Goal: Task Accomplishment & Management: Complete application form

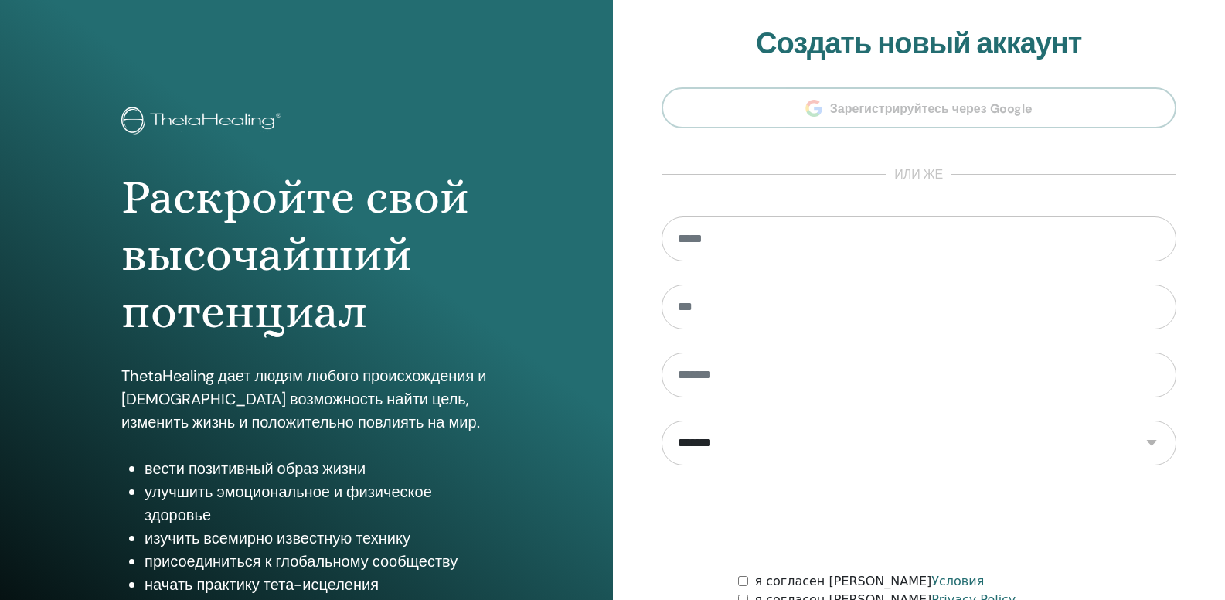
type input "**********"
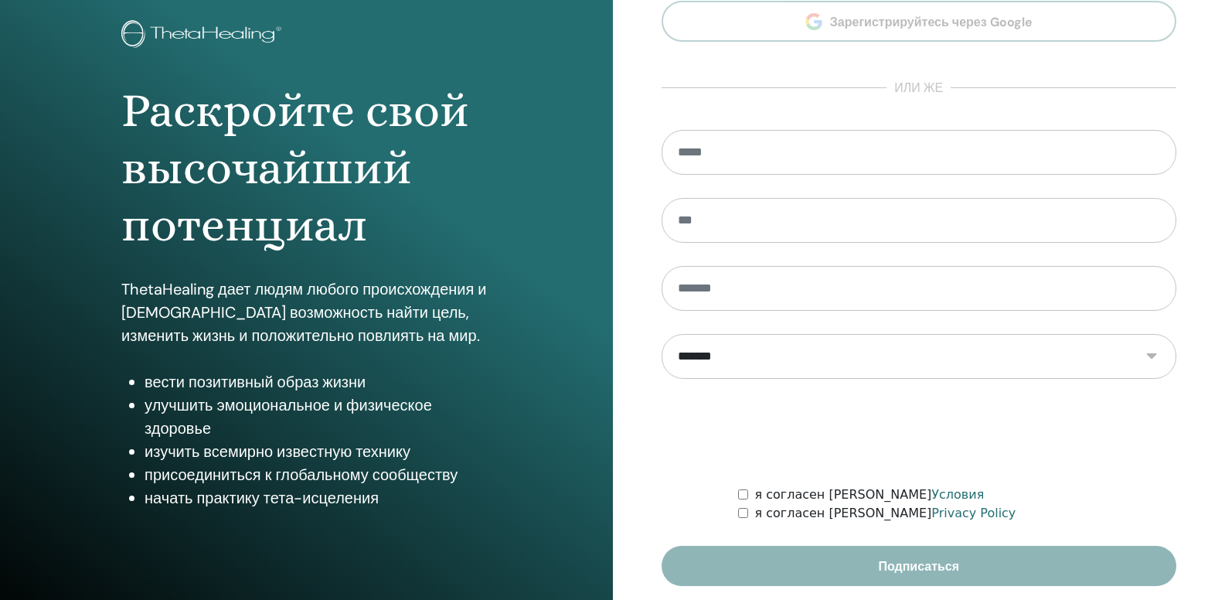
scroll to position [142, 0]
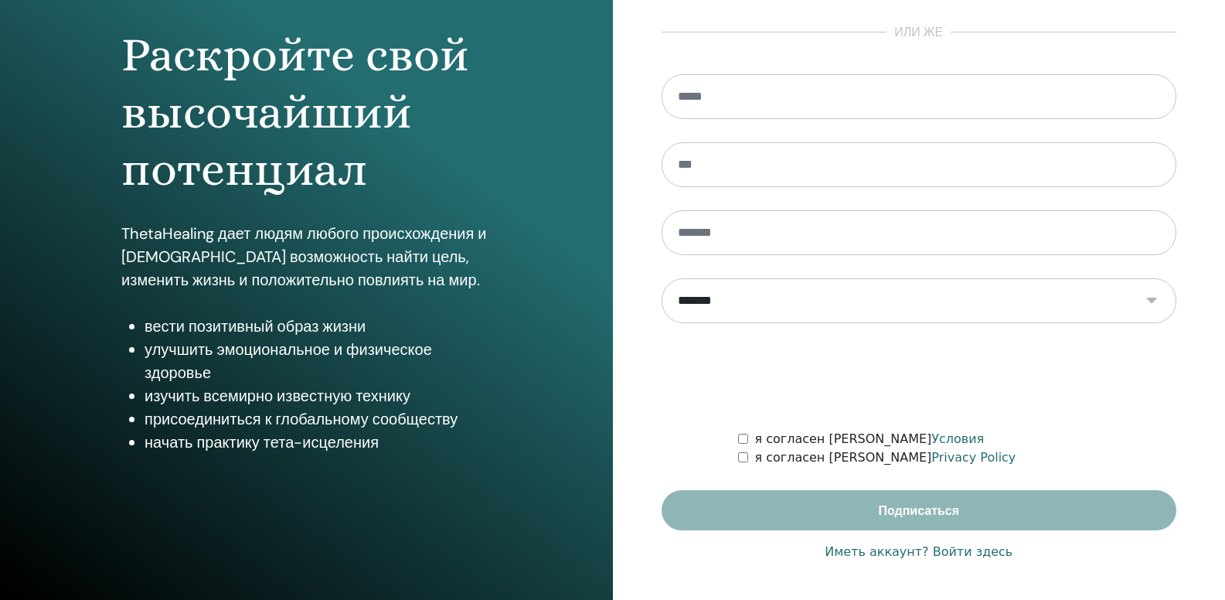
click at [974, 551] on link "Иметь аккаунт? Войти здесь" at bounding box center [919, 552] width 188 height 19
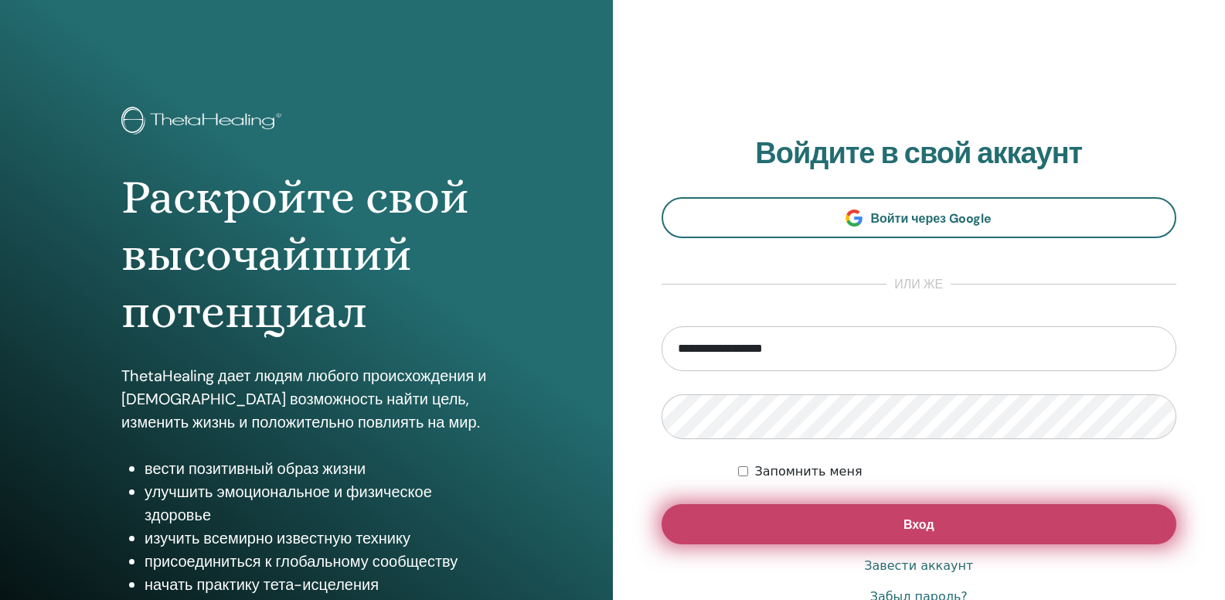
click at [969, 533] on button "Вход" at bounding box center [920, 524] width 516 height 40
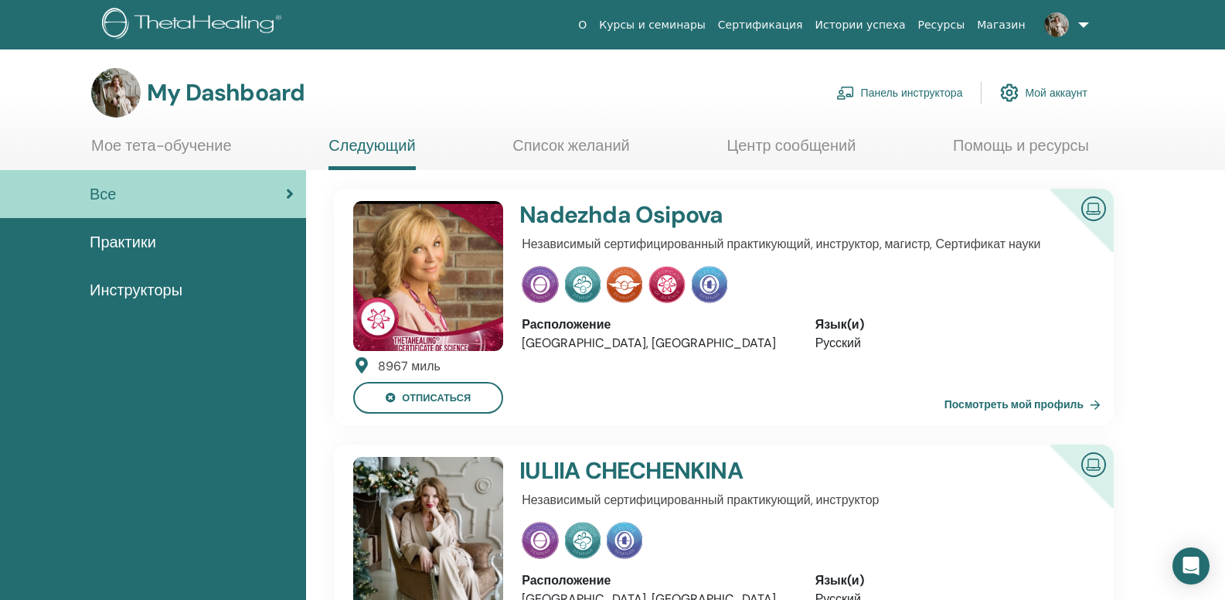
click at [895, 93] on link "Панель инструктора" at bounding box center [899, 93] width 127 height 34
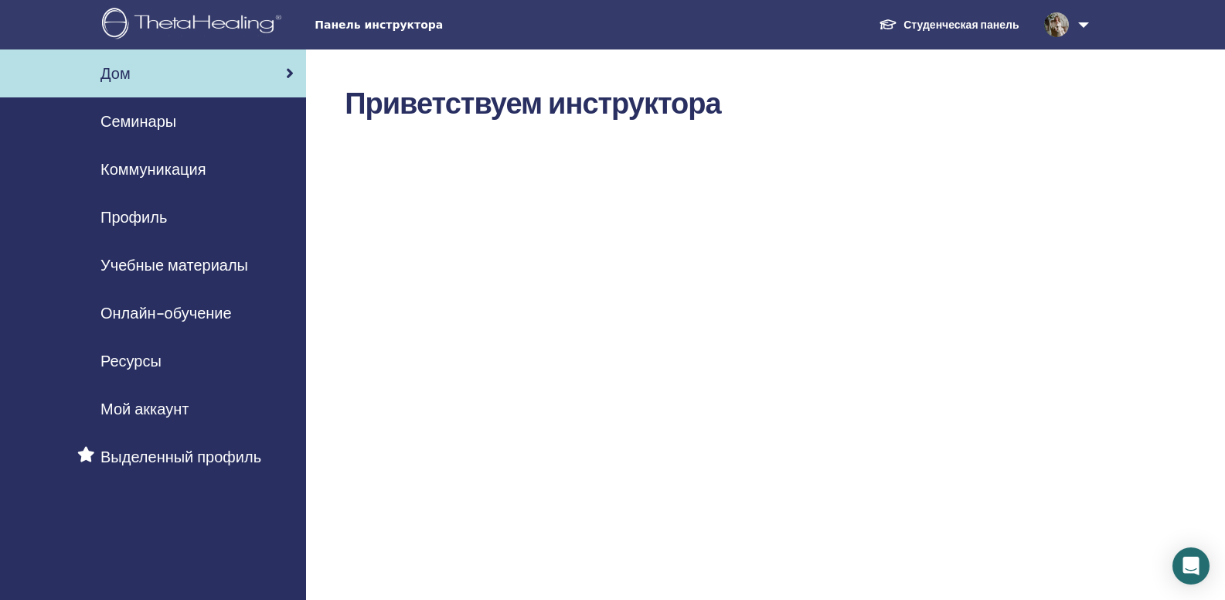
click at [167, 124] on span "Семинары" at bounding box center [138, 121] width 76 height 23
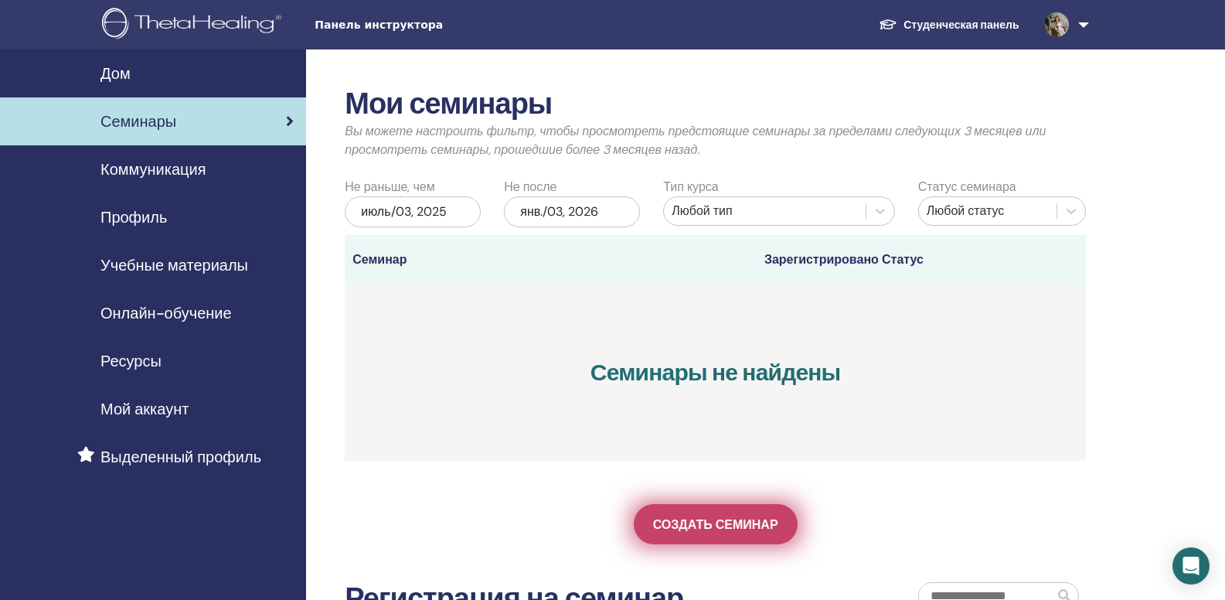
click at [700, 534] on link "Создать семинар" at bounding box center [716, 524] width 164 height 40
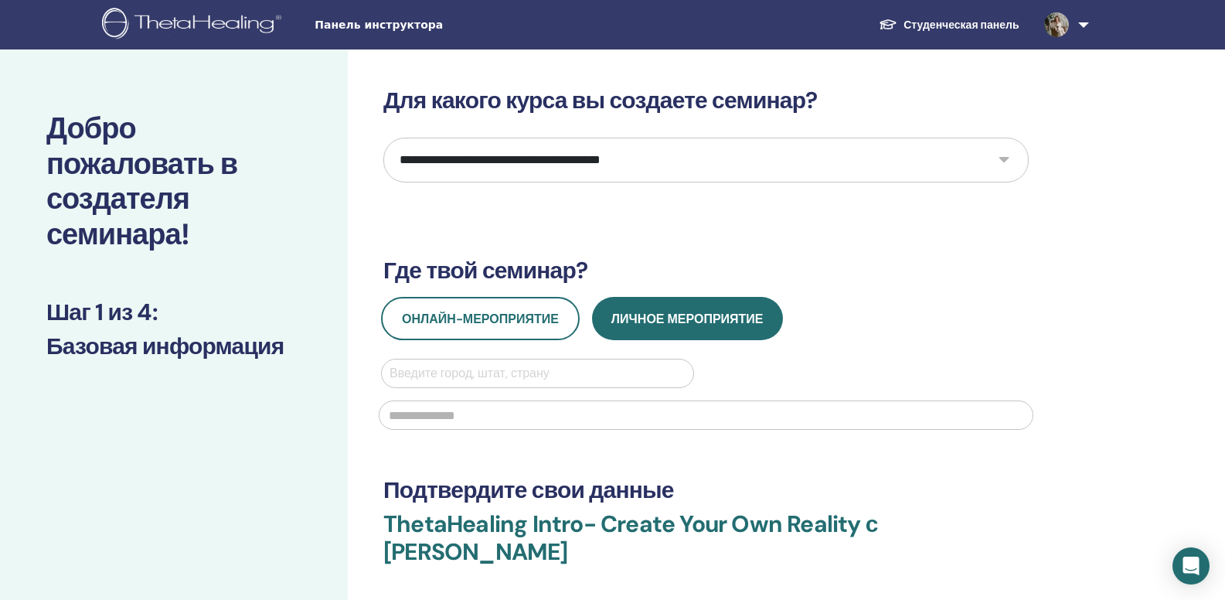
click at [648, 151] on select "**********" at bounding box center [705, 160] width 645 height 45
select select "*"
click at [383, 138] on select "**********" at bounding box center [705, 160] width 645 height 45
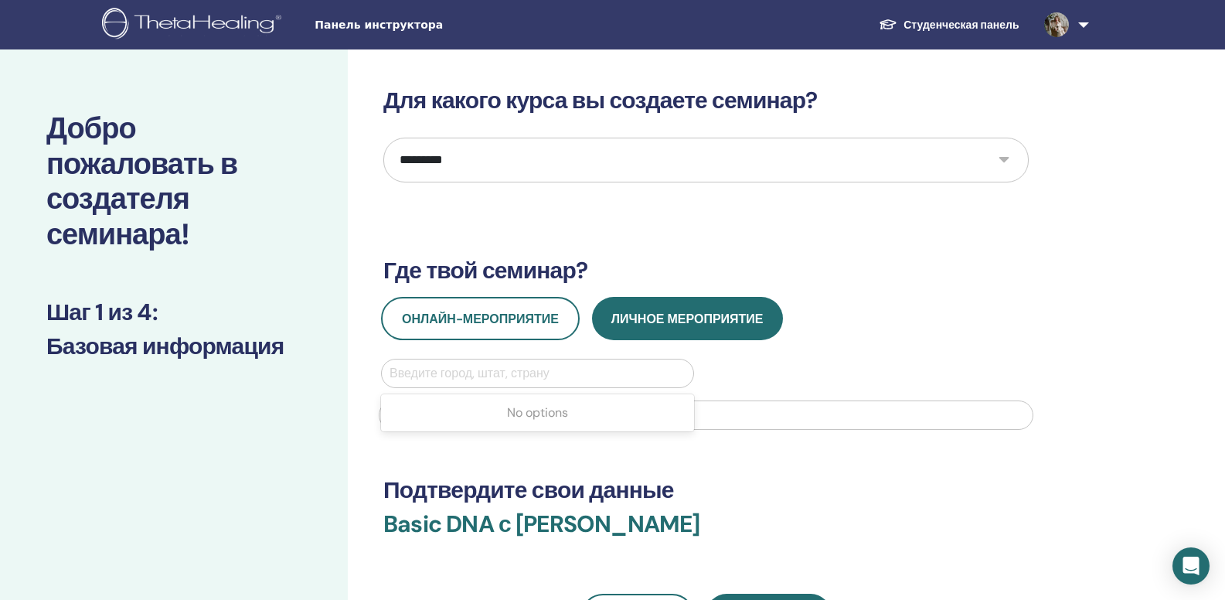
click at [453, 372] on div at bounding box center [538, 374] width 296 height 22
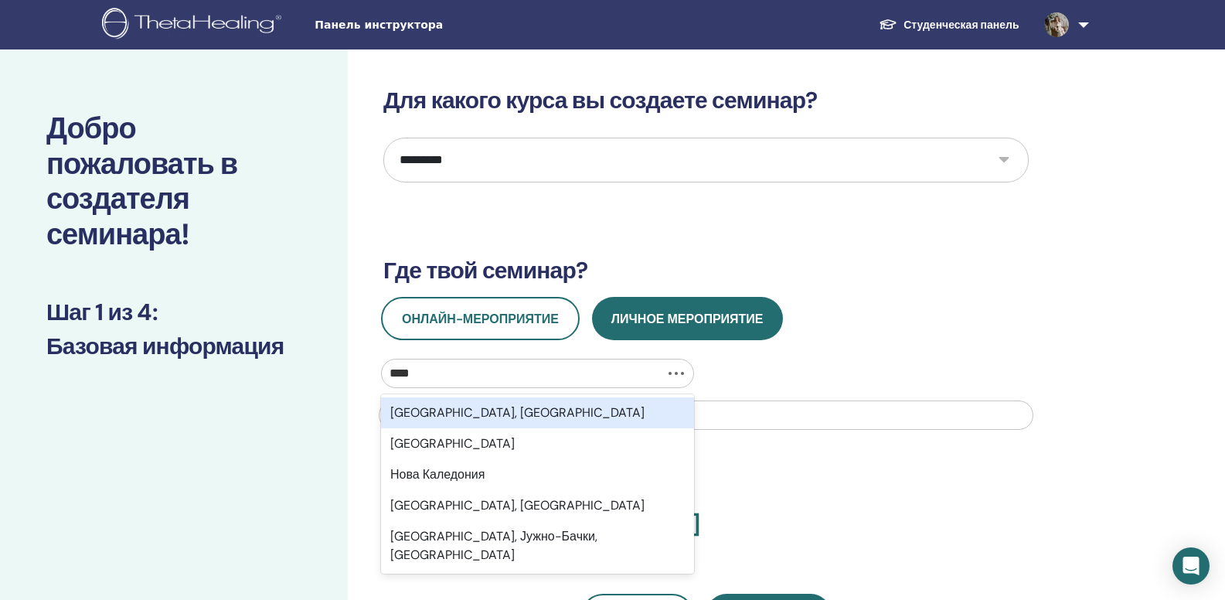
type input "*****"
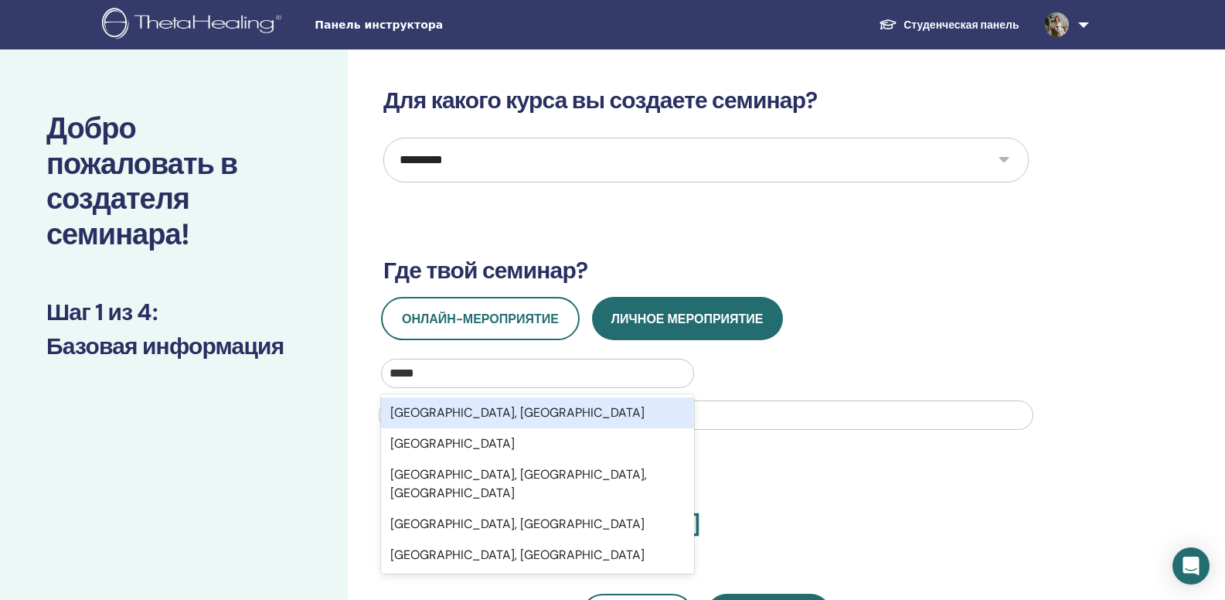
click at [449, 411] on div "[GEOGRAPHIC_DATA], [GEOGRAPHIC_DATA]" at bounding box center [537, 412] width 313 height 31
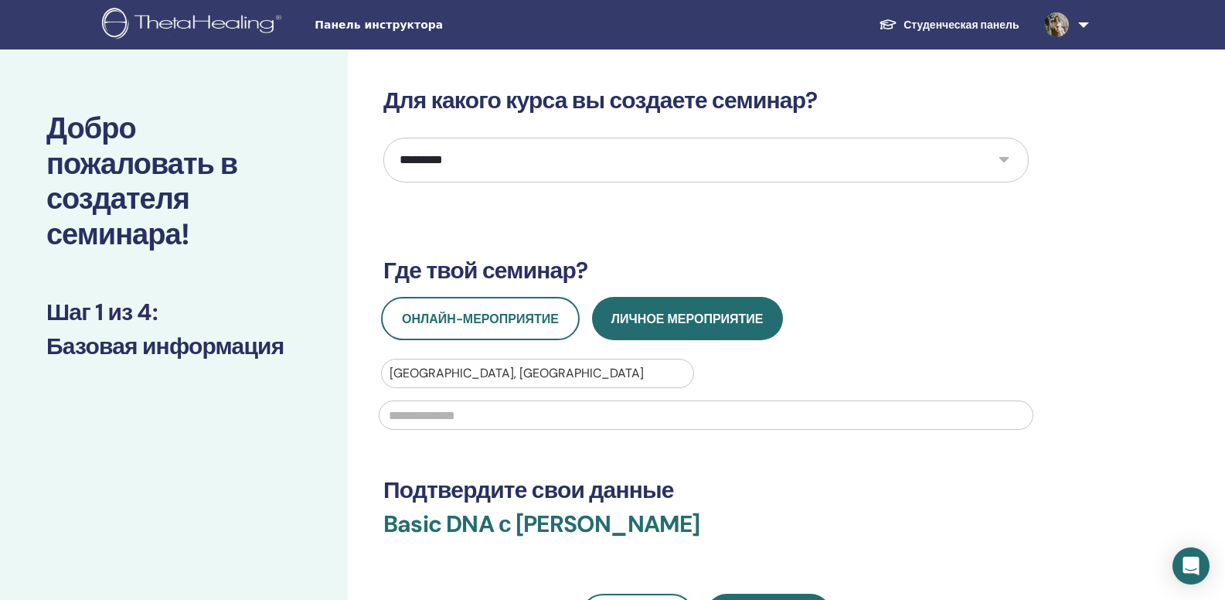
click at [448, 414] on input "text" at bounding box center [706, 414] width 655 height 29
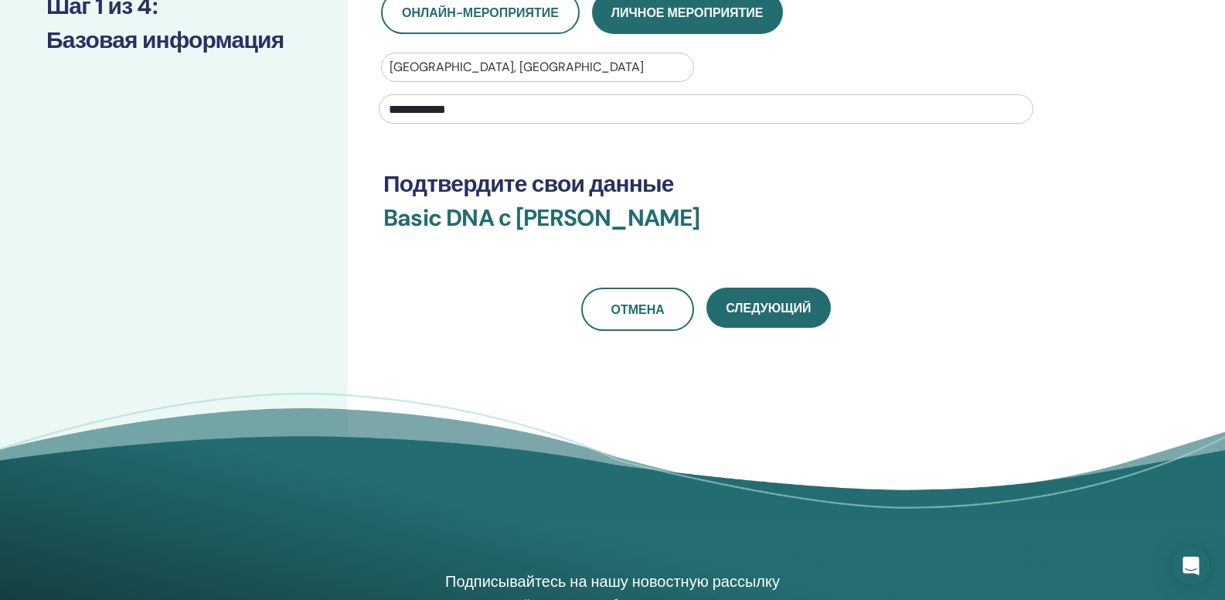
scroll to position [322, 0]
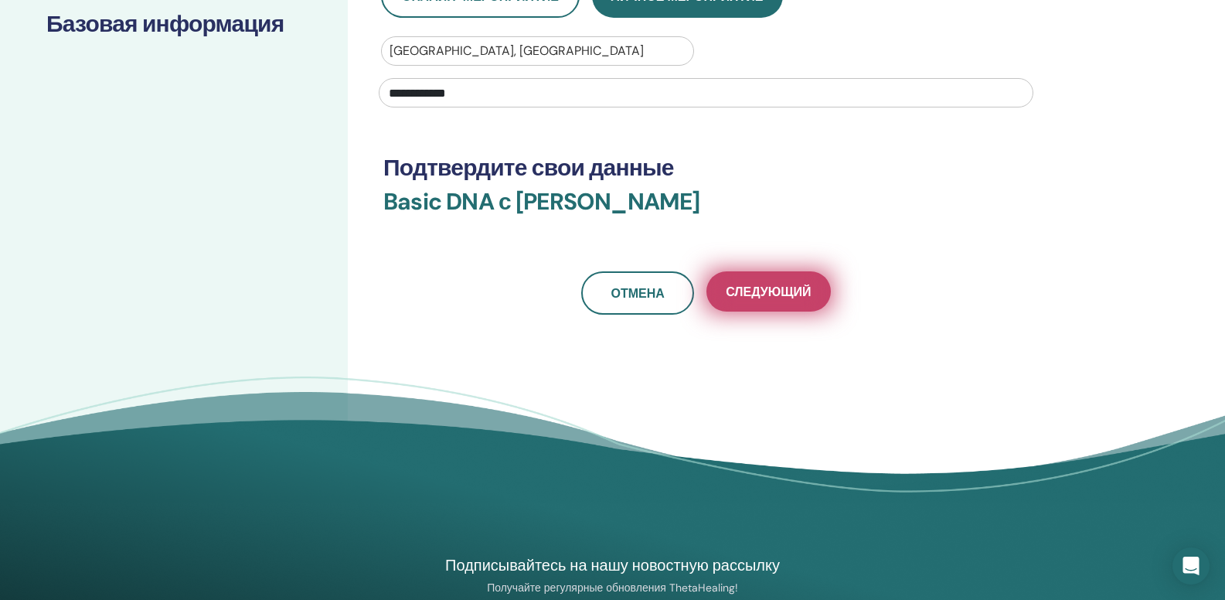
type input "**********"
click at [785, 285] on span "Следующий" at bounding box center [768, 292] width 85 height 16
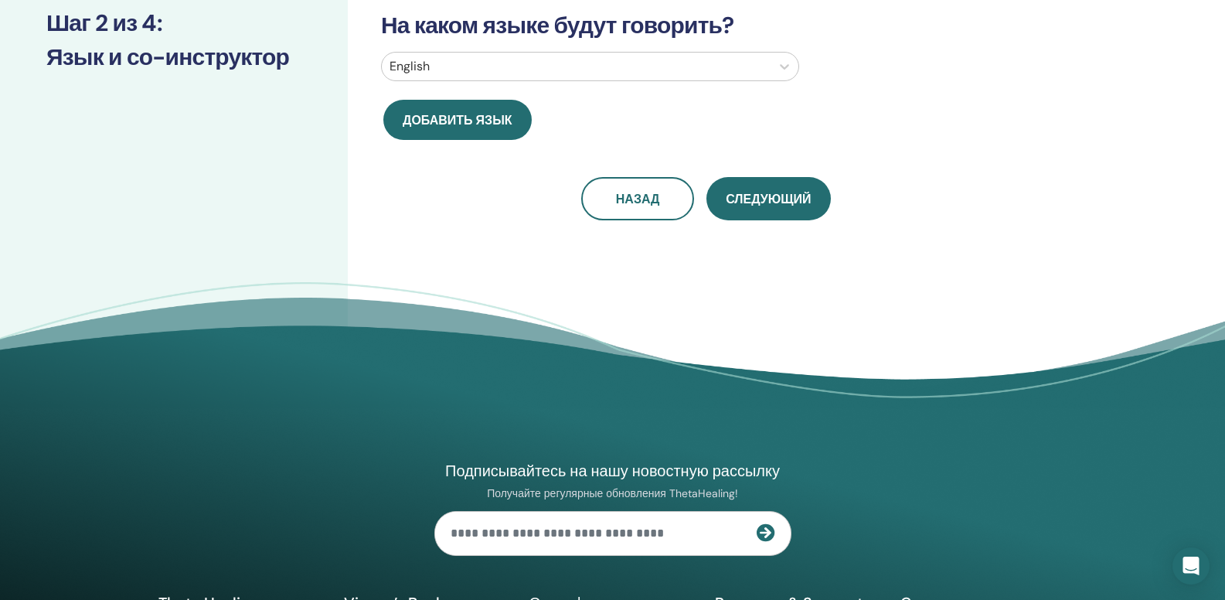
scroll to position [0, 0]
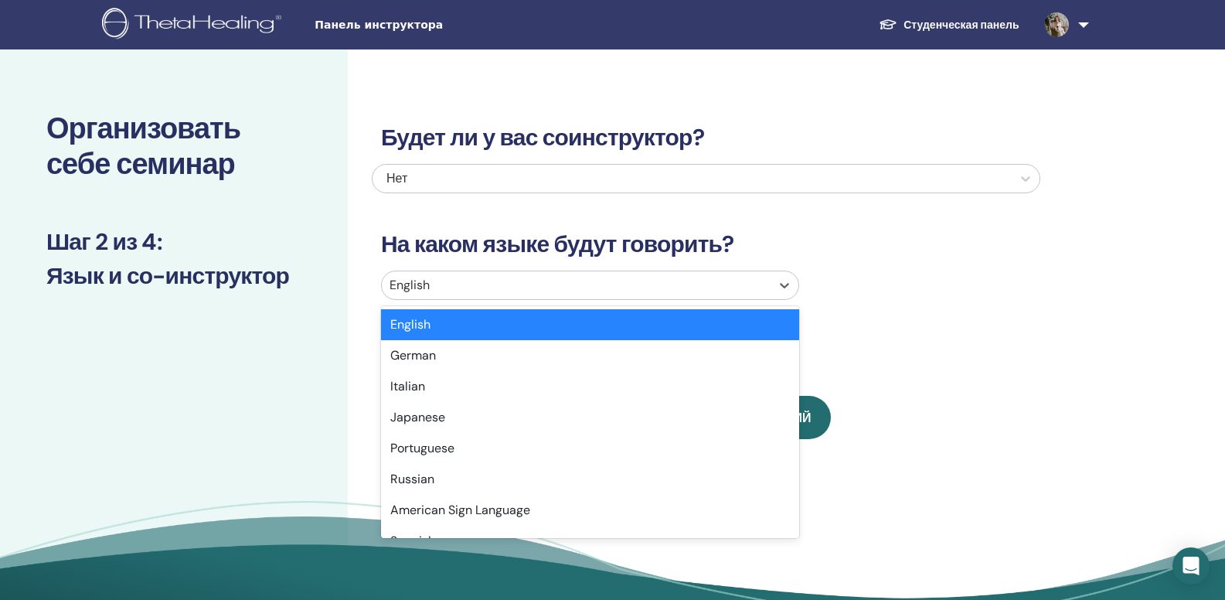
click at [576, 289] on div at bounding box center [576, 285] width 373 height 22
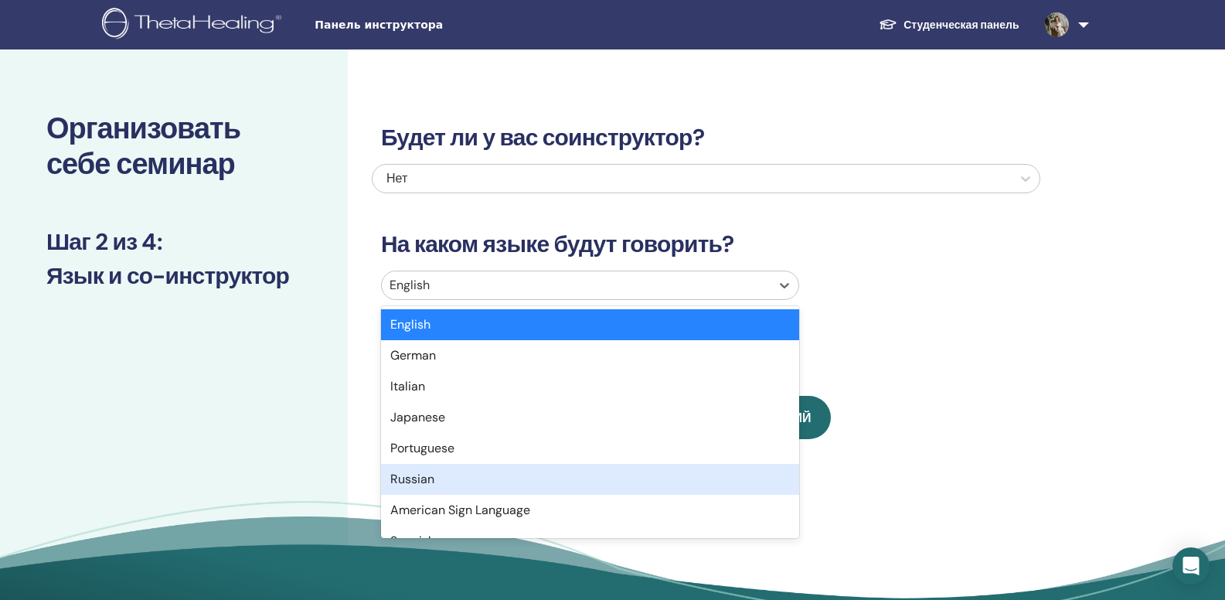
click at [426, 478] on div "Russian" at bounding box center [590, 479] width 418 height 31
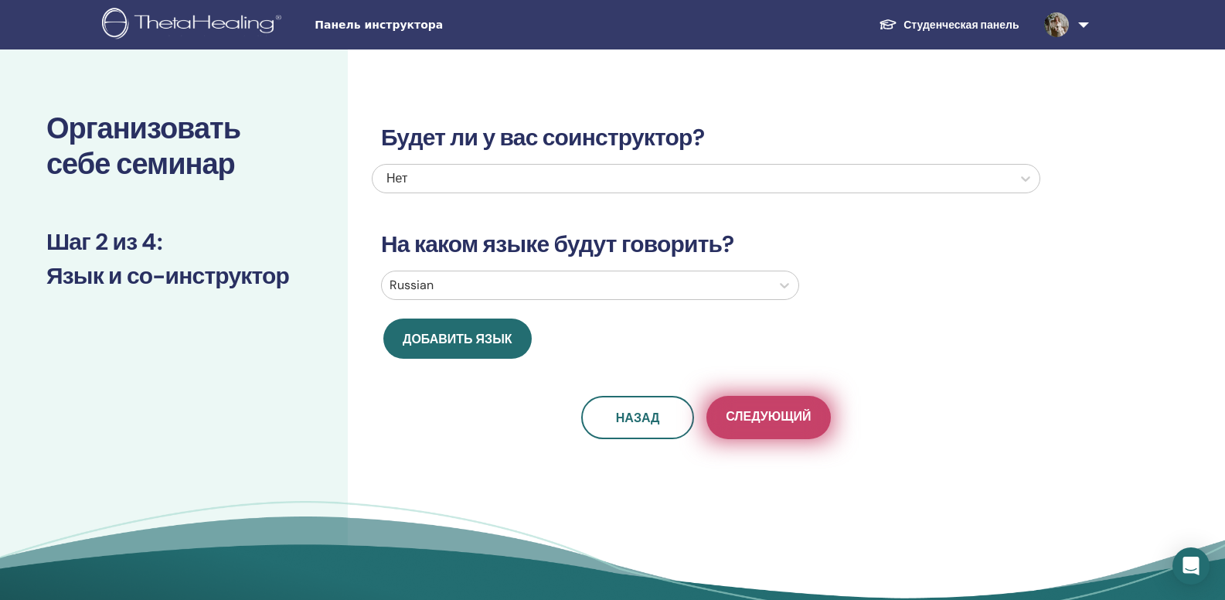
click at [781, 430] on button "Следующий" at bounding box center [769, 417] width 124 height 43
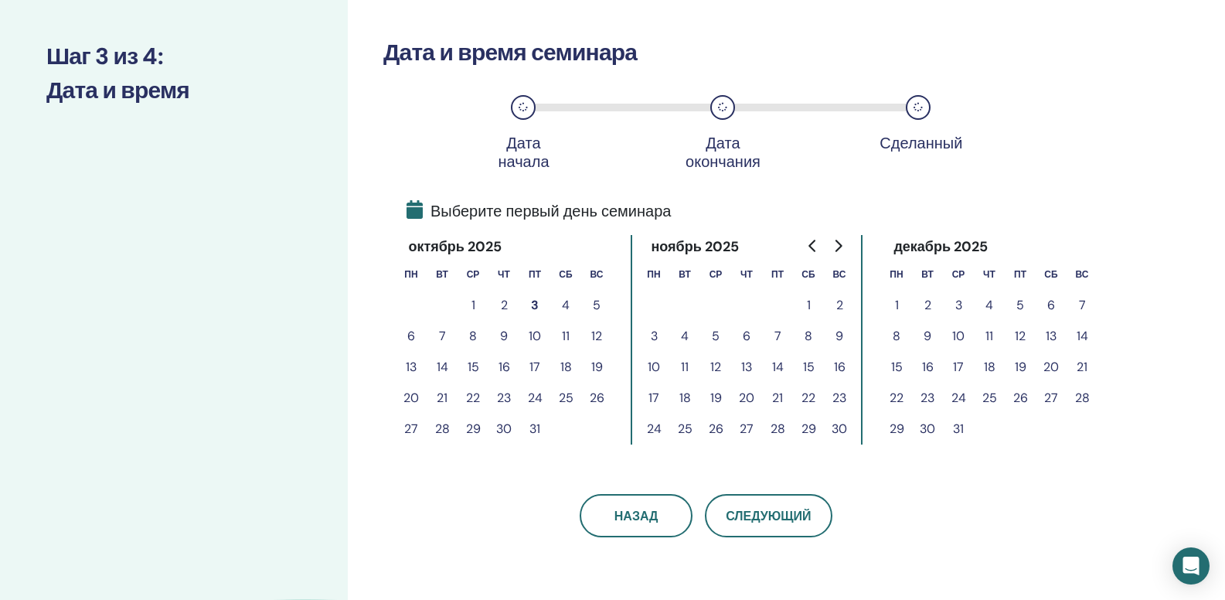
scroll to position [196, 0]
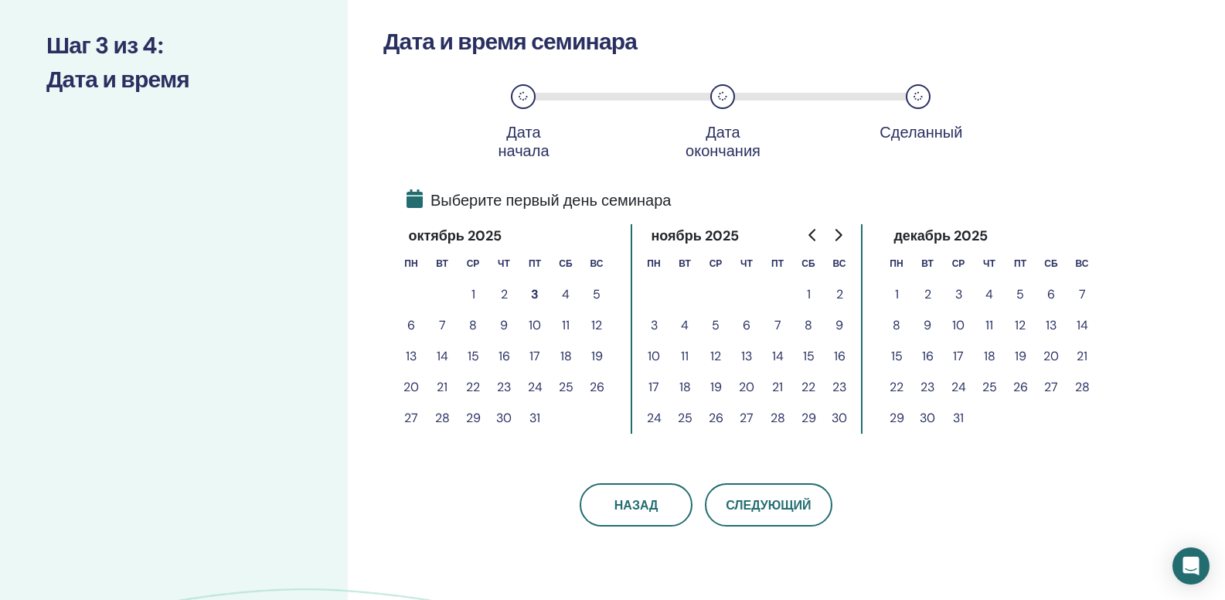
click at [536, 290] on button "3" at bounding box center [534, 294] width 31 height 31
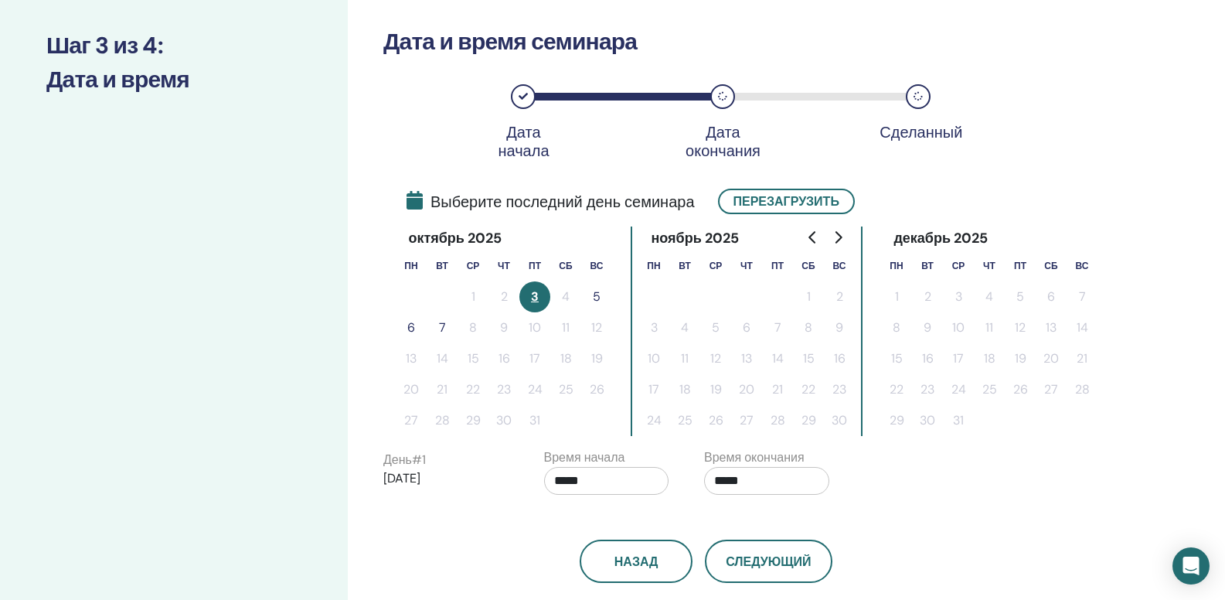
click at [601, 297] on button "5" at bounding box center [596, 296] width 31 height 31
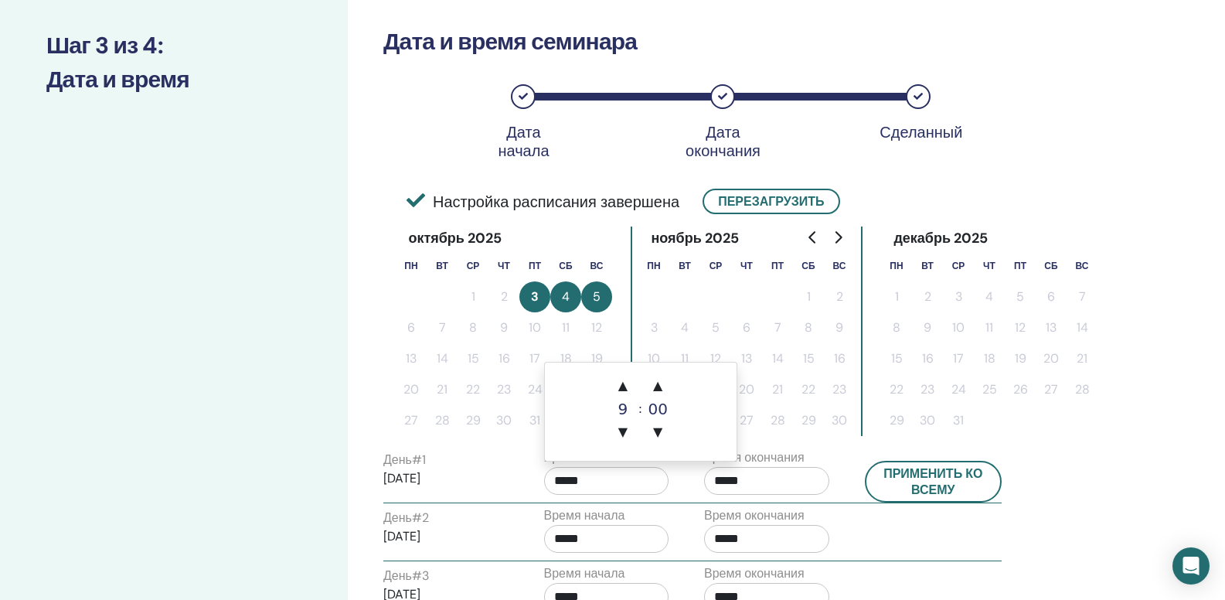
click at [615, 476] on input "*****" at bounding box center [606, 481] width 125 height 28
click at [628, 387] on span "▲" at bounding box center [623, 385] width 31 height 31
type input "*****"
click at [759, 473] on input "*****" at bounding box center [766, 481] width 125 height 28
click at [788, 385] on span "▲" at bounding box center [783, 385] width 31 height 31
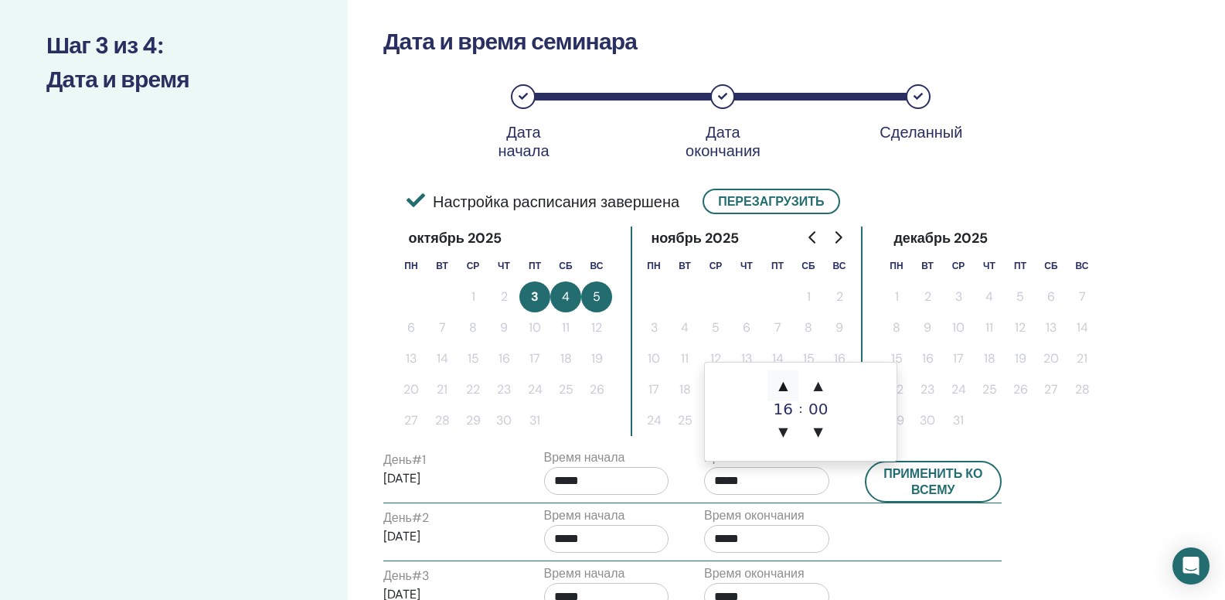
click at [788, 385] on span "▲" at bounding box center [783, 385] width 31 height 31
click at [779, 379] on span "▲" at bounding box center [783, 385] width 31 height 31
type input "*****"
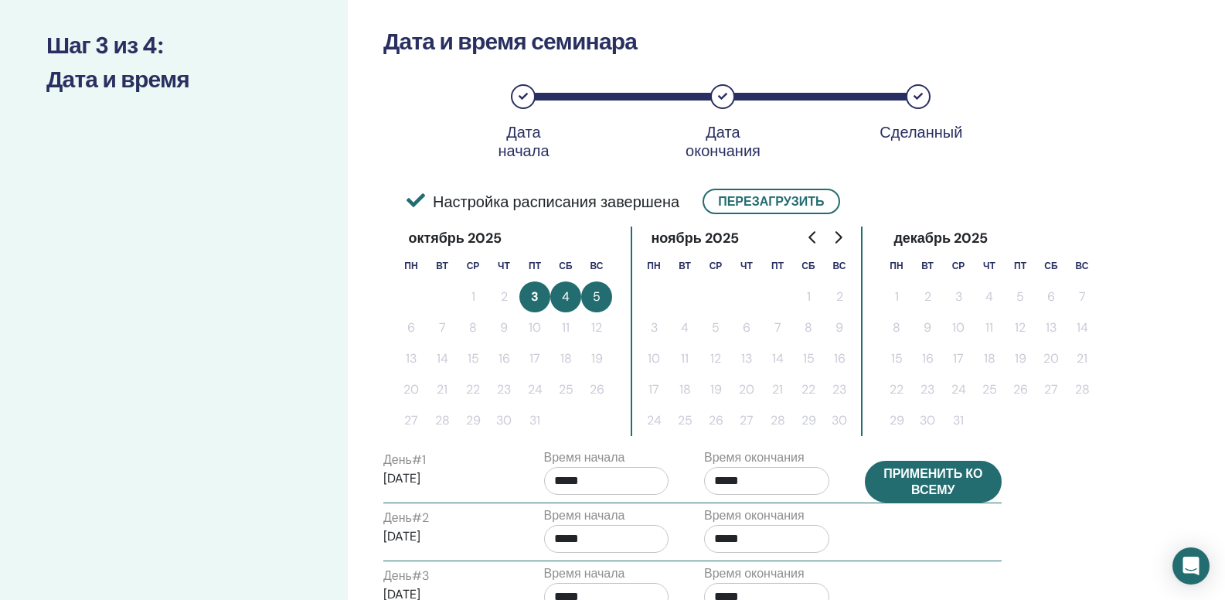
click at [956, 491] on button "Применить ко всему" at bounding box center [934, 482] width 138 height 42
type input "*****"
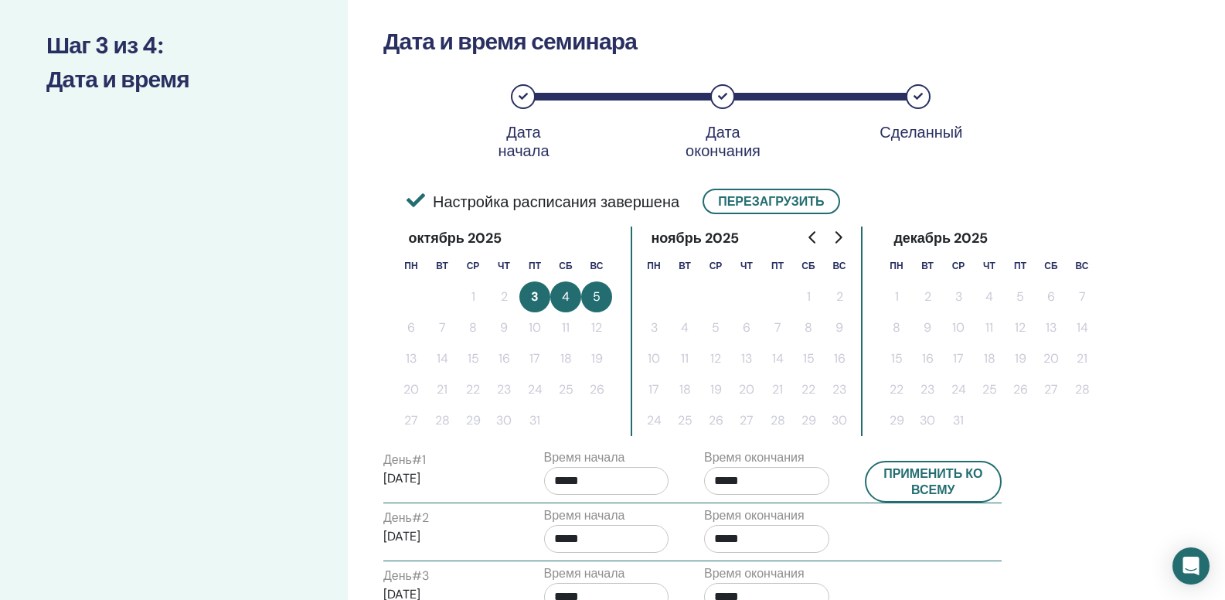
scroll to position [721, 0]
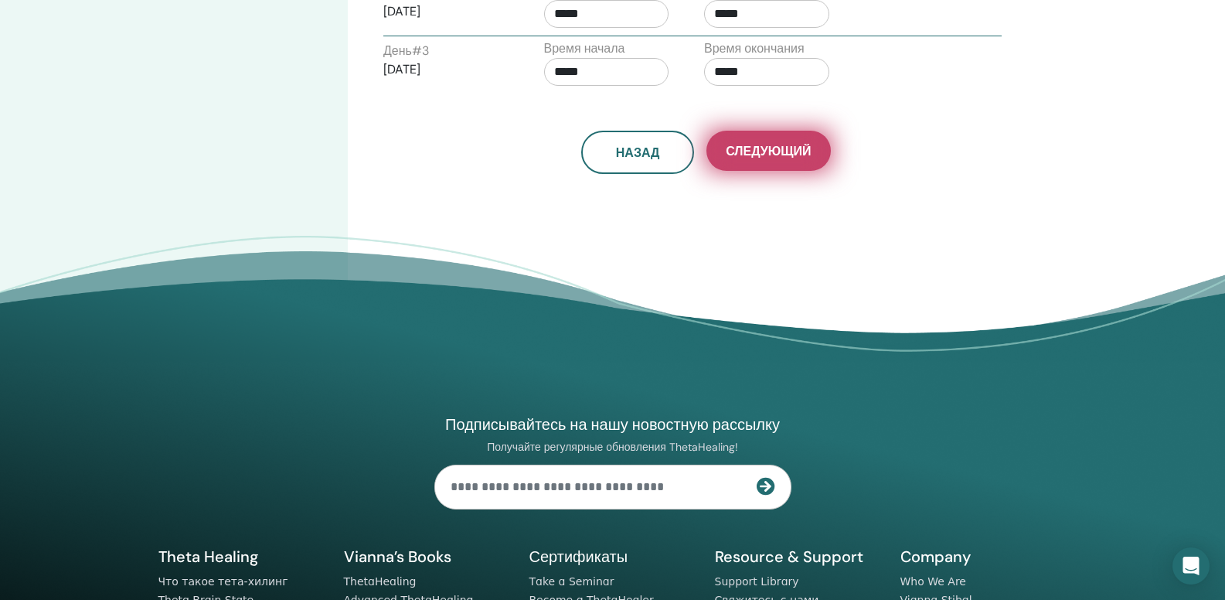
click at [780, 139] on button "Следующий" at bounding box center [769, 151] width 124 height 40
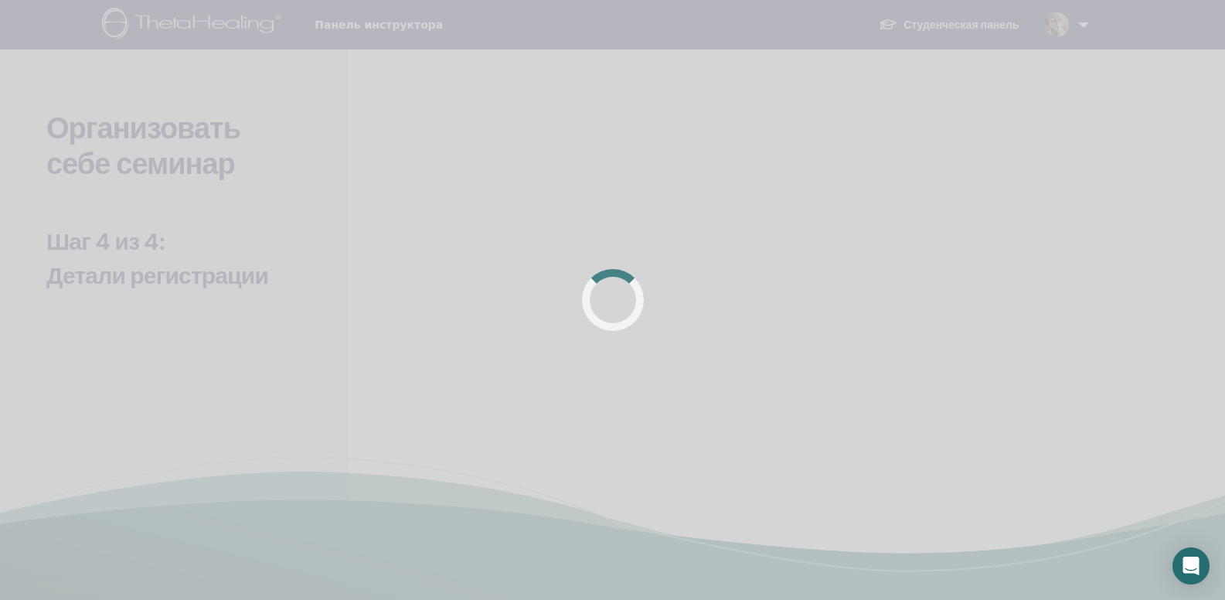
scroll to position [368, 0]
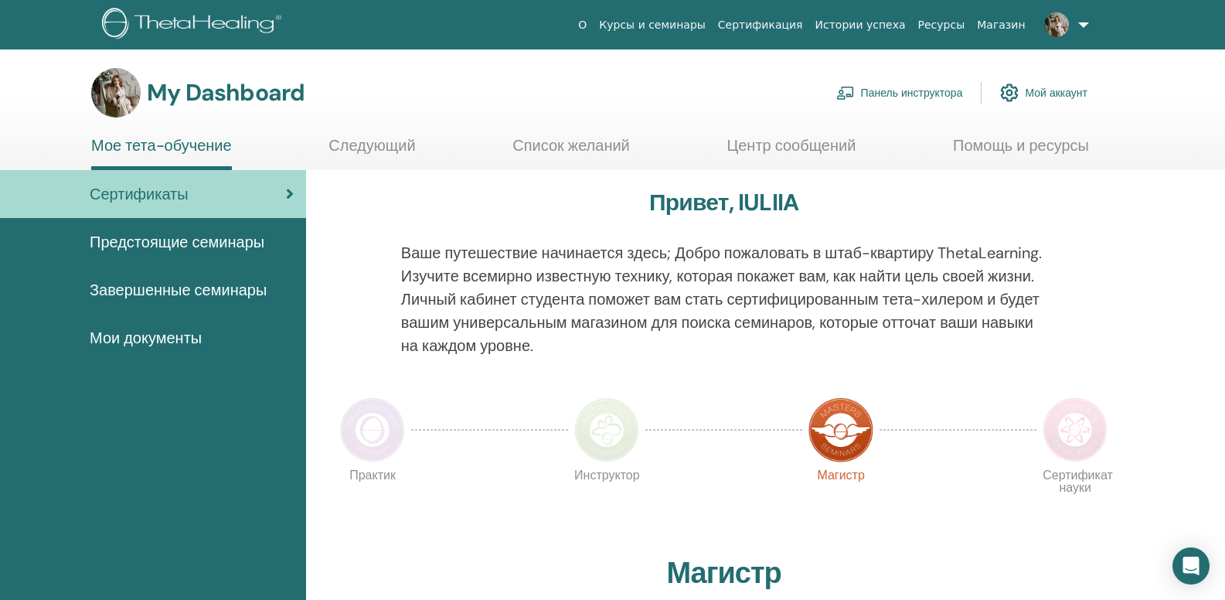
click at [943, 92] on link "Панель инструктора" at bounding box center [899, 93] width 127 height 34
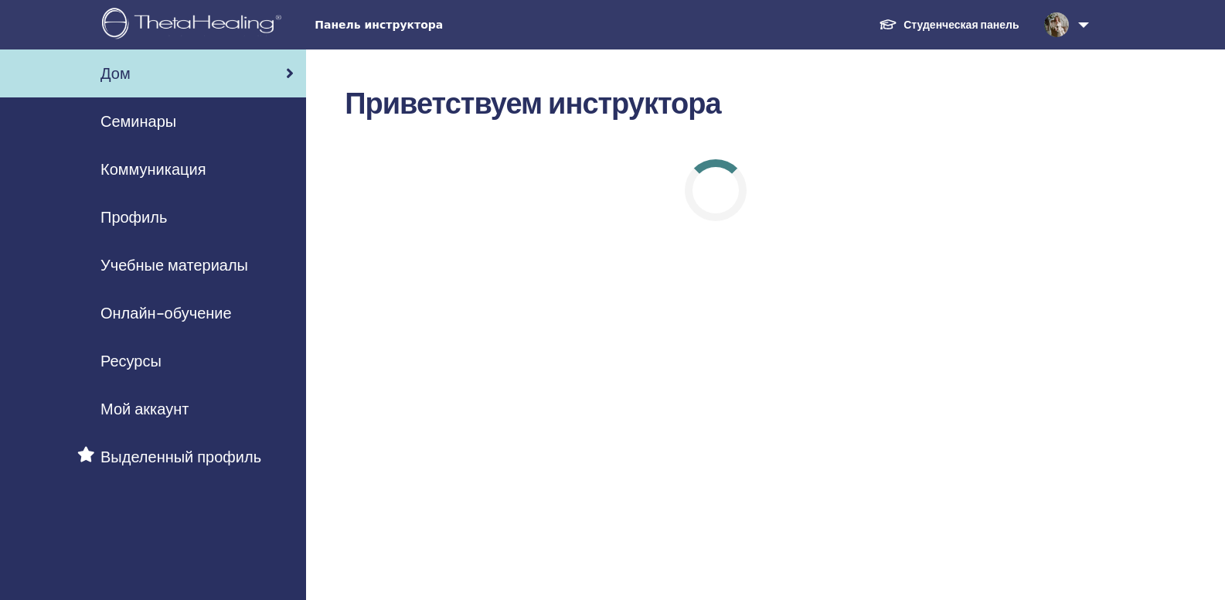
click at [165, 312] on span "Онлайн-обучение" at bounding box center [165, 312] width 131 height 23
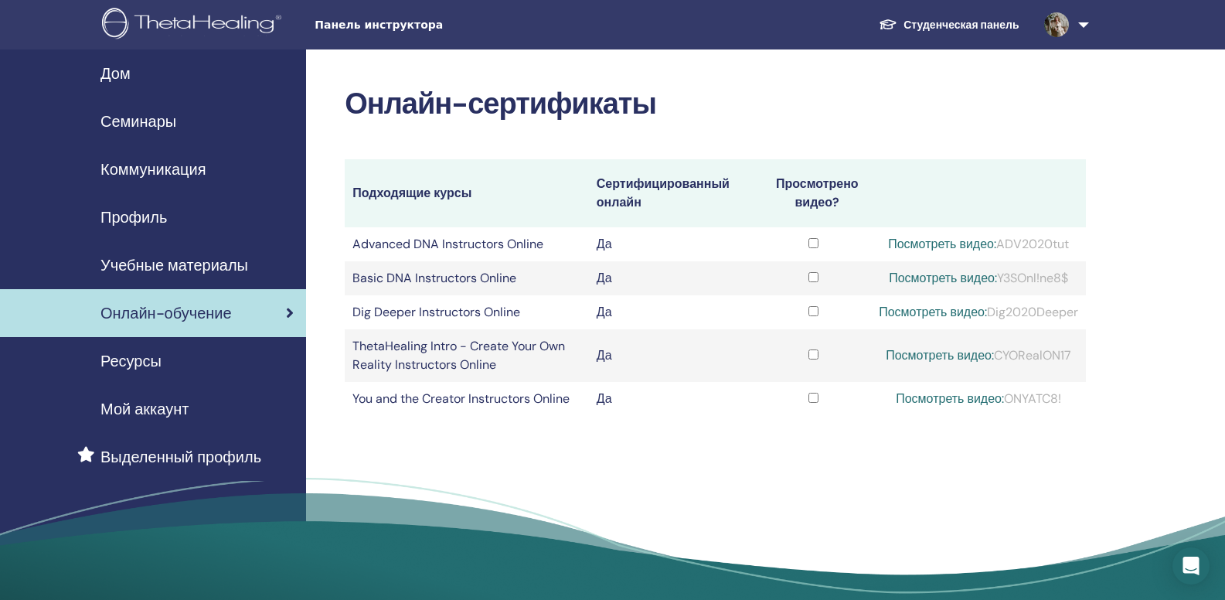
click at [195, 115] on div "Семинары" at bounding box center [152, 121] width 281 height 23
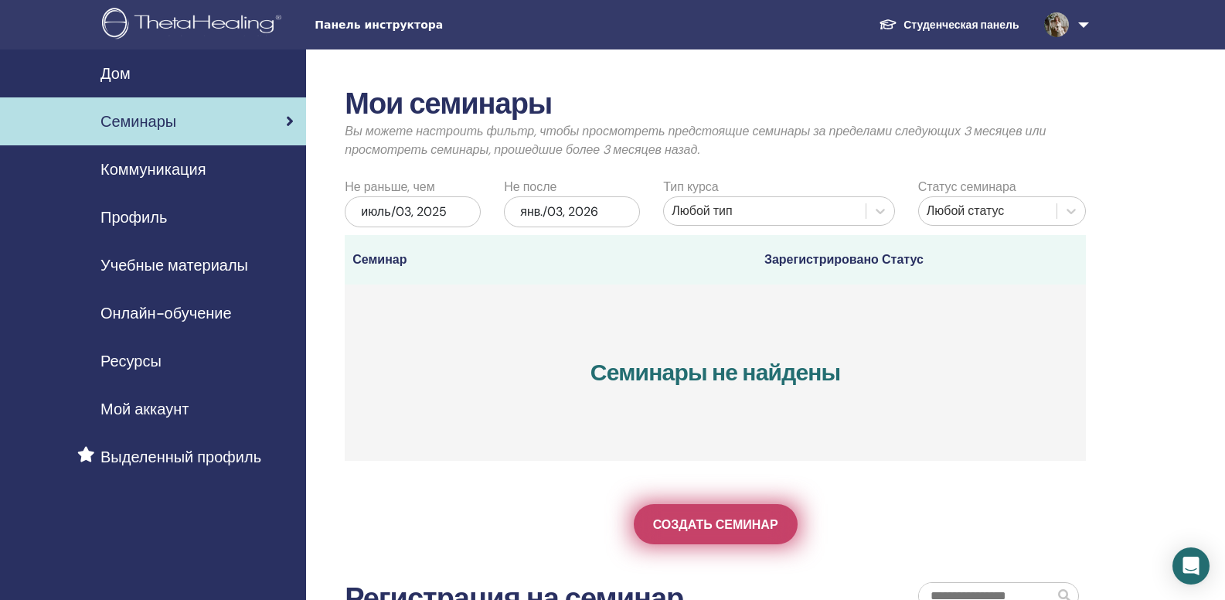
click at [712, 531] on span "Создать семинар" at bounding box center [715, 524] width 125 height 16
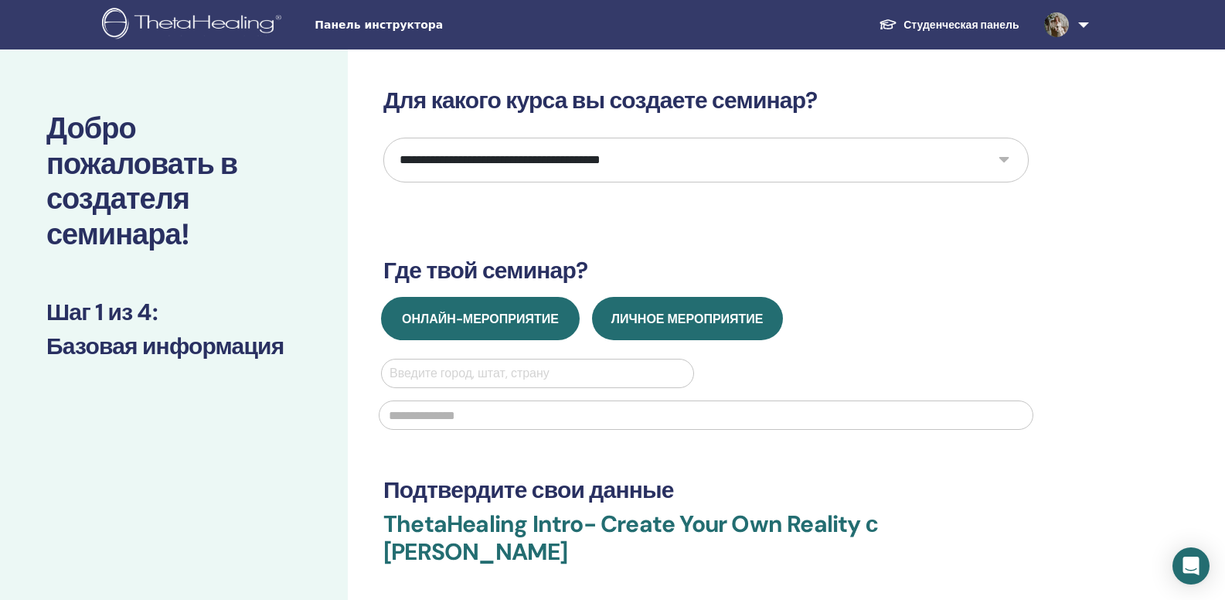
click at [522, 319] on span "Онлайн-мероприятие" at bounding box center [480, 319] width 157 height 16
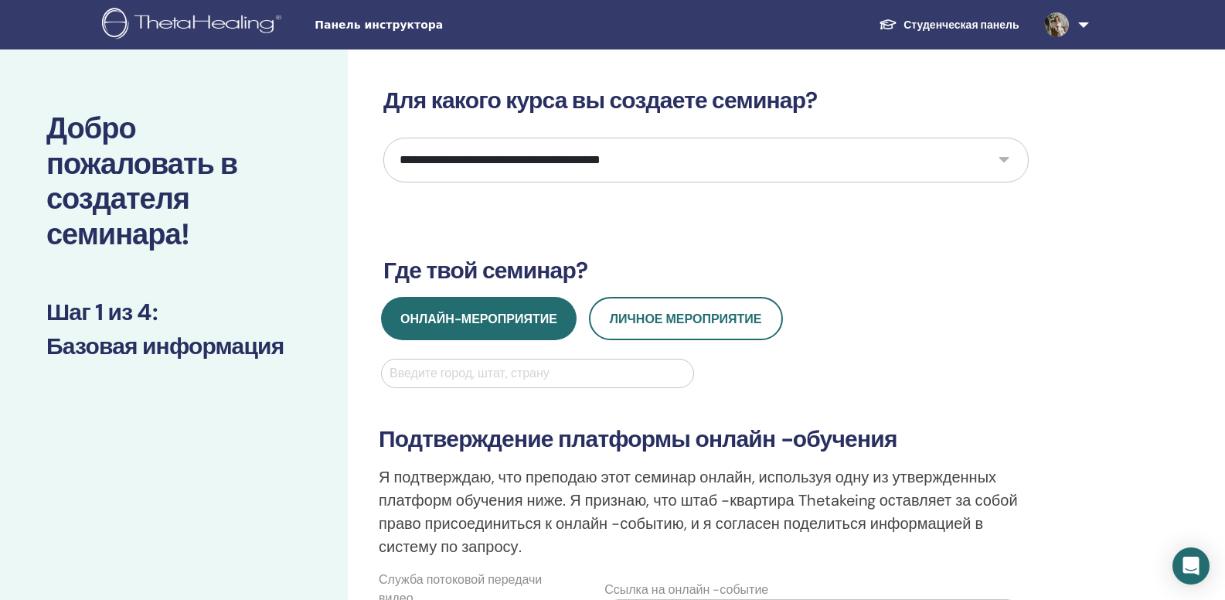
click at [652, 167] on select "**********" at bounding box center [705, 160] width 645 height 45
select select "*"
click at [383, 138] on select "**********" at bounding box center [705, 160] width 645 height 45
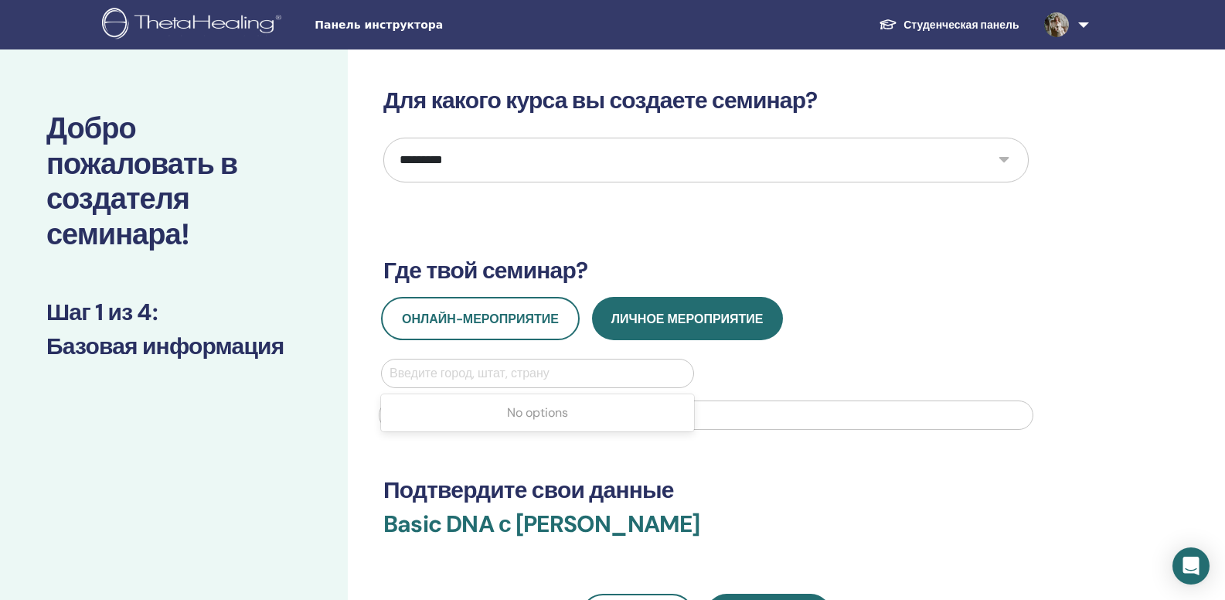
click at [464, 379] on div at bounding box center [538, 374] width 296 height 22
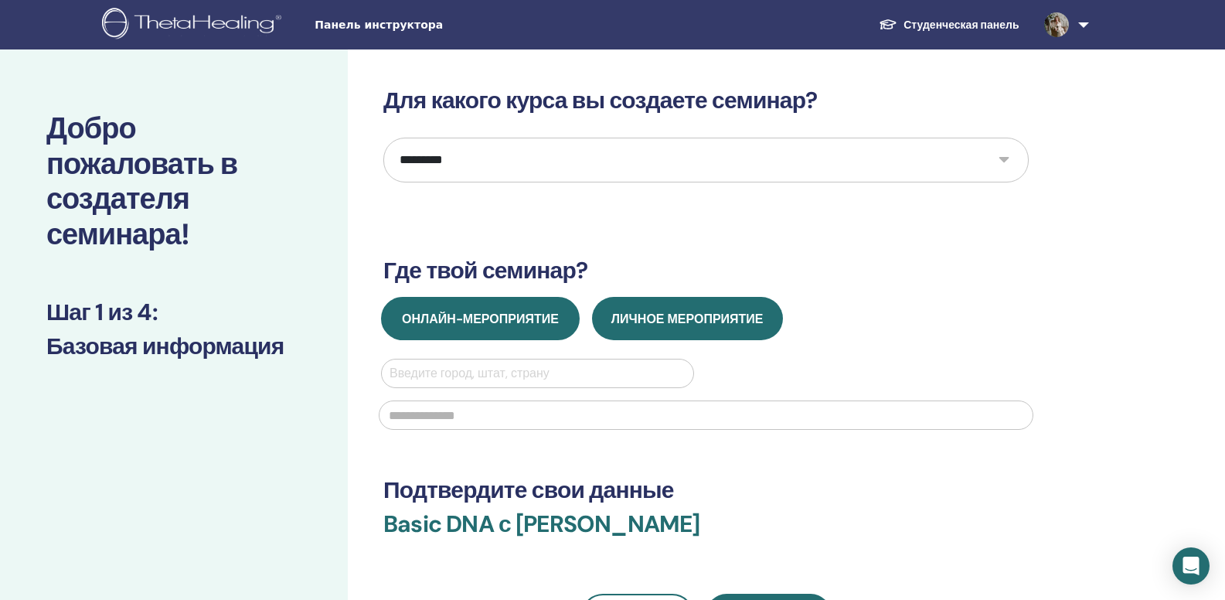
click at [475, 322] on span "Онлайн-мероприятие" at bounding box center [480, 319] width 157 height 16
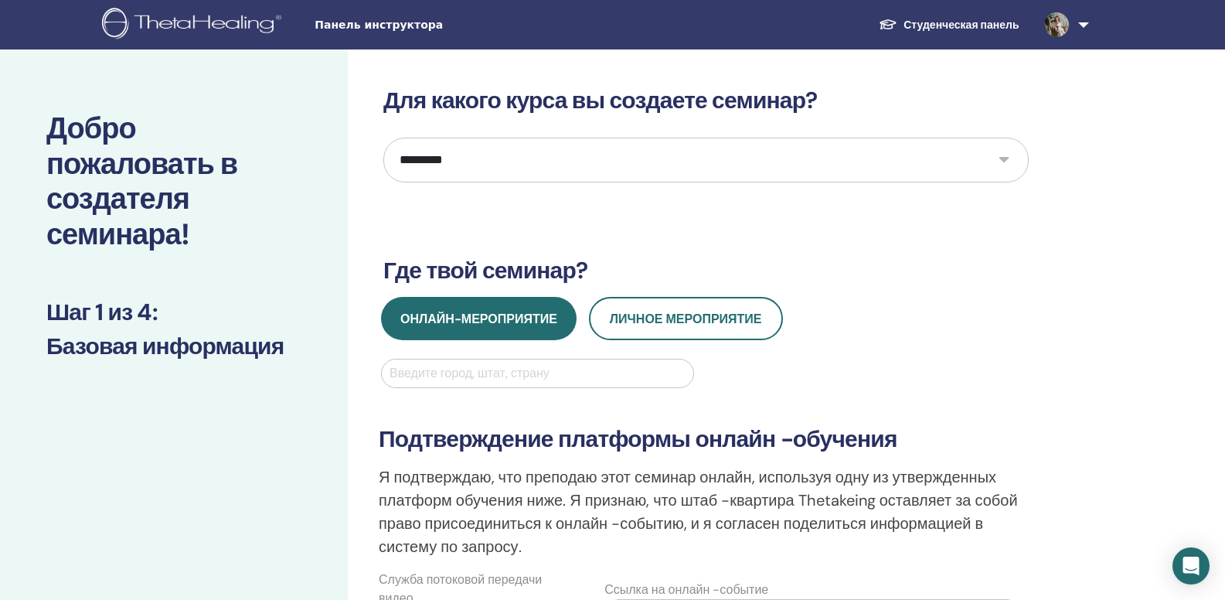
scroll to position [4, 0]
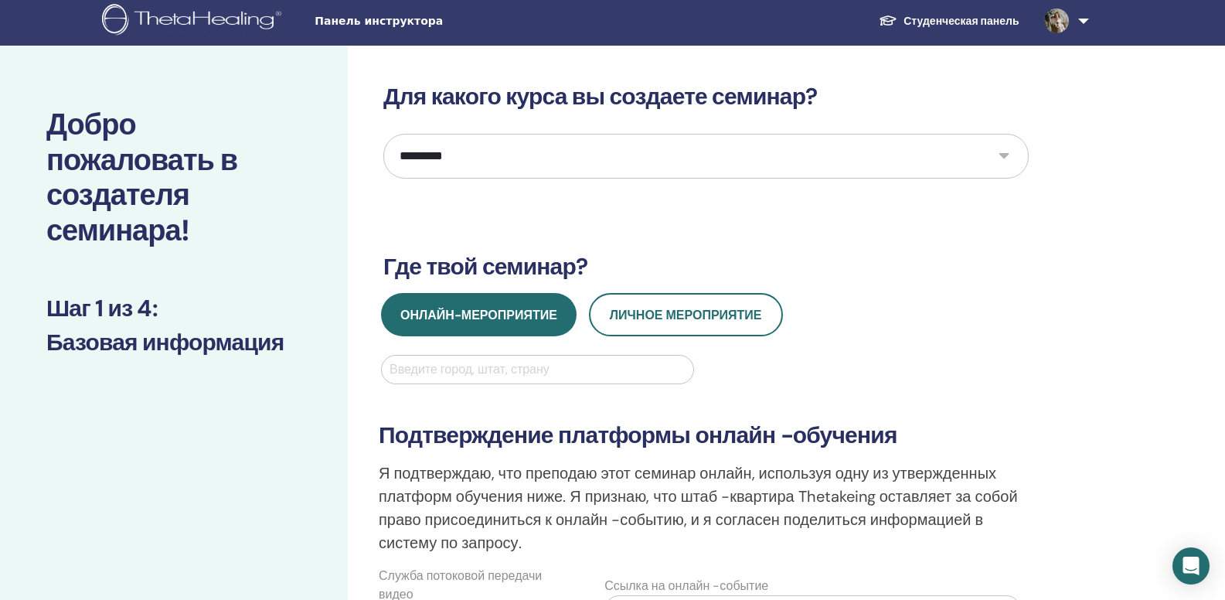
click at [557, 366] on div at bounding box center [538, 370] width 296 height 22
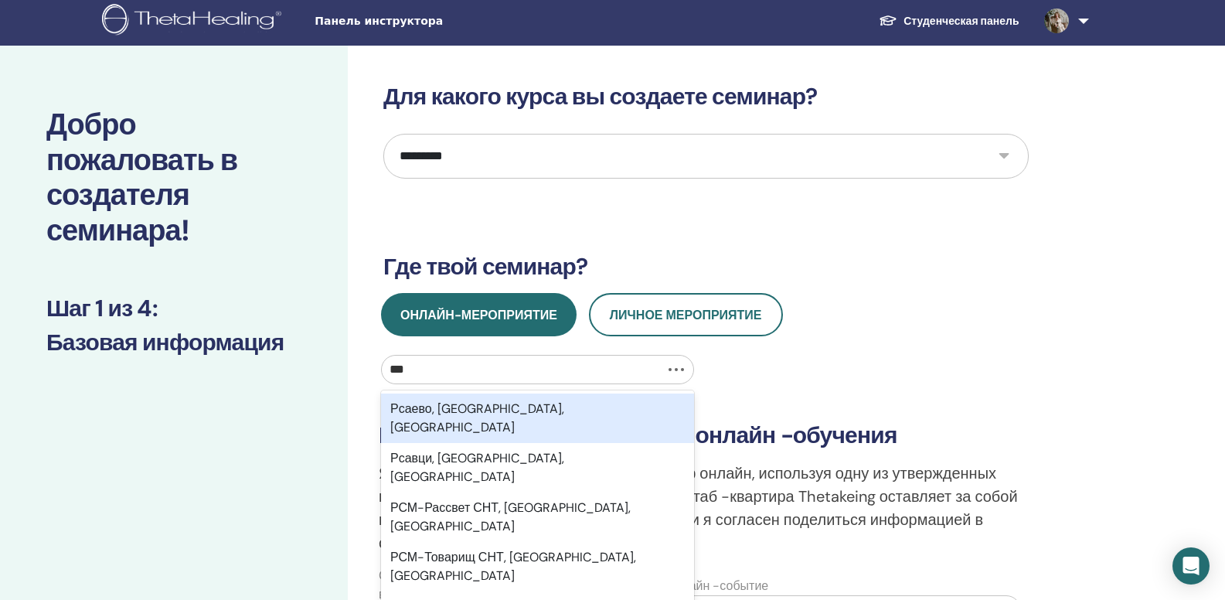
type input "****"
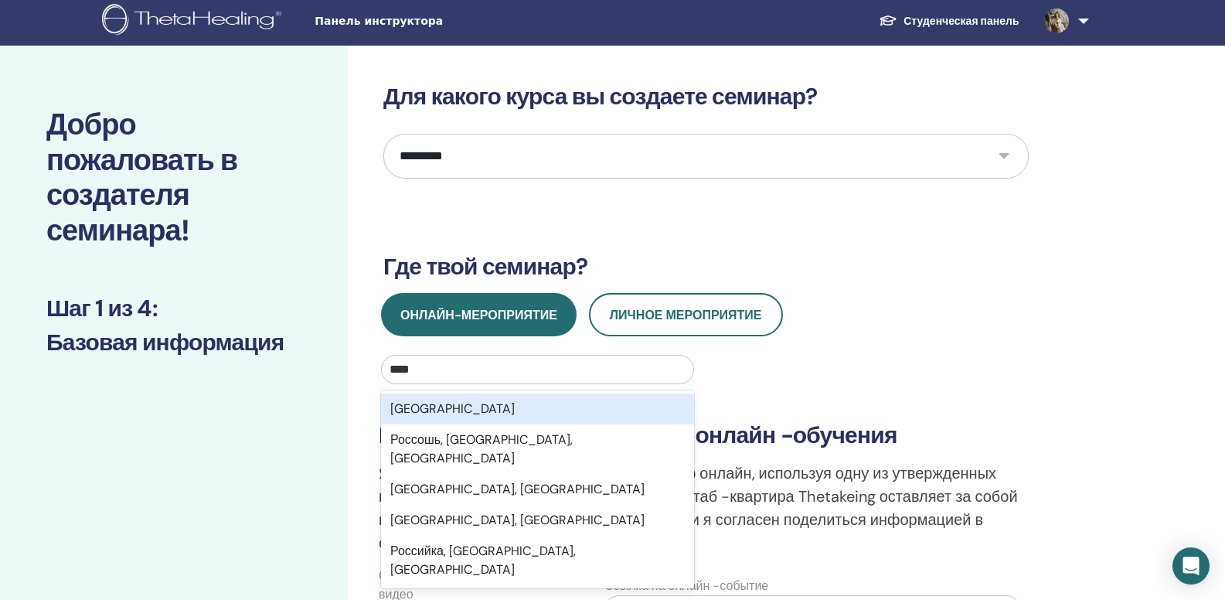
click at [517, 411] on div "Россия" at bounding box center [537, 408] width 313 height 31
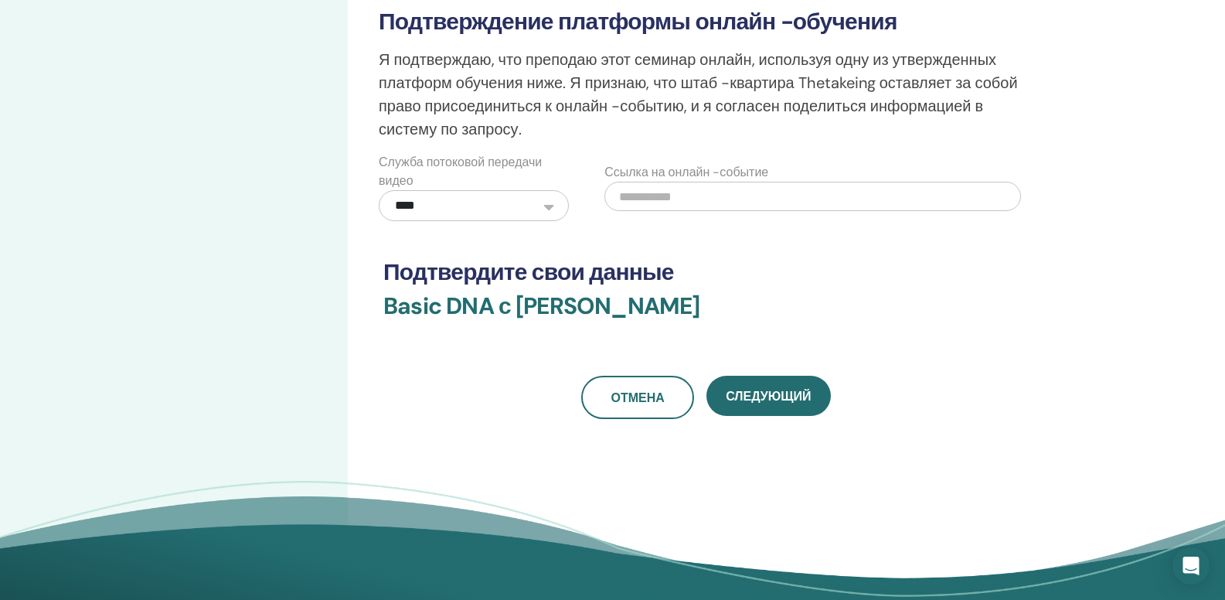
scroll to position [416, 0]
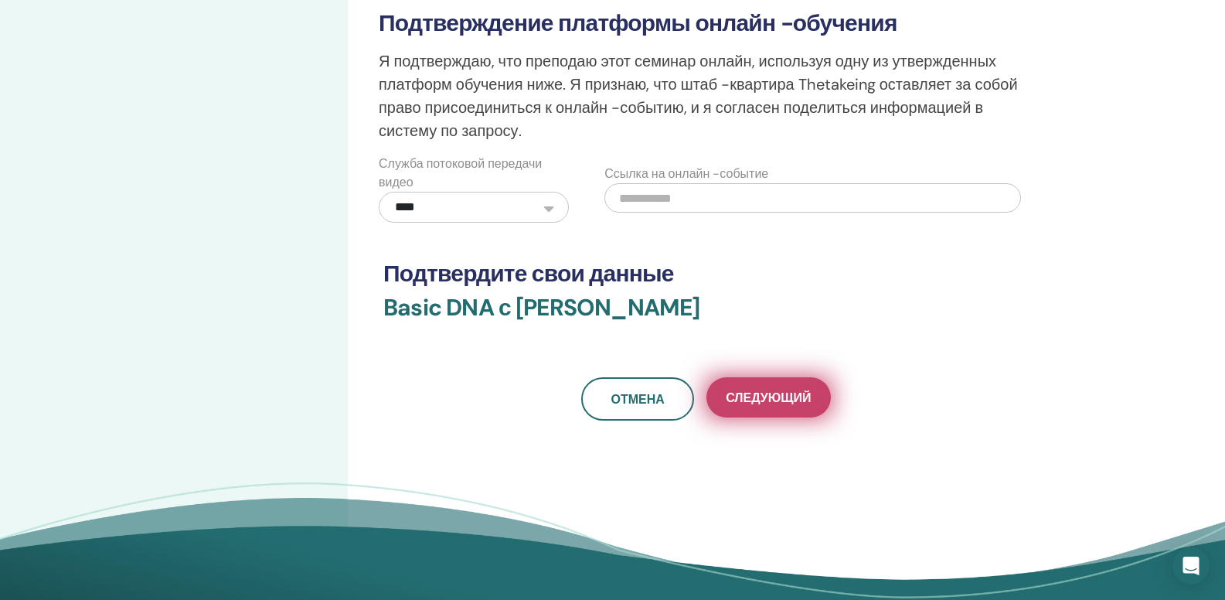
click at [782, 387] on button "Следующий" at bounding box center [769, 397] width 124 height 40
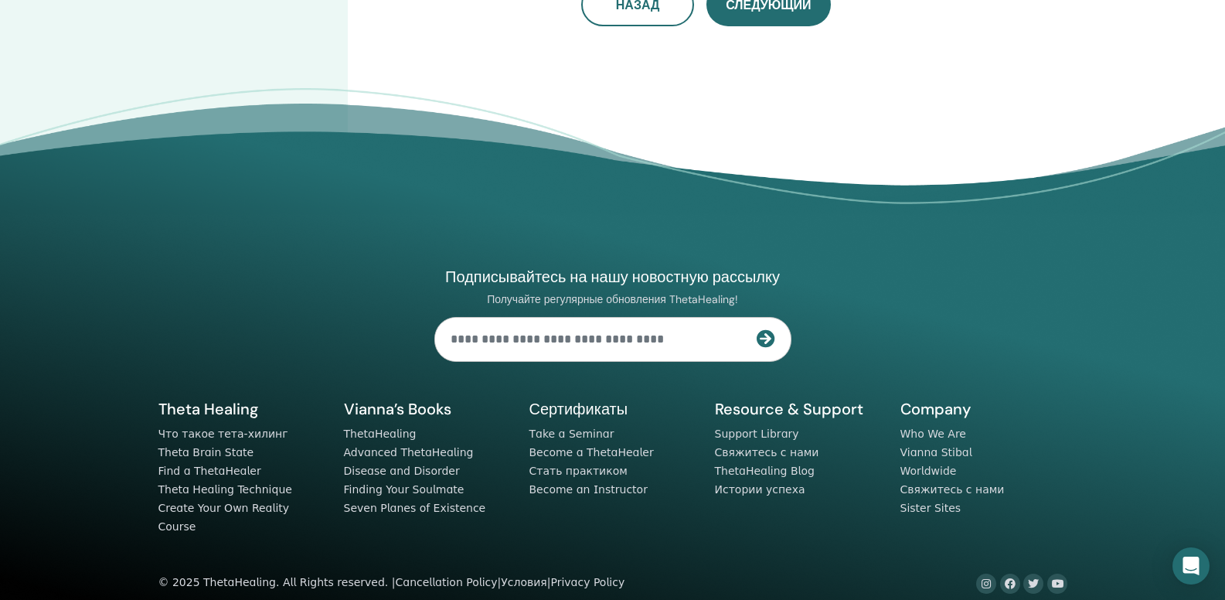
scroll to position [0, 0]
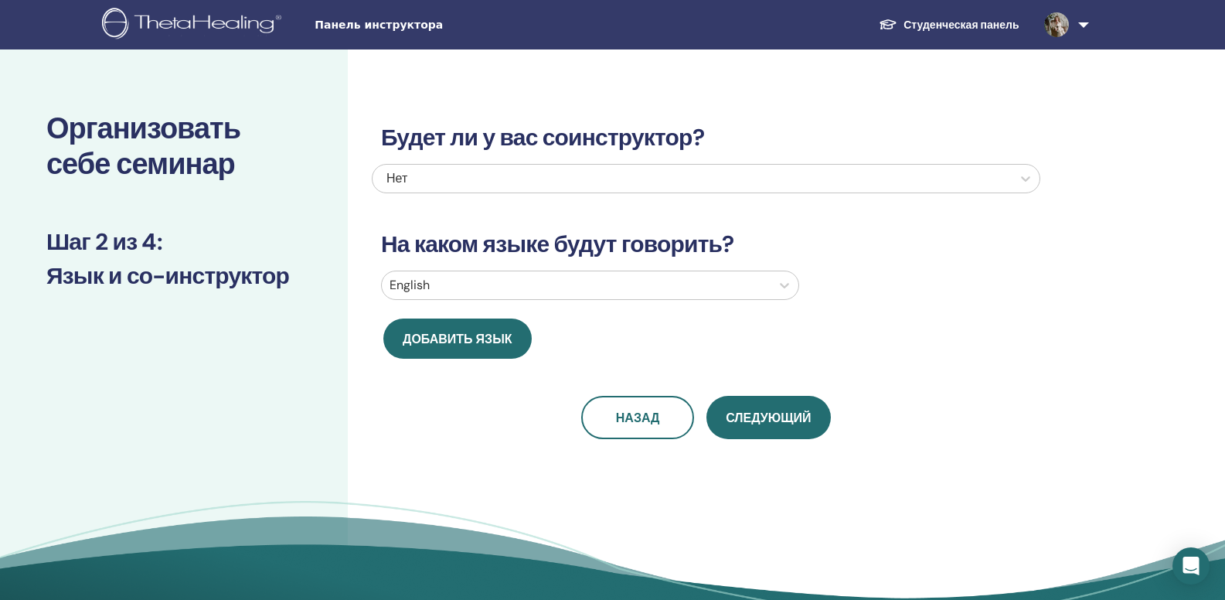
click at [523, 284] on div at bounding box center [576, 285] width 373 height 22
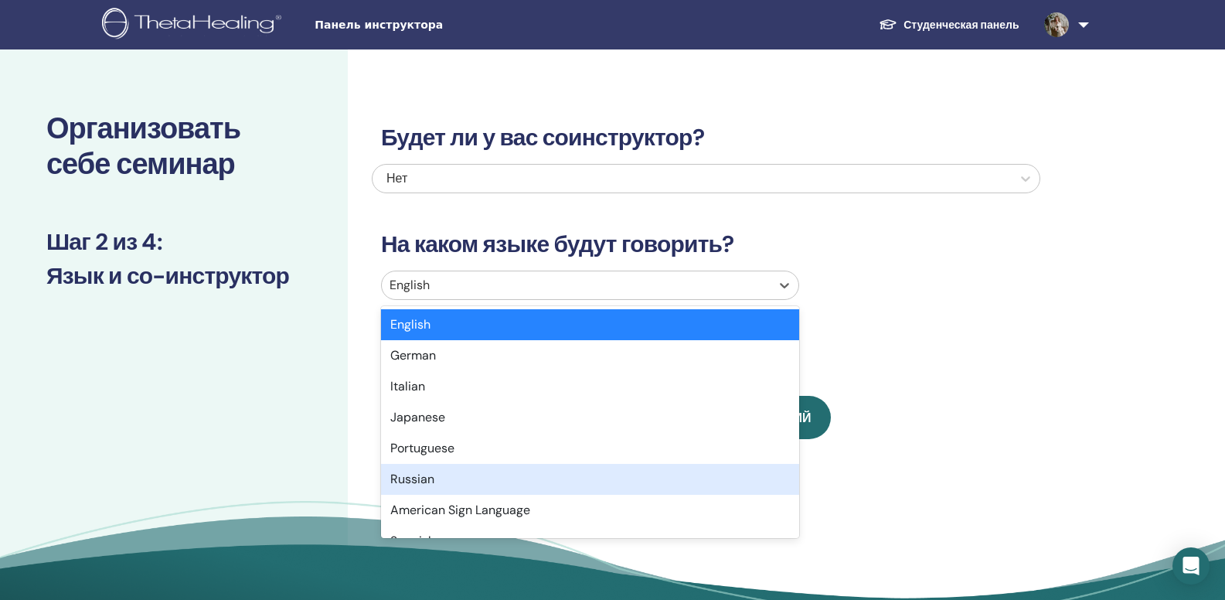
click at [417, 471] on div "Russian" at bounding box center [590, 479] width 418 height 31
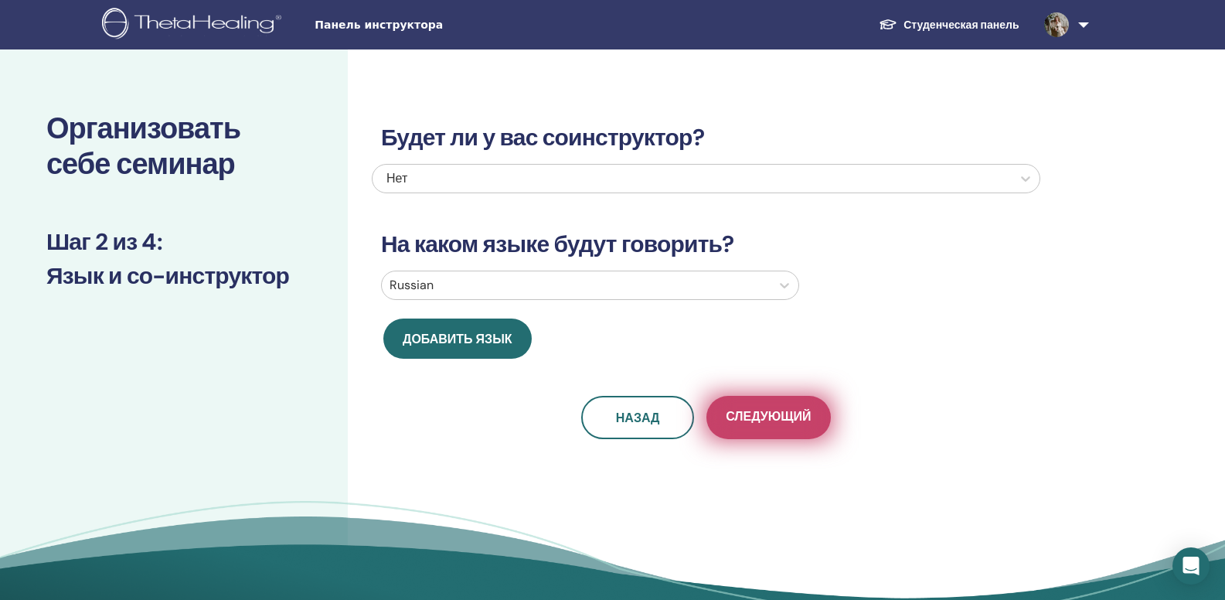
click at [754, 431] on button "Следующий" at bounding box center [769, 417] width 124 height 43
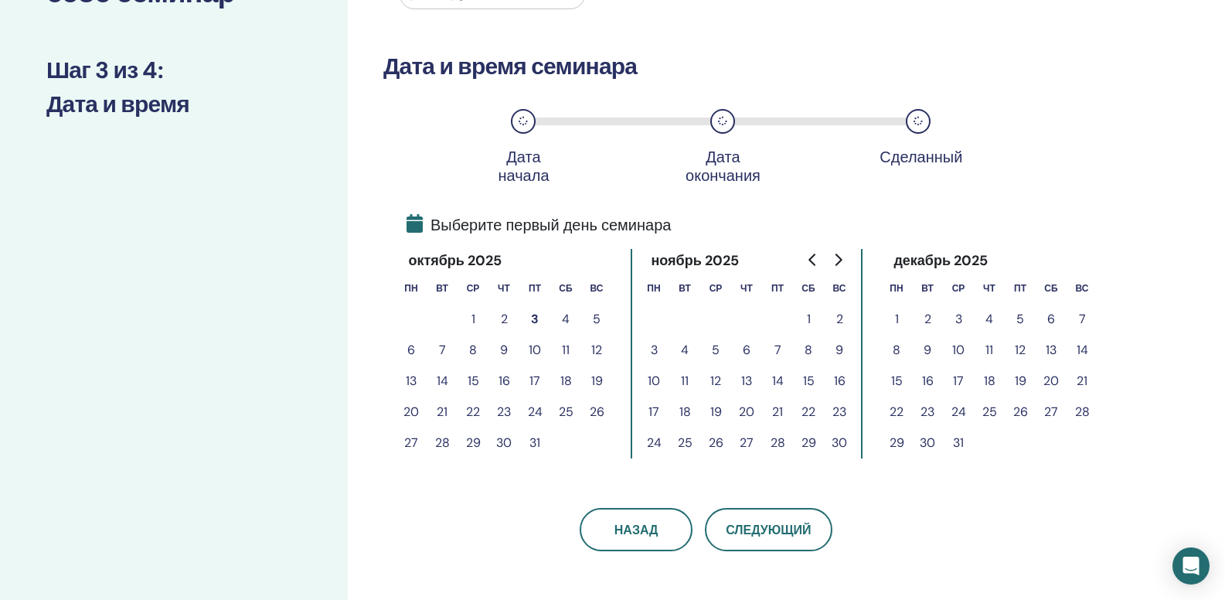
scroll to position [180, 0]
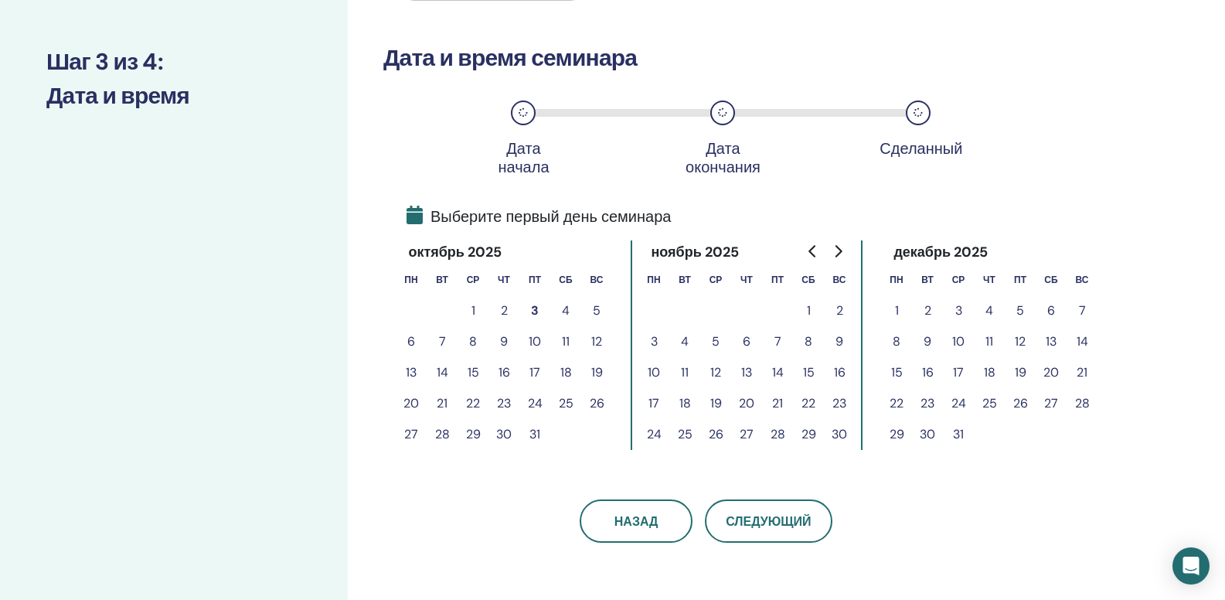
click at [446, 344] on button "7" at bounding box center [442, 341] width 31 height 31
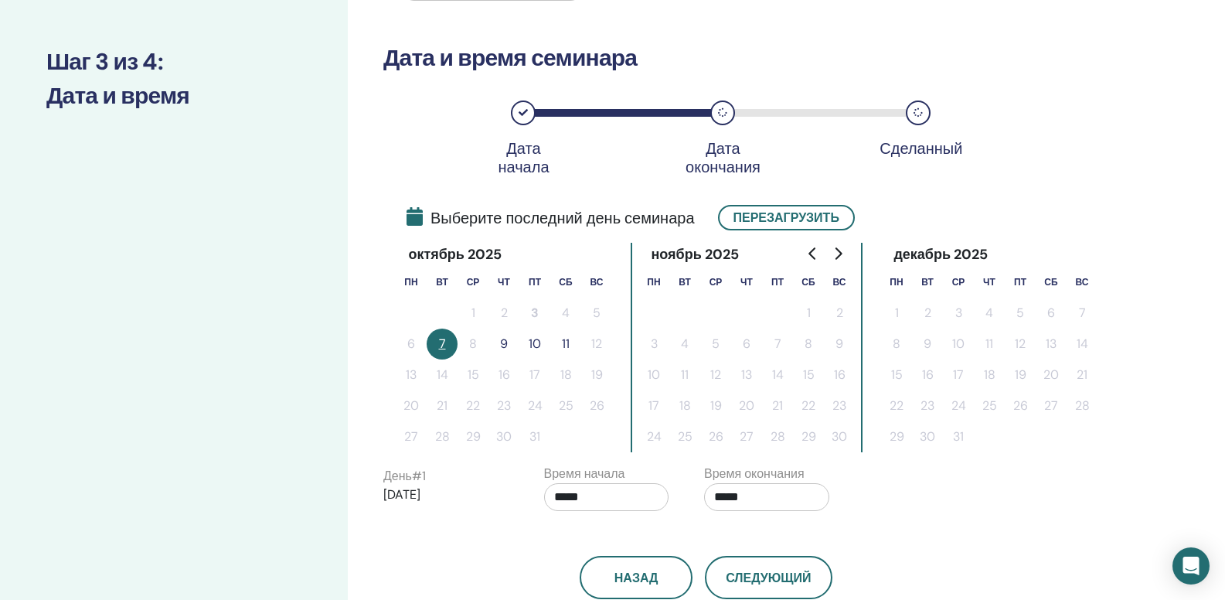
click at [506, 349] on button "9" at bounding box center [504, 344] width 31 height 31
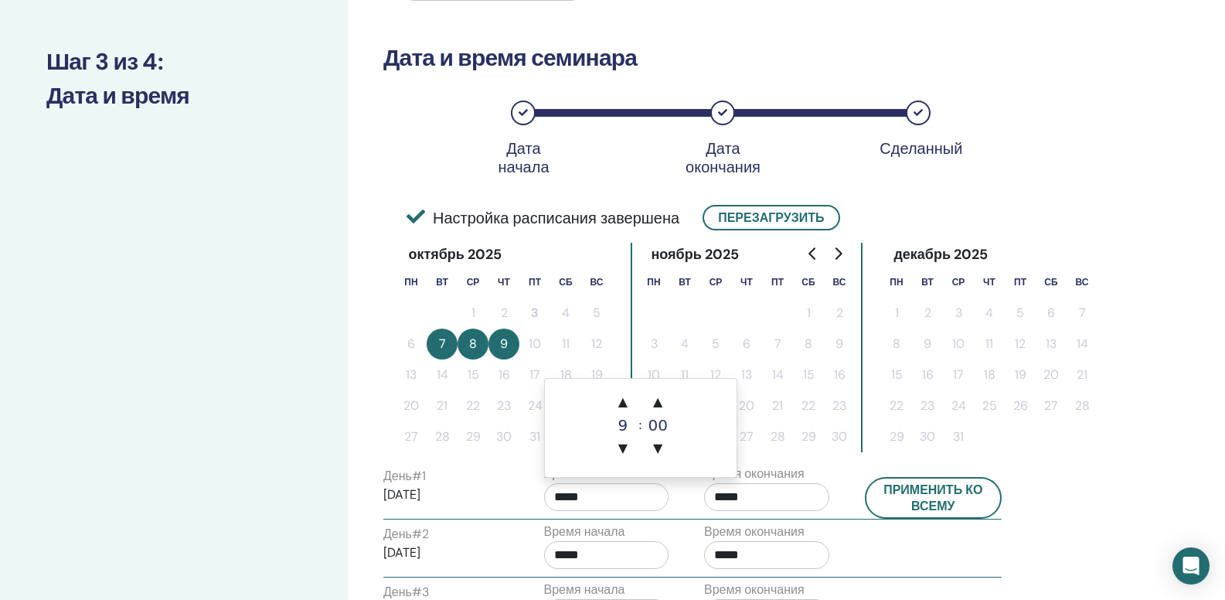
click at [613, 494] on input "*****" at bounding box center [606, 497] width 125 height 28
click at [625, 404] on span "▲" at bounding box center [623, 402] width 31 height 31
type input "*****"
click at [745, 486] on input "*****" at bounding box center [766, 497] width 125 height 28
click at [785, 396] on span "▲" at bounding box center [783, 402] width 31 height 31
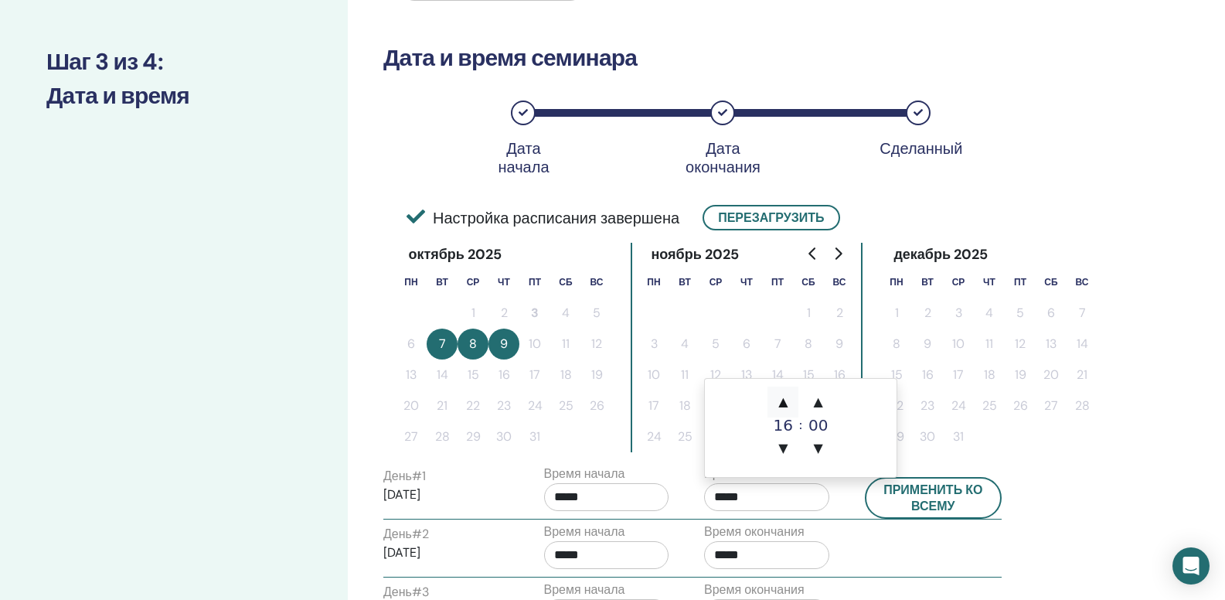
click at [785, 396] on span "▲" at bounding box center [783, 402] width 31 height 31
type input "*****"
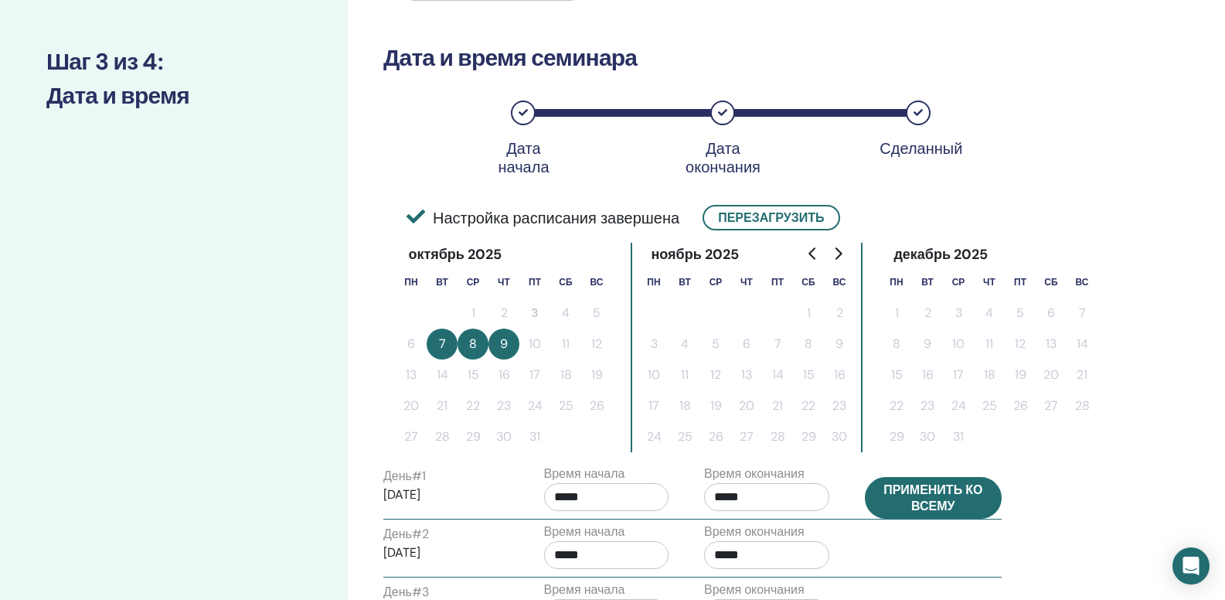
click at [934, 506] on button "Применить ко всему" at bounding box center [934, 498] width 138 height 42
type input "*****"
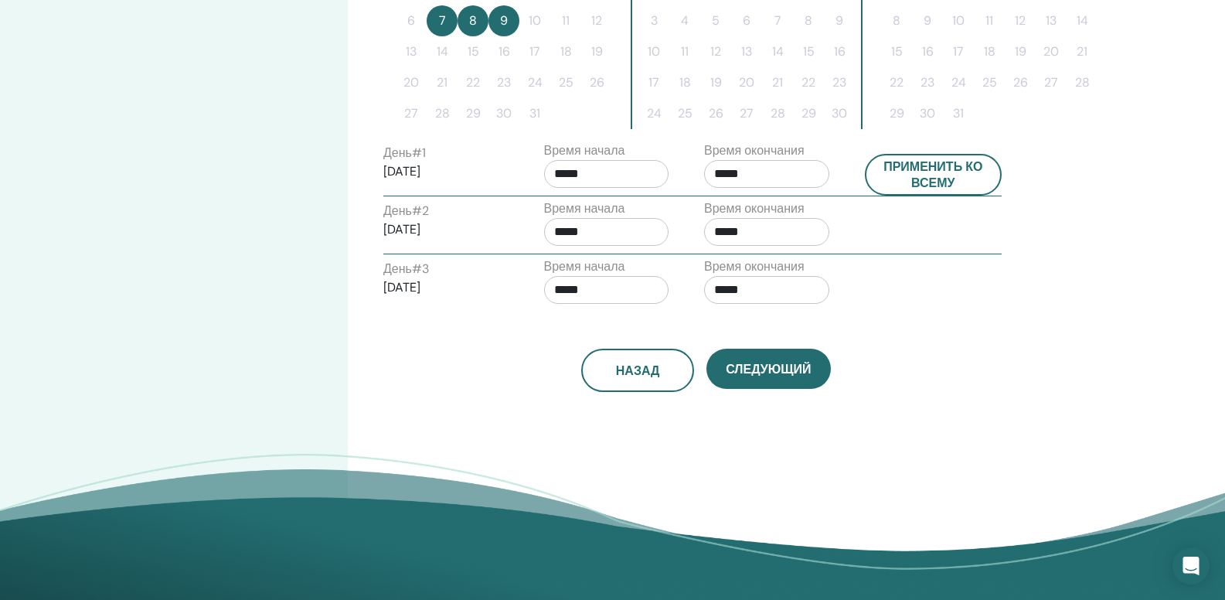
scroll to position [526, 0]
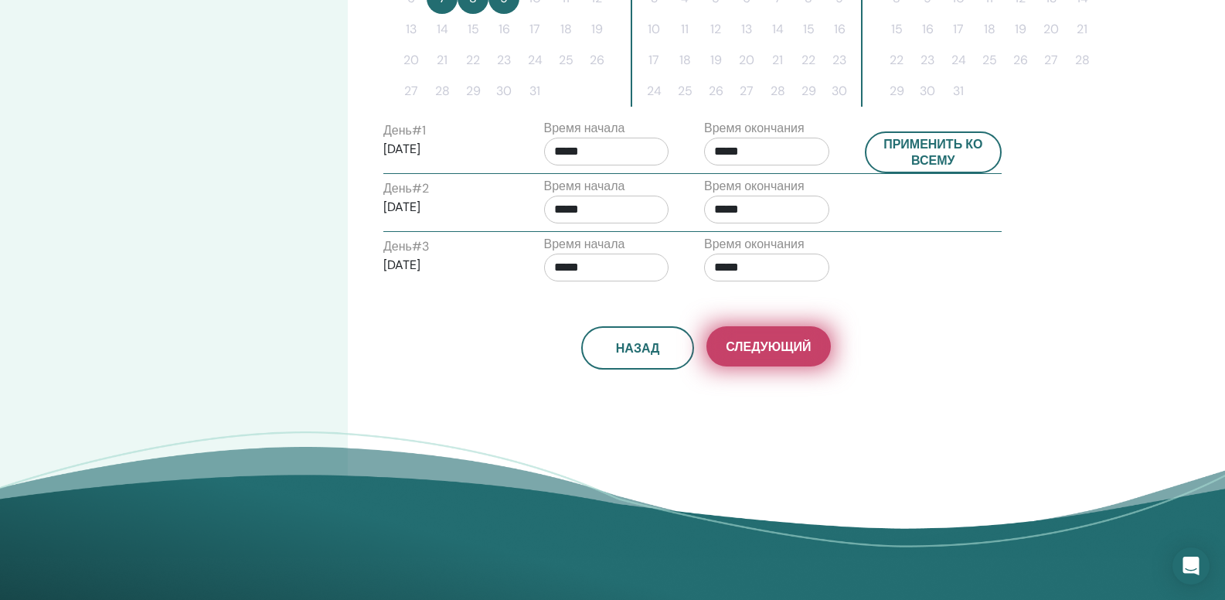
click at [758, 348] on span "Следующий" at bounding box center [768, 347] width 85 height 16
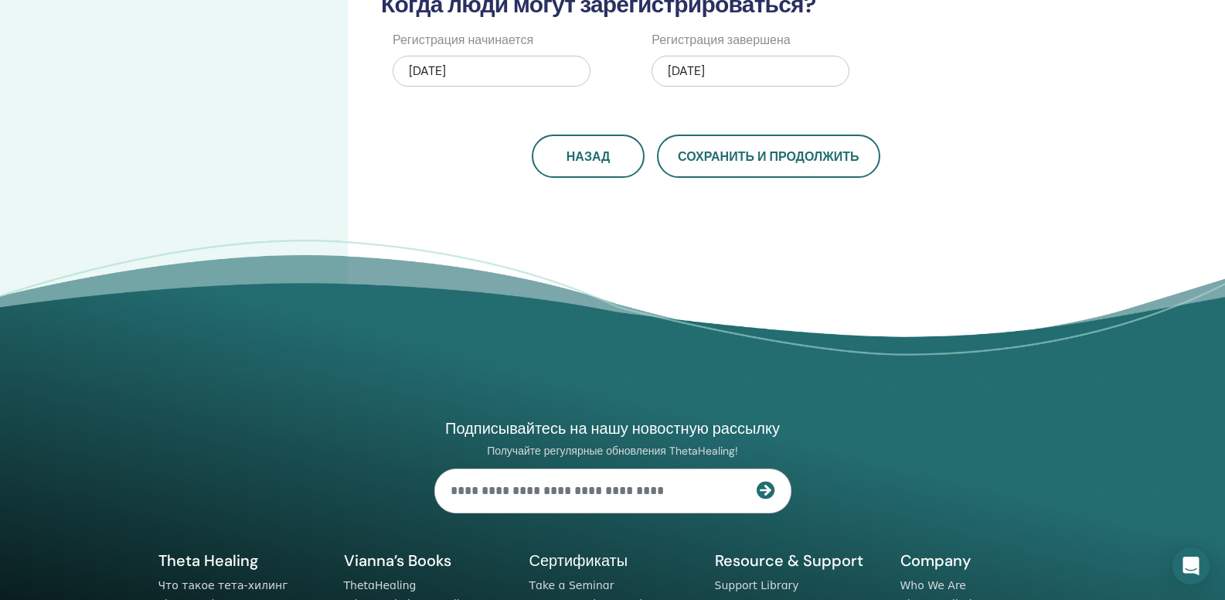
scroll to position [1, 0]
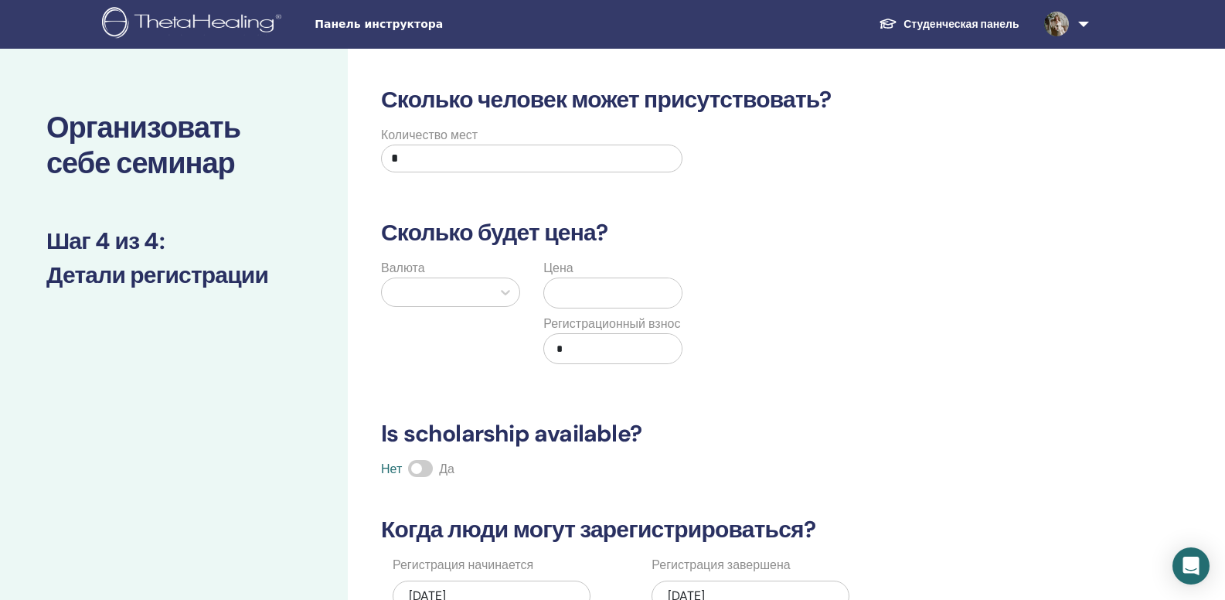
drag, startPoint x: 458, startPoint y: 160, endPoint x: 379, endPoint y: 165, distance: 79.0
click at [379, 165] on div "Количество мест *" at bounding box center [532, 154] width 325 height 56
type input "*"
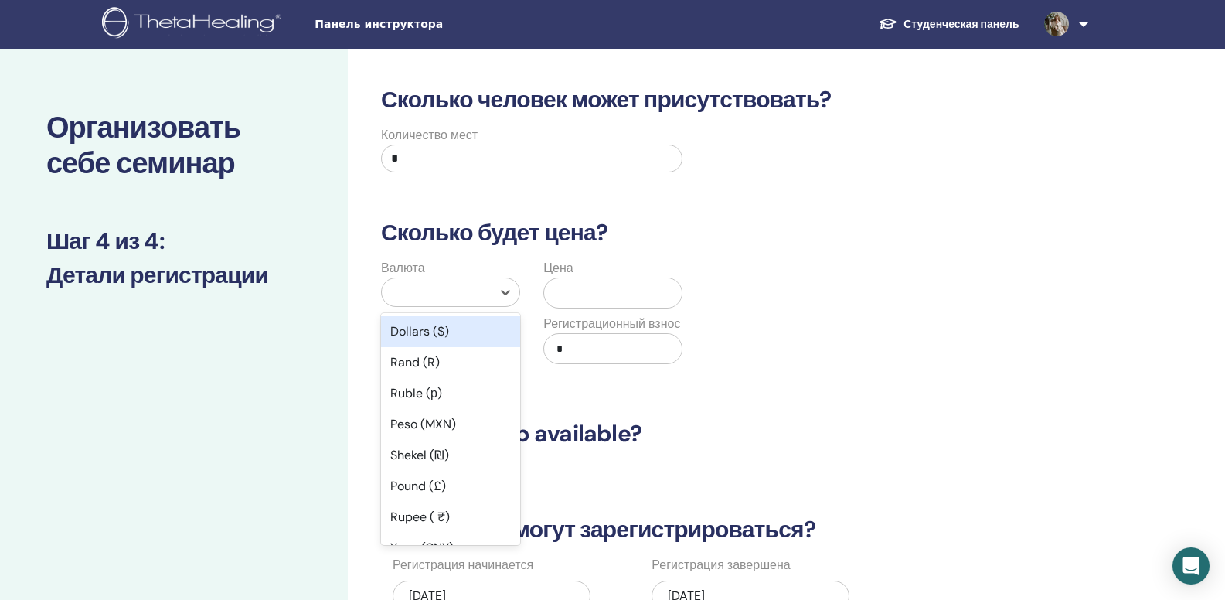
click at [450, 304] on div at bounding box center [437, 292] width 110 height 28
click at [445, 391] on div "Ruble (р)" at bounding box center [450, 393] width 139 height 31
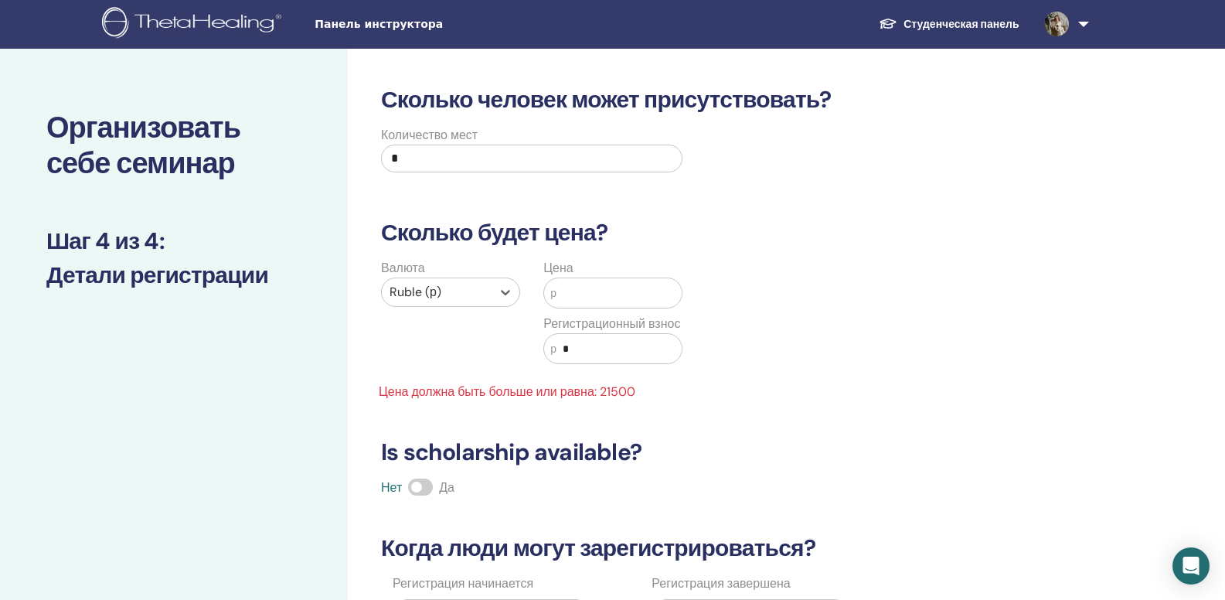
click at [601, 298] on input "text" at bounding box center [619, 292] width 125 height 29
click at [845, 296] on div "Валюта Ruble (р) Цена р ***** Регистрационный взнос р * Цена должна быть больше…" at bounding box center [694, 330] width 669 height 142
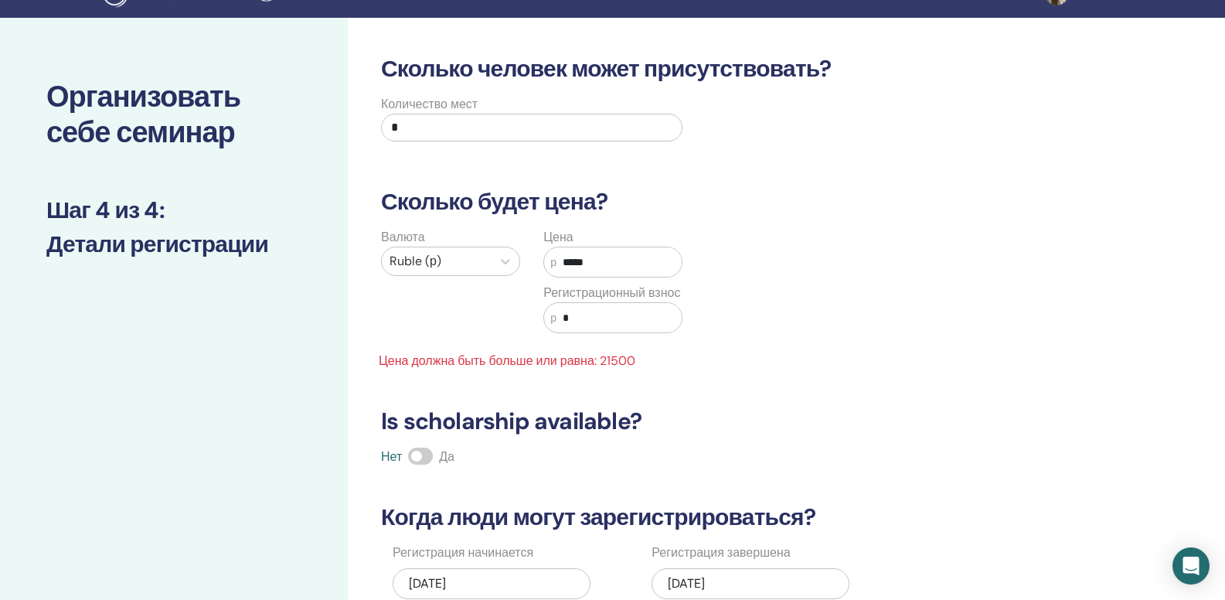
scroll to position [41, 0]
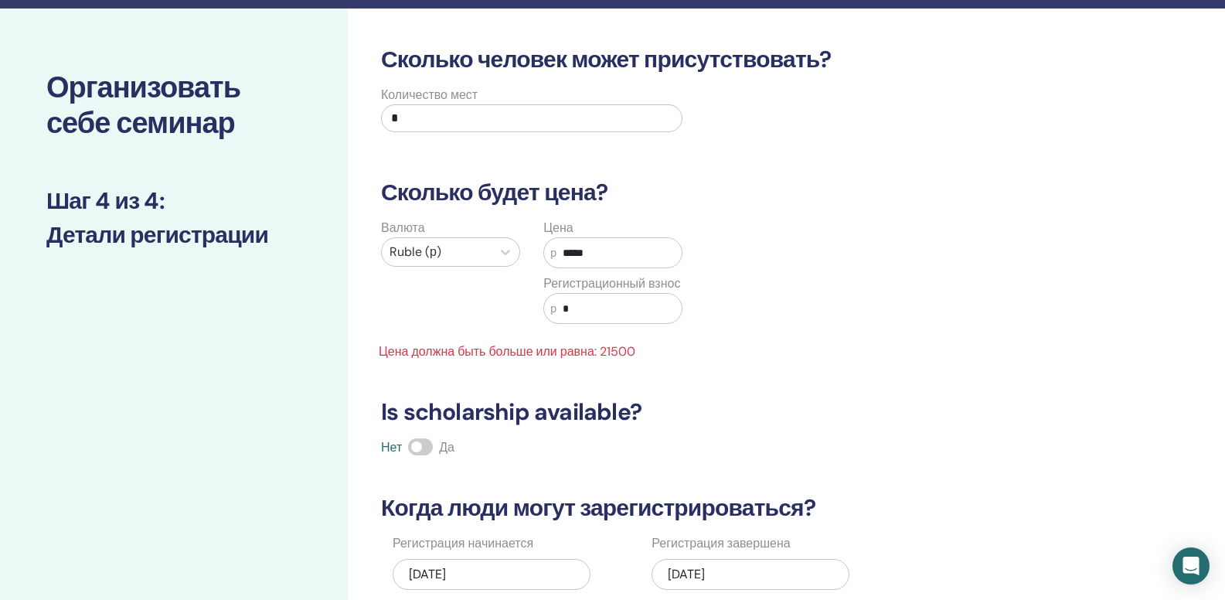
click at [654, 244] on input "*****" at bounding box center [619, 252] width 125 height 29
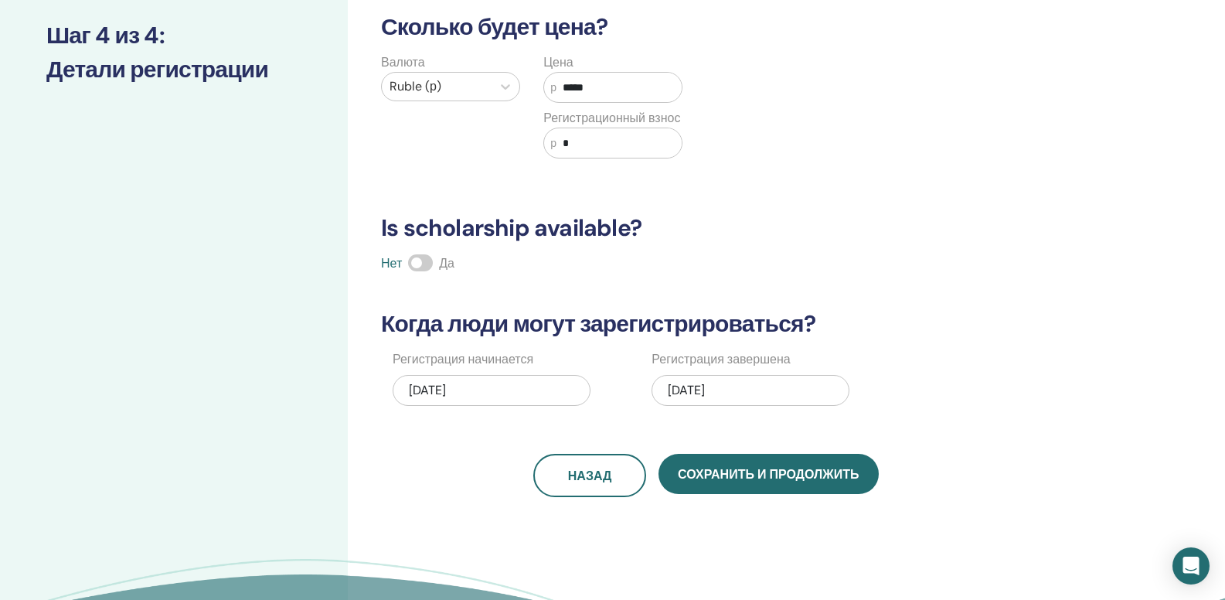
scroll to position [220, 0]
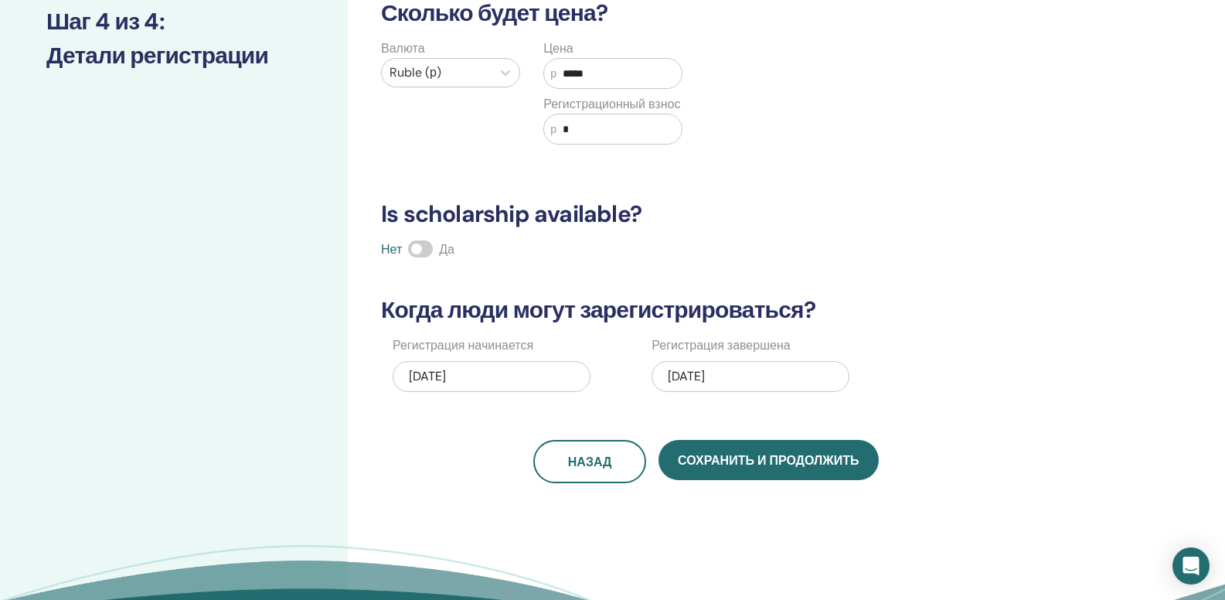
type input "*****"
click at [533, 376] on div "10/03/2025" at bounding box center [492, 376] width 198 height 31
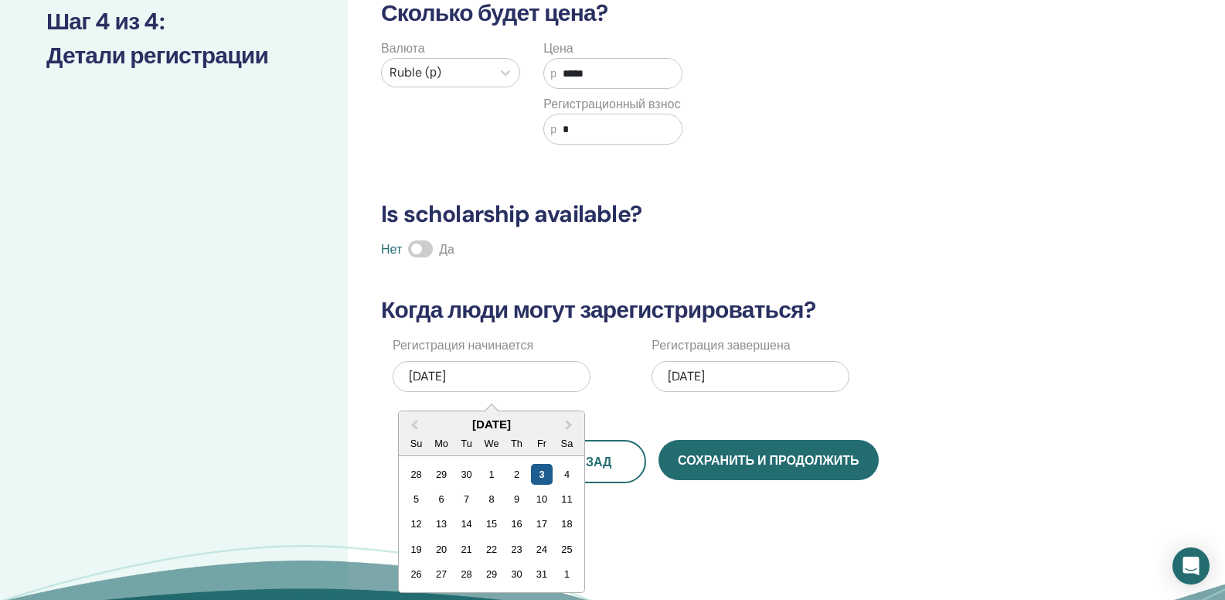
click at [537, 479] on div "3" at bounding box center [541, 474] width 21 height 21
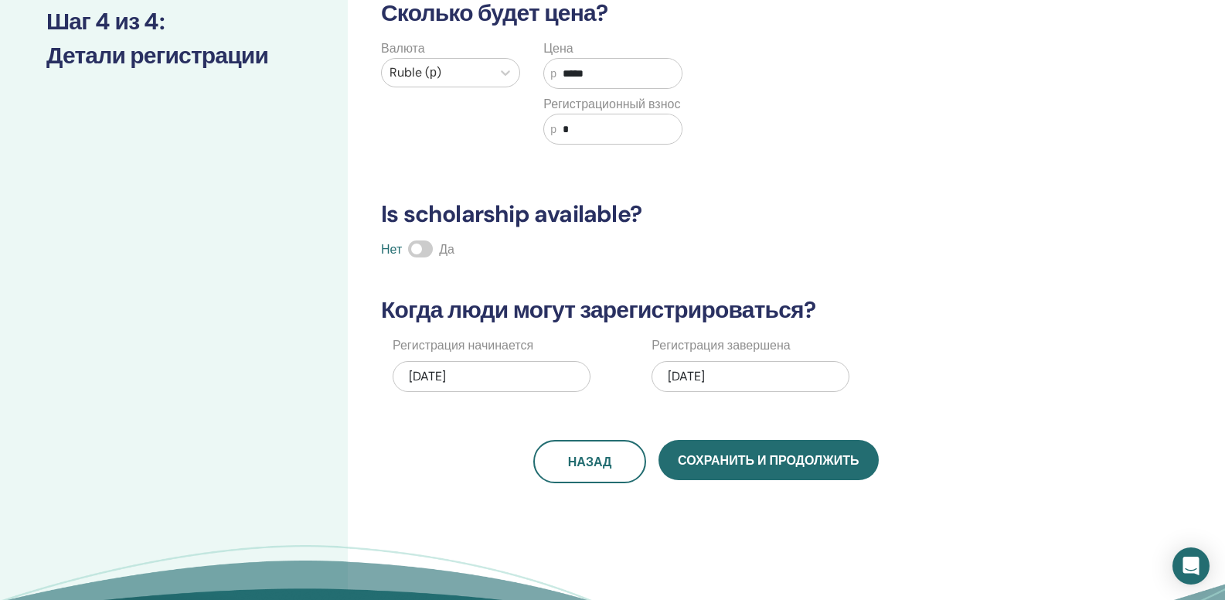
click at [712, 376] on div "10/09/2025" at bounding box center [751, 376] width 198 height 31
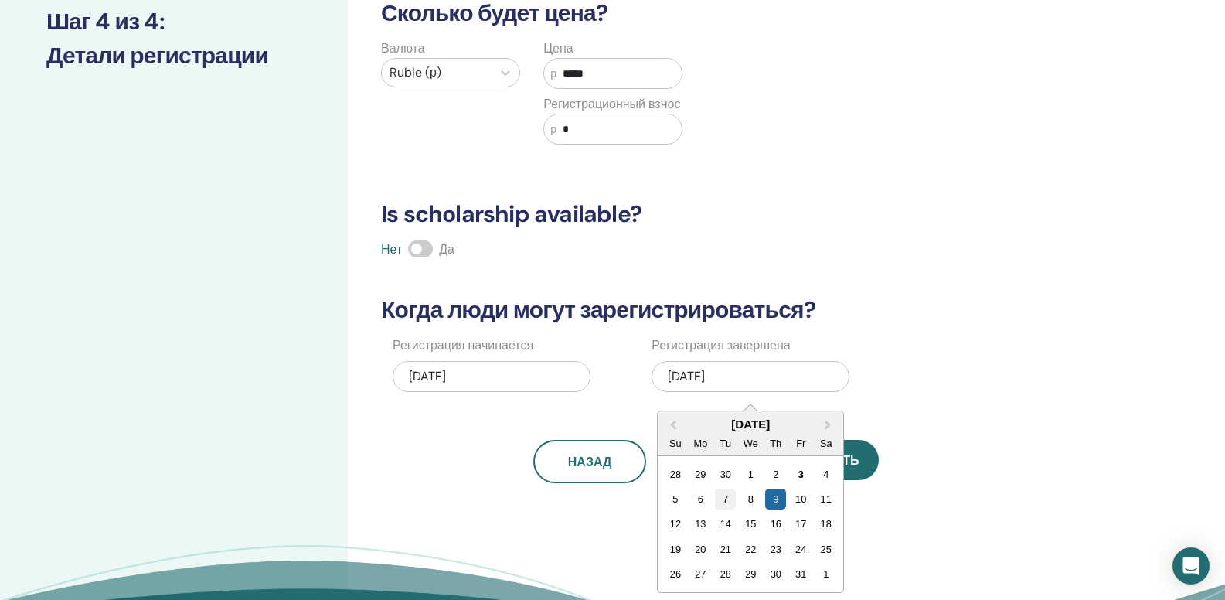
click at [726, 502] on div "7" at bounding box center [725, 499] width 21 height 21
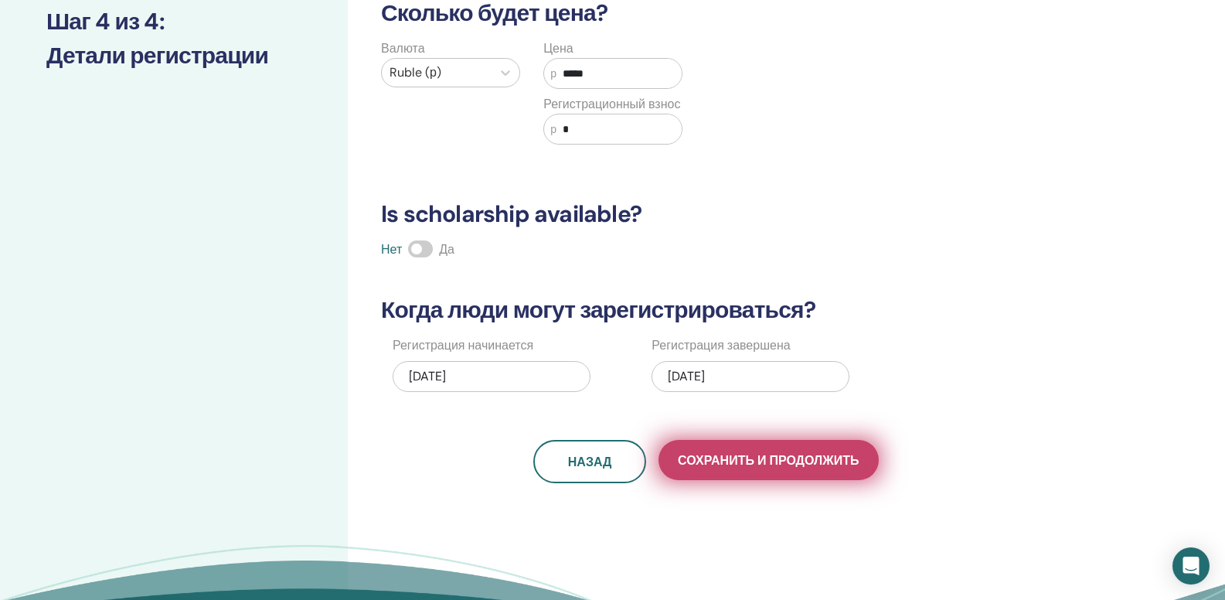
click at [720, 468] on span "Сохранить и продолжить" at bounding box center [768, 460] width 181 height 16
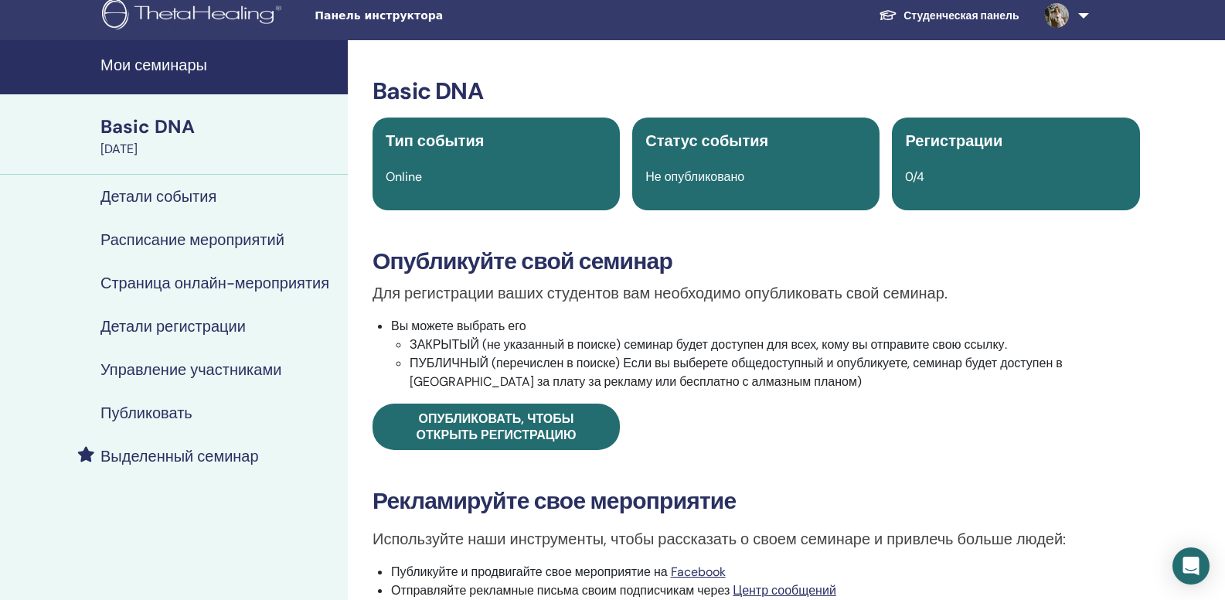
scroll to position [13, 0]
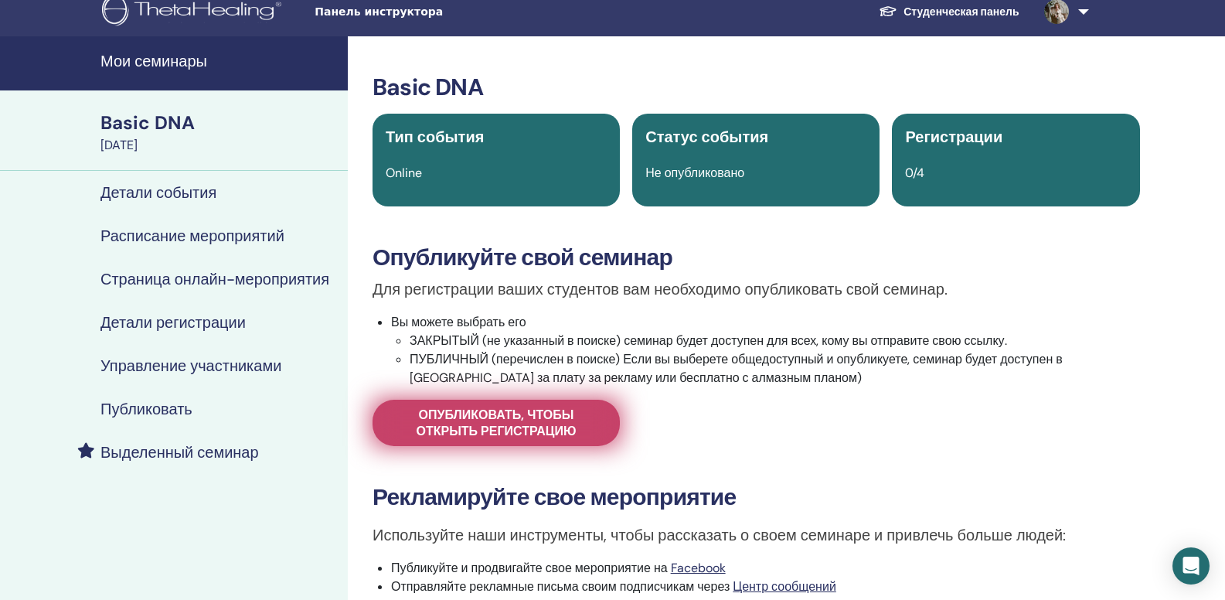
click at [529, 433] on span "Опубликовать, чтобы открыть регистрацию" at bounding box center [496, 423] width 209 height 32
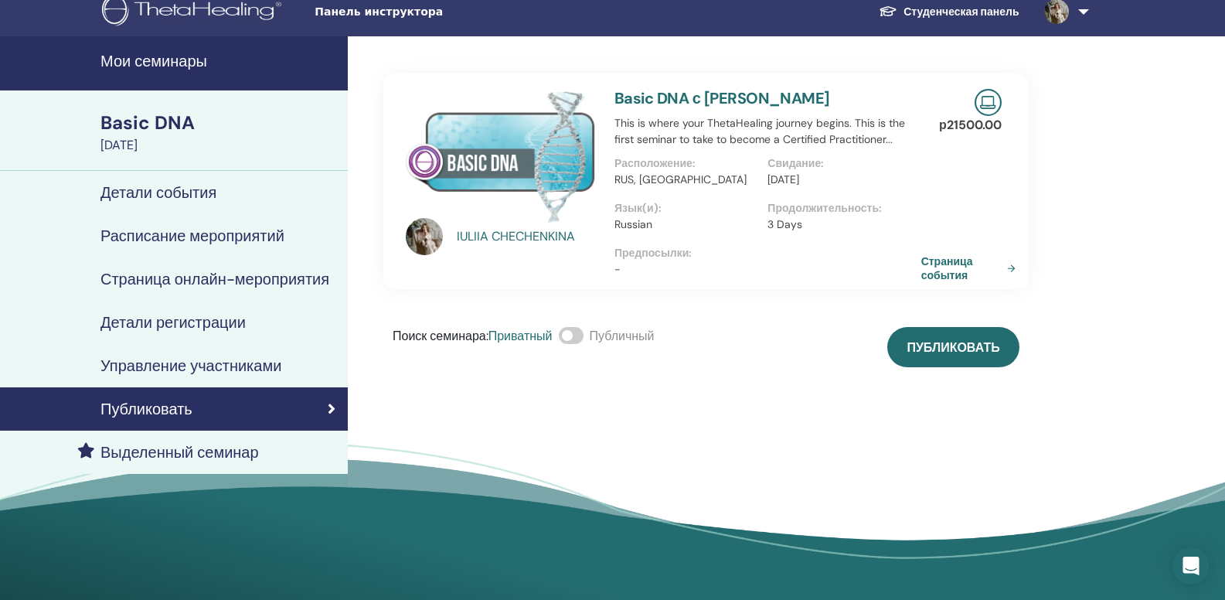
click at [580, 336] on span at bounding box center [571, 335] width 25 height 17
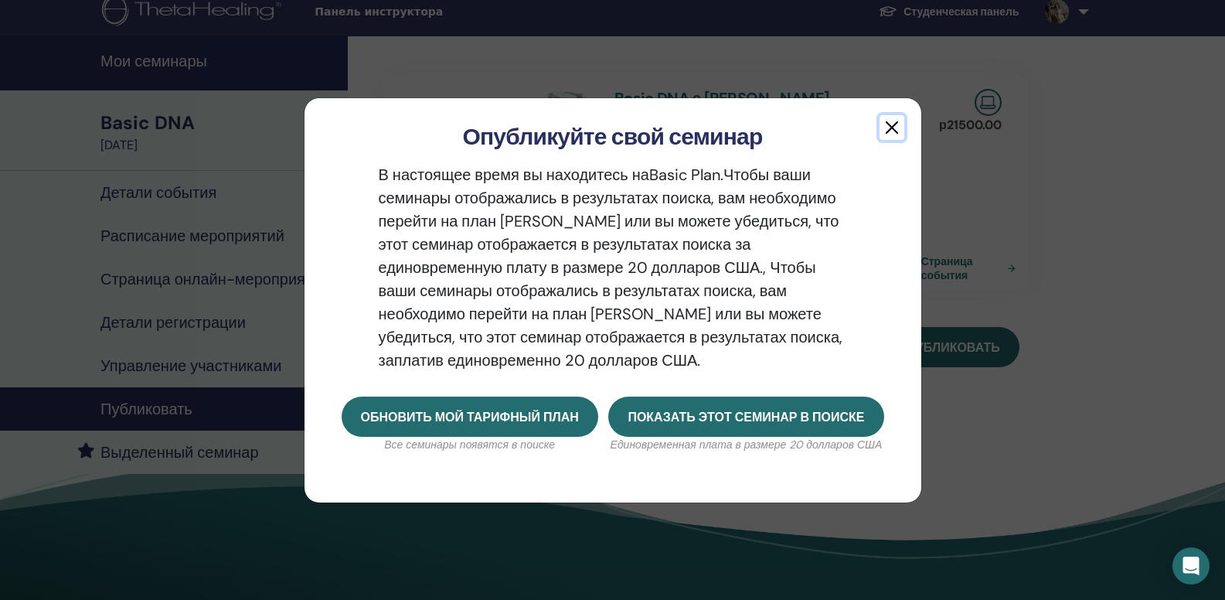
click at [892, 132] on button "button" at bounding box center [892, 127] width 25 height 25
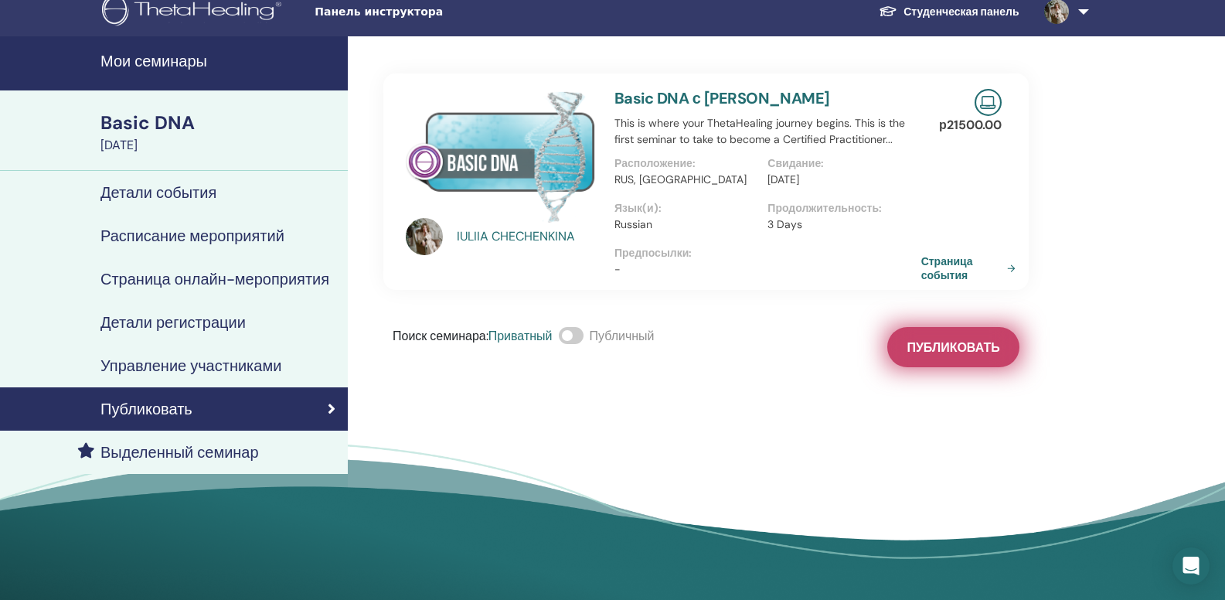
click at [942, 332] on button "Публиковать" at bounding box center [952, 347] width 131 height 40
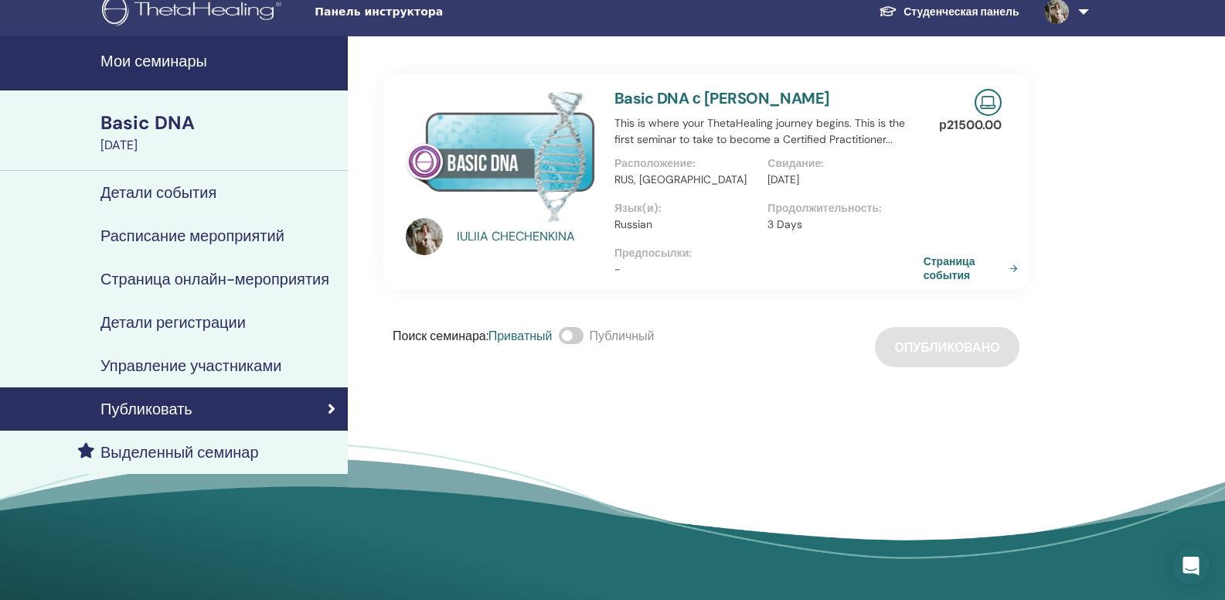
click at [942, 272] on link "Страница события" at bounding box center [974, 268] width 100 height 28
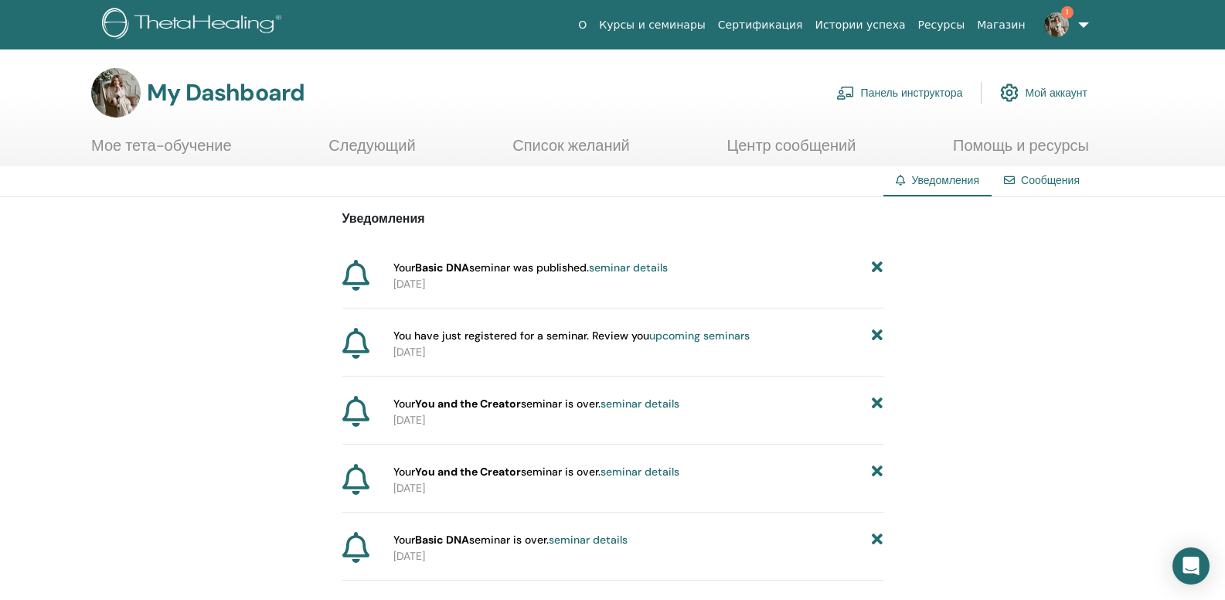
click at [715, 277] on p "[DATE]" at bounding box center [638, 284] width 490 height 16
click at [622, 268] on link "seminar details" at bounding box center [628, 268] width 79 height 14
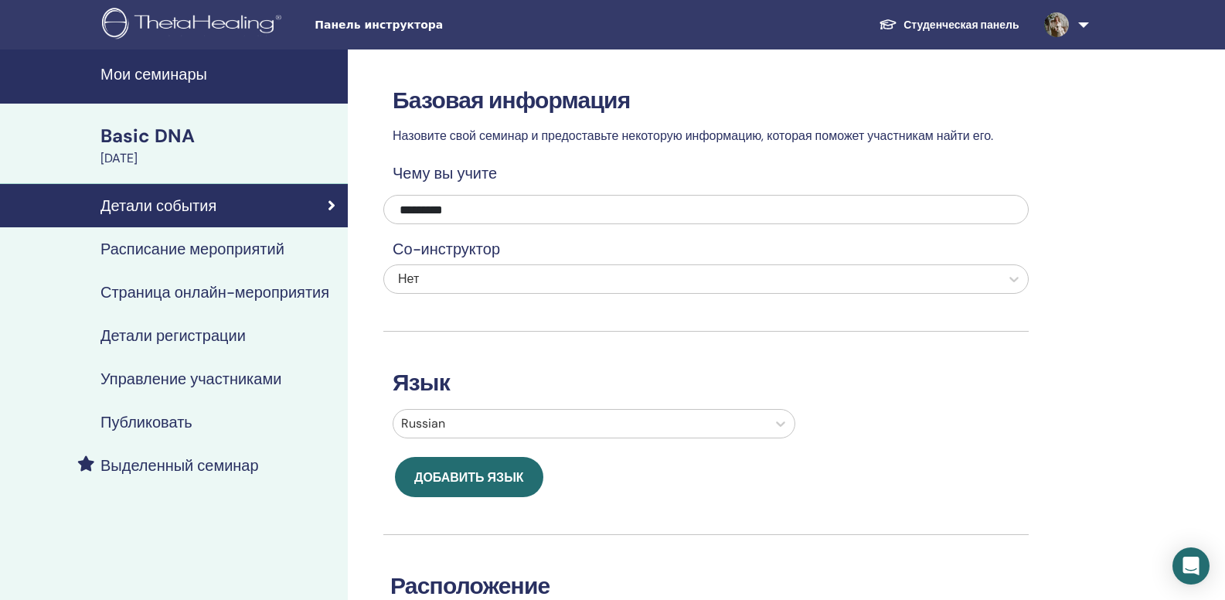
click at [204, 296] on h4 "Страница онлайн-мероприятия" at bounding box center [214, 292] width 229 height 19
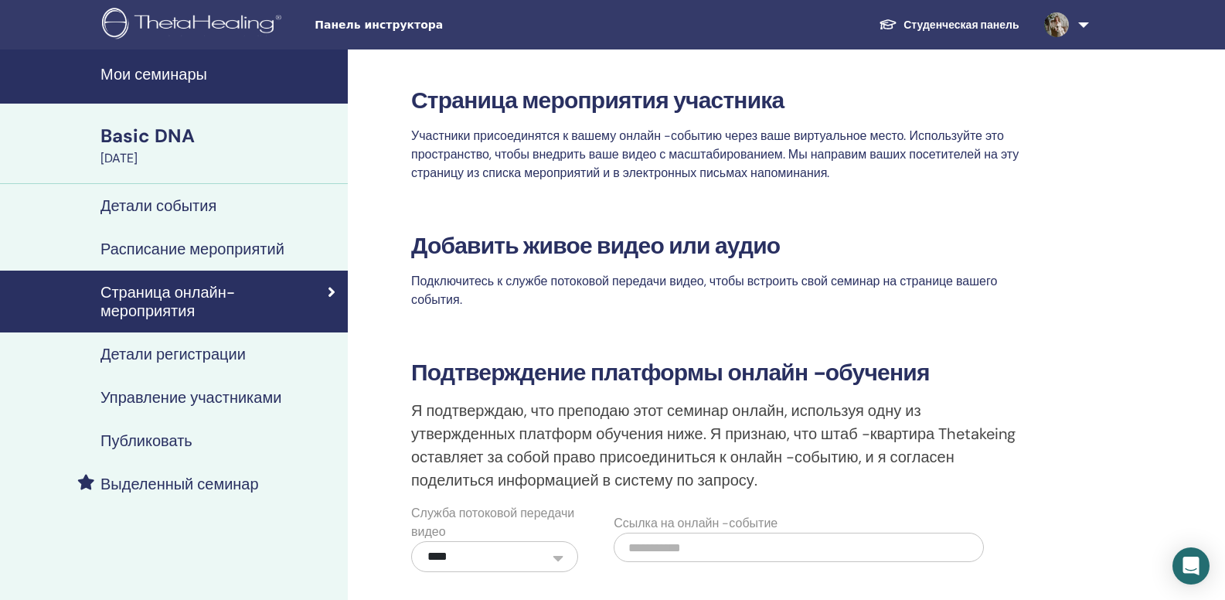
click at [180, 361] on h4 "Детали регистрации" at bounding box center [172, 354] width 145 height 19
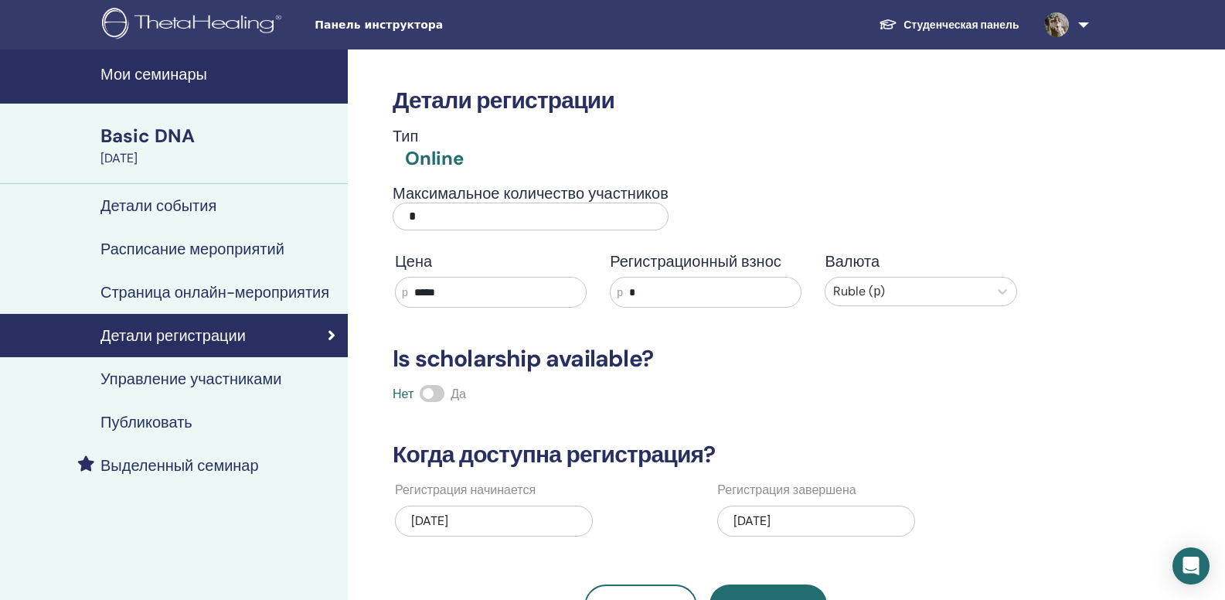
click at [165, 90] on link "Мои семинары" at bounding box center [174, 76] width 348 height 54
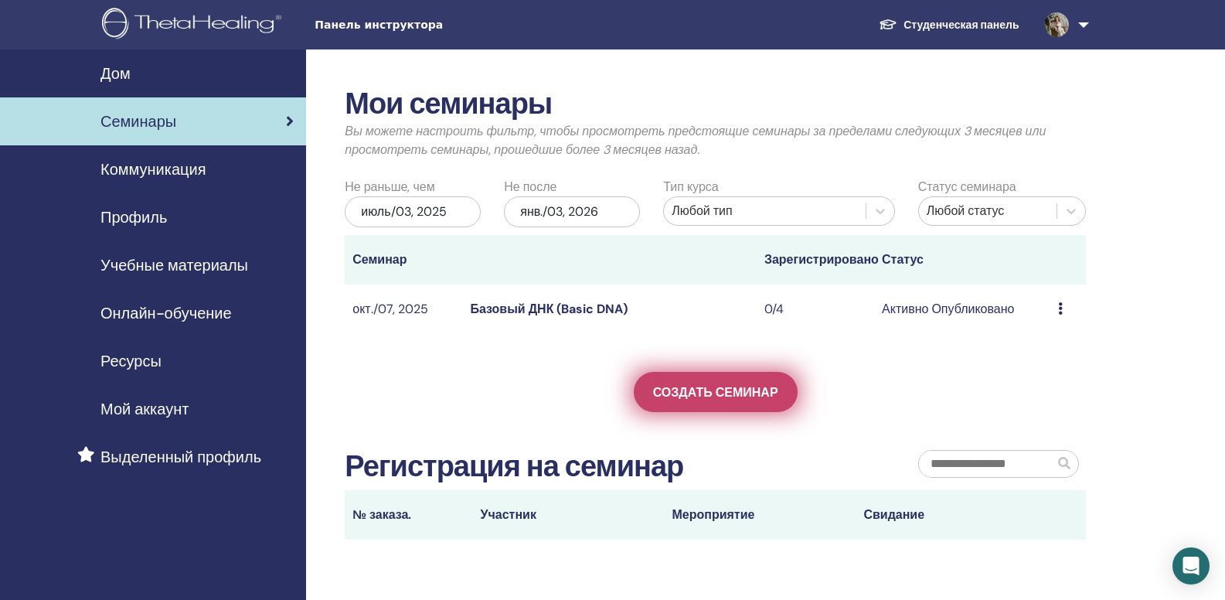
click at [754, 385] on span "Создать семинар" at bounding box center [715, 392] width 125 height 16
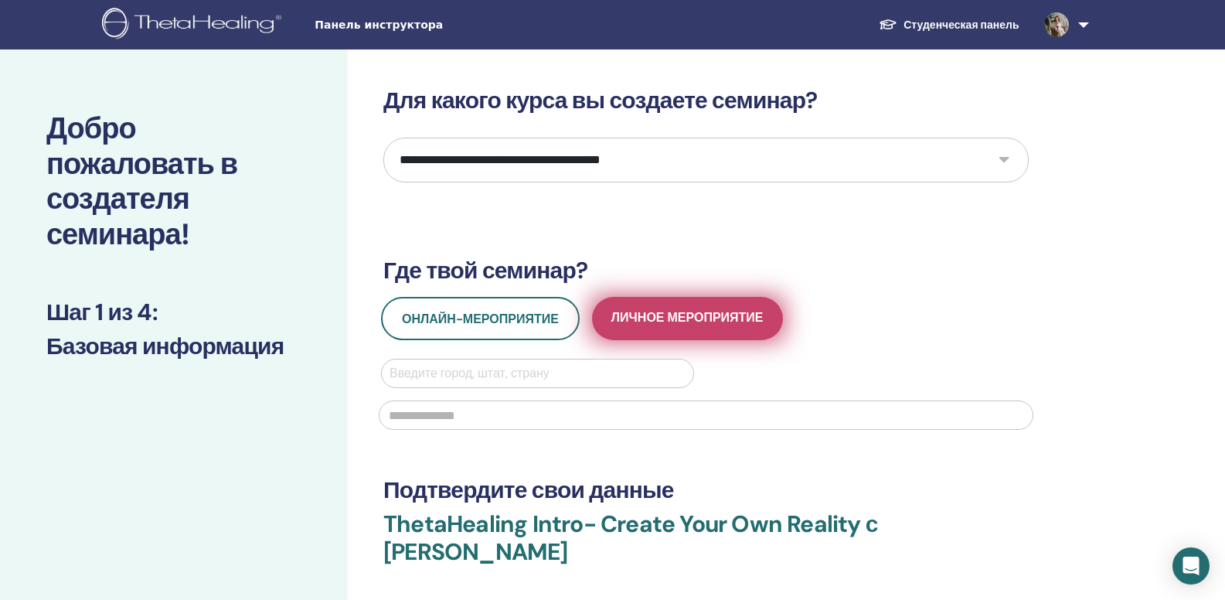
click at [690, 312] on span "Личное мероприятие" at bounding box center [687, 318] width 152 height 19
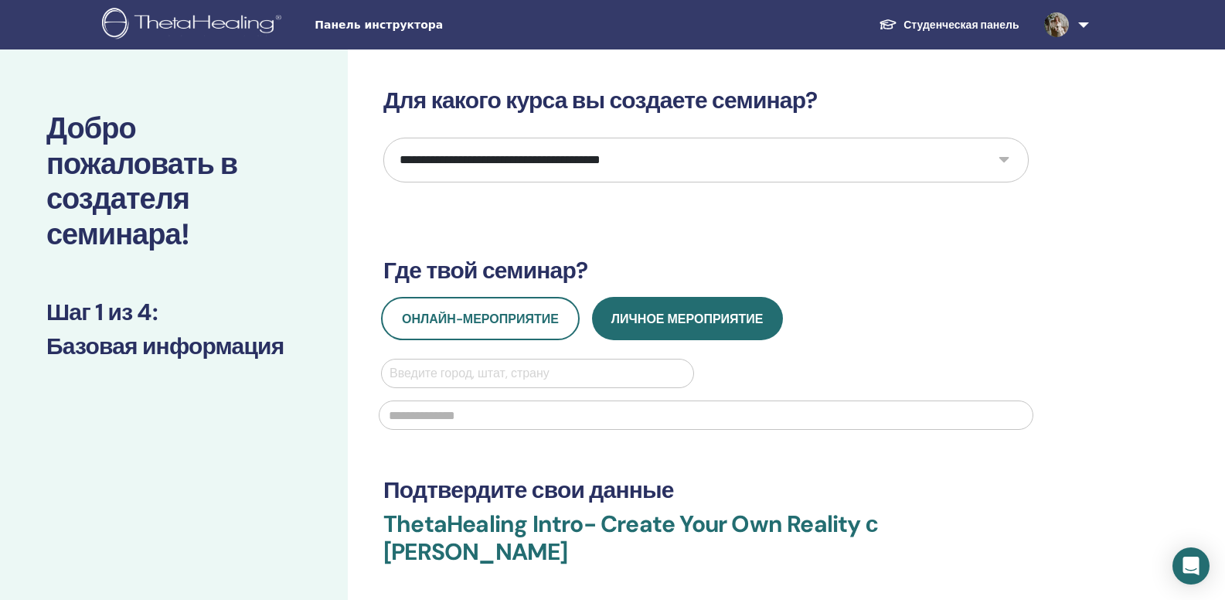
click at [629, 143] on select "**********" at bounding box center [705, 160] width 645 height 45
select select "*"
click at [383, 138] on select "**********" at bounding box center [705, 160] width 645 height 45
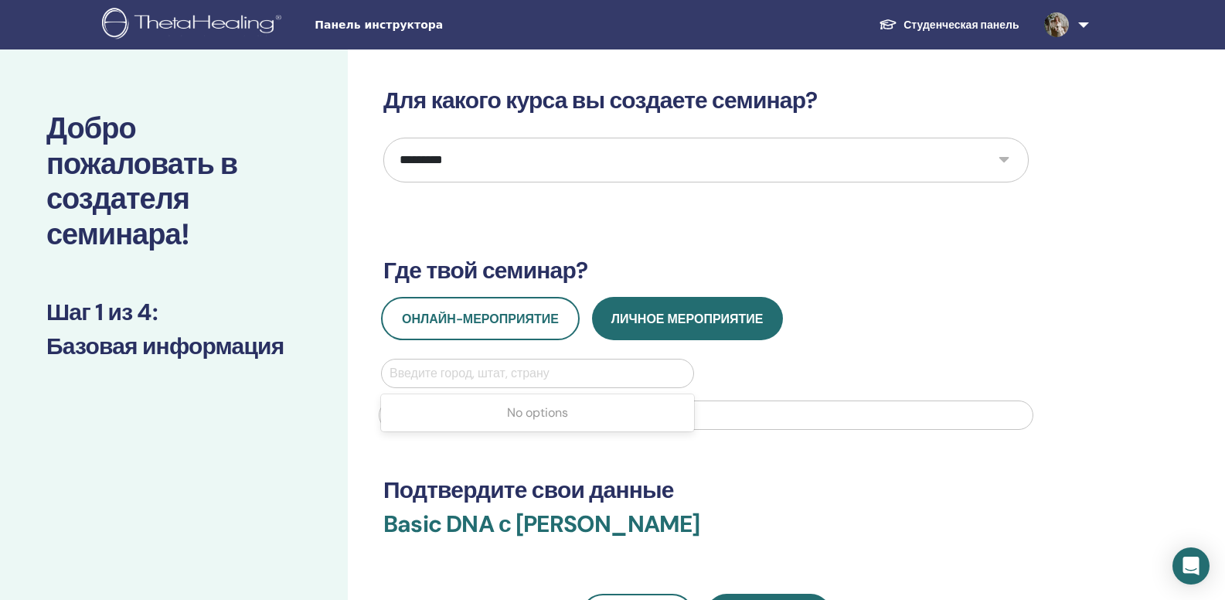
click at [450, 380] on div at bounding box center [538, 374] width 296 height 22
type input "**"
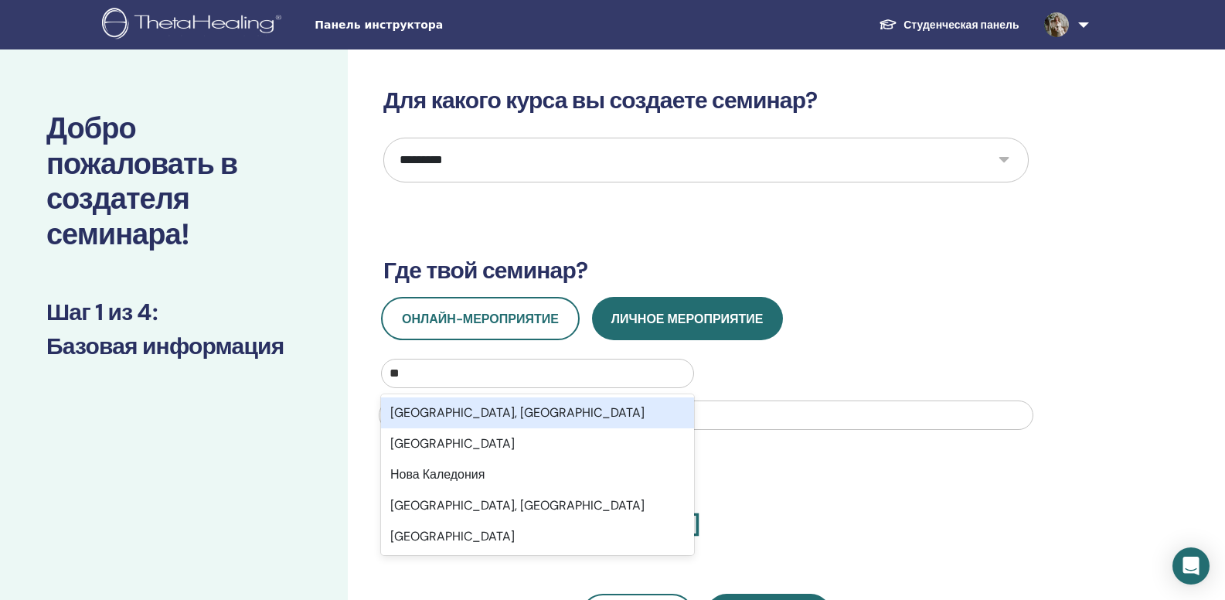
click at [461, 408] on div "Новосибирск, Новосибирская область" at bounding box center [537, 412] width 313 height 31
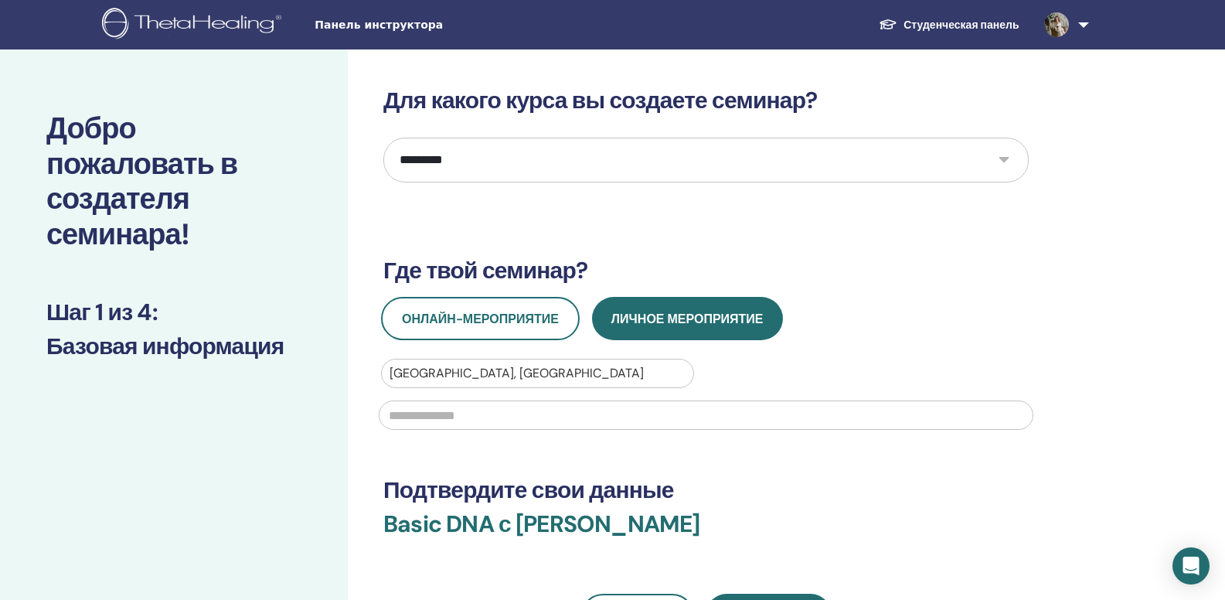
click at [461, 408] on input "text" at bounding box center [706, 414] width 655 height 29
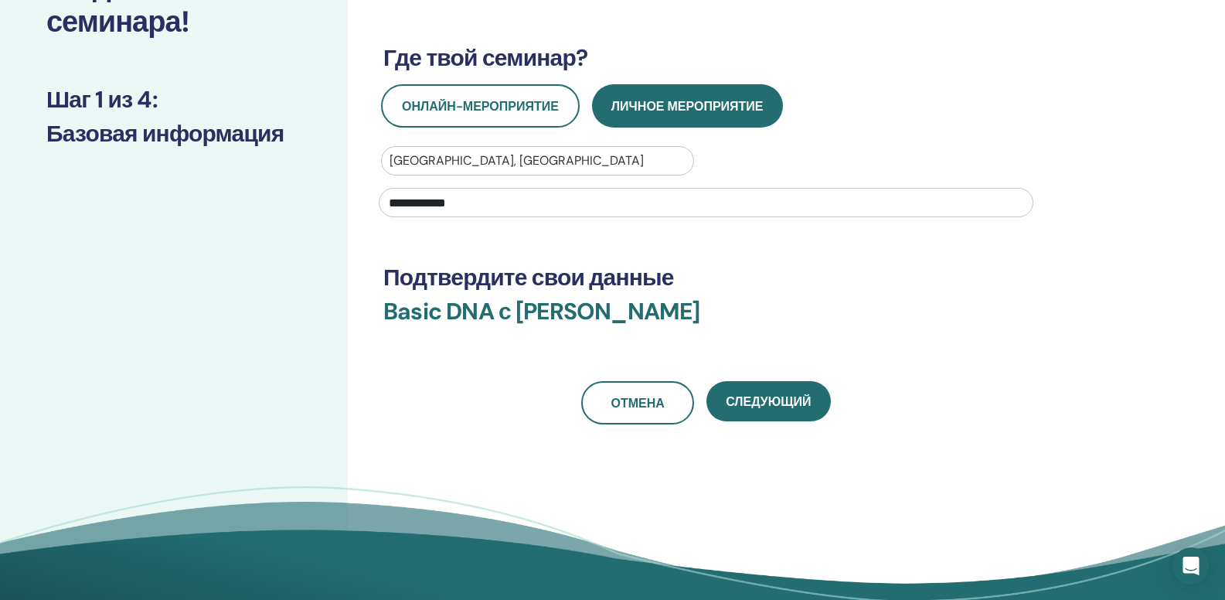
scroll to position [216, 0]
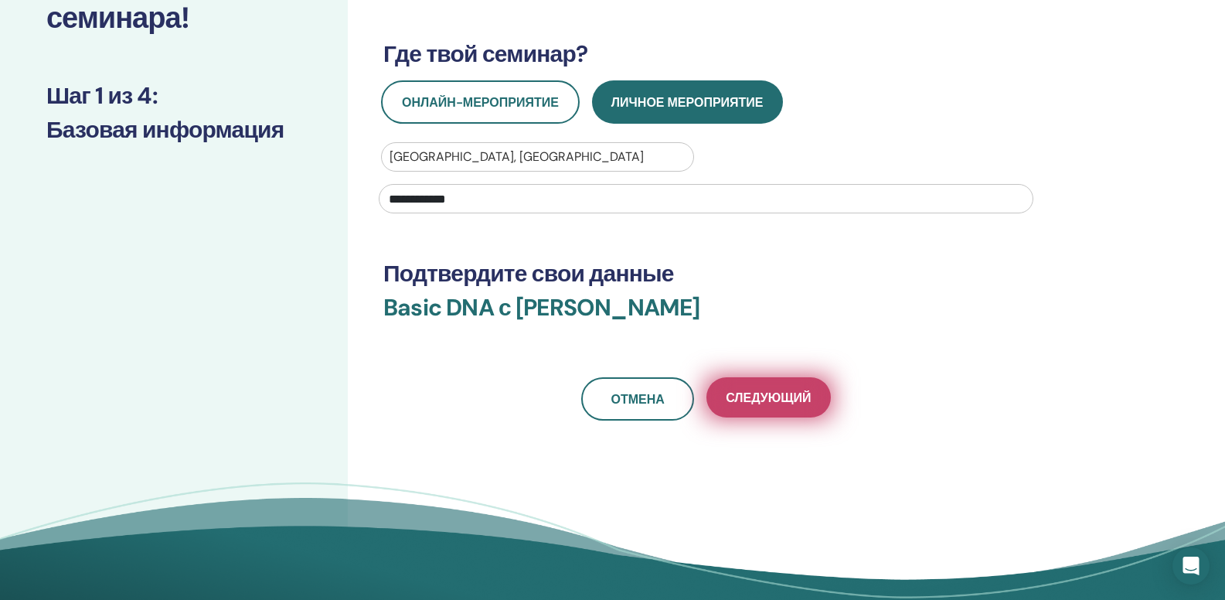
type input "**********"
click at [758, 409] on button "Следующий" at bounding box center [769, 397] width 124 height 40
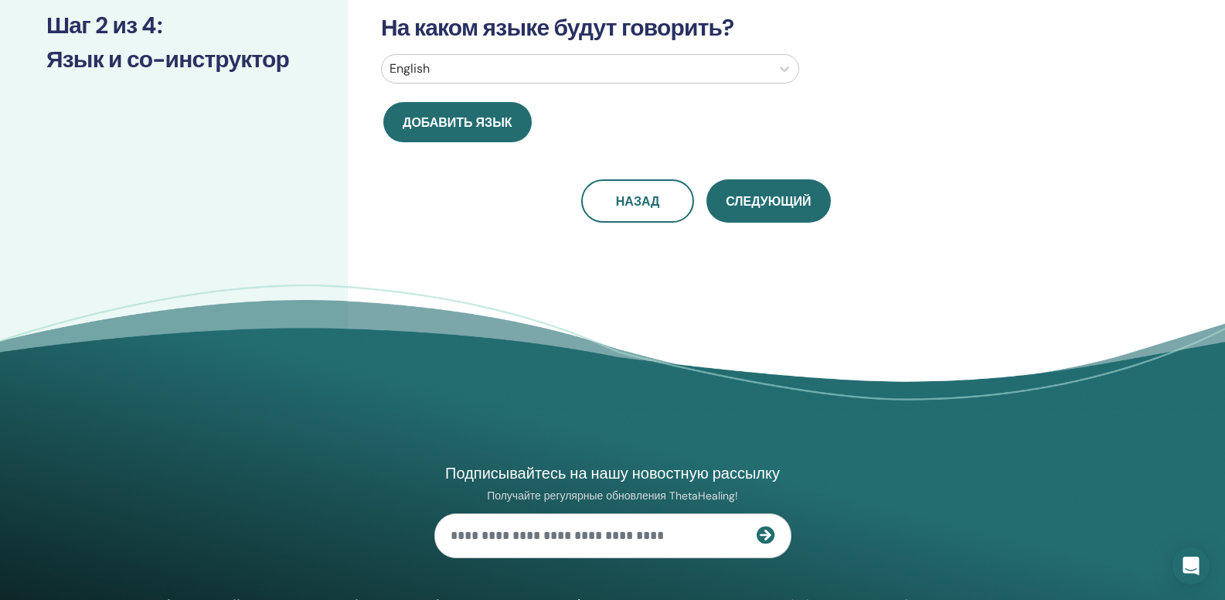
click at [714, 70] on div at bounding box center [576, 69] width 373 height 22
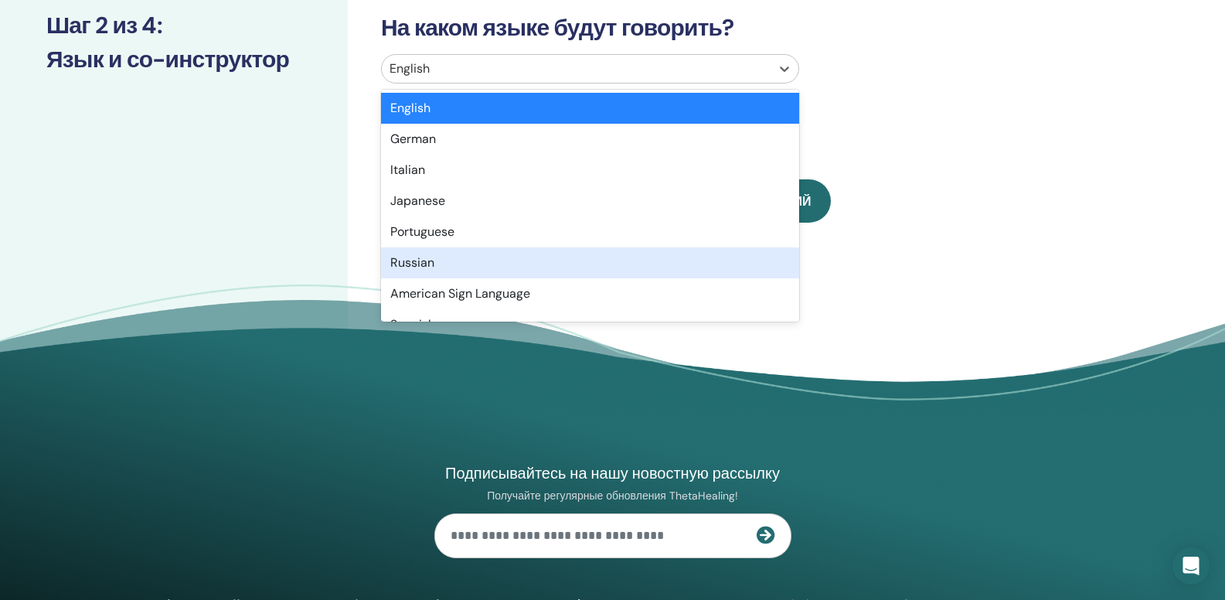
click at [399, 267] on div "Russian" at bounding box center [590, 262] width 418 height 31
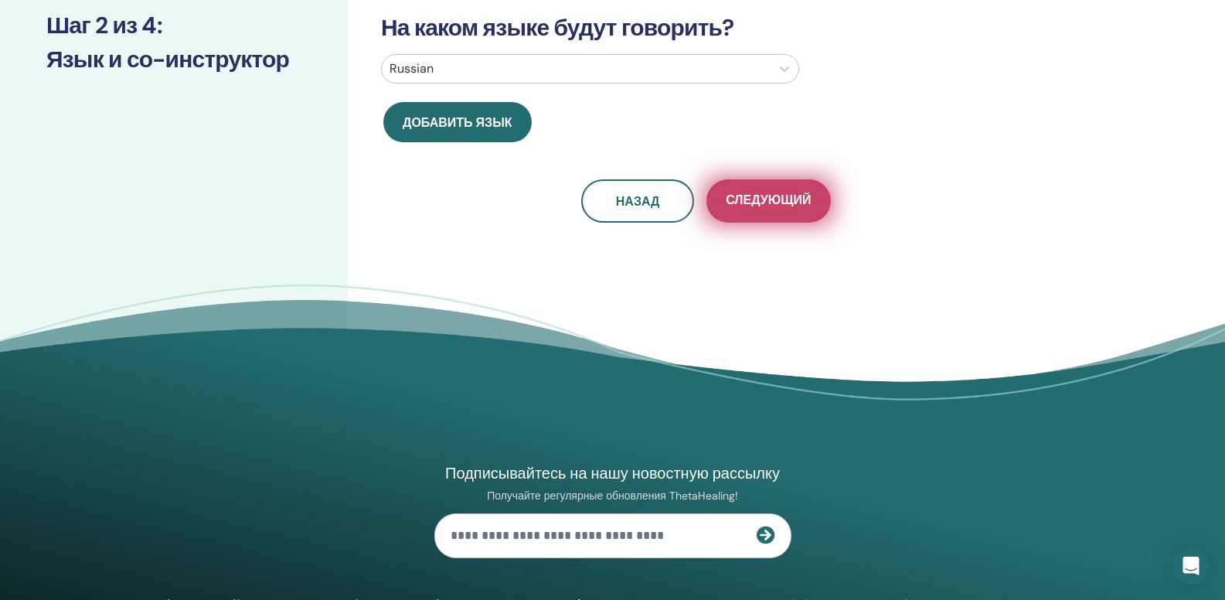
click at [766, 213] on button "Следующий" at bounding box center [769, 200] width 124 height 43
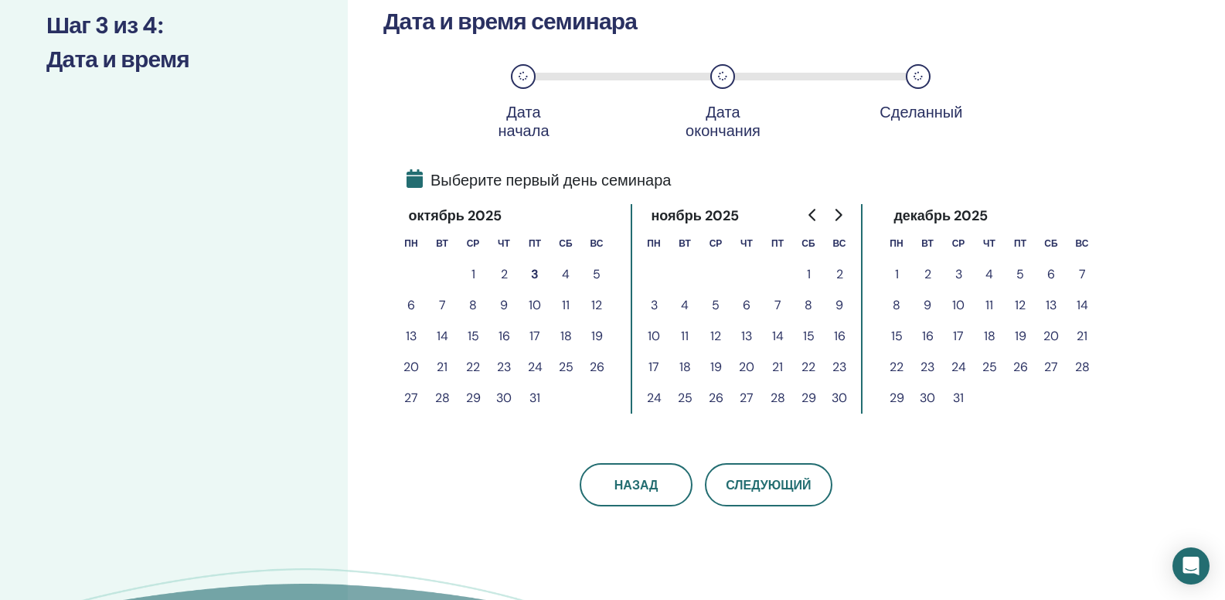
click at [533, 275] on button "3" at bounding box center [534, 274] width 31 height 31
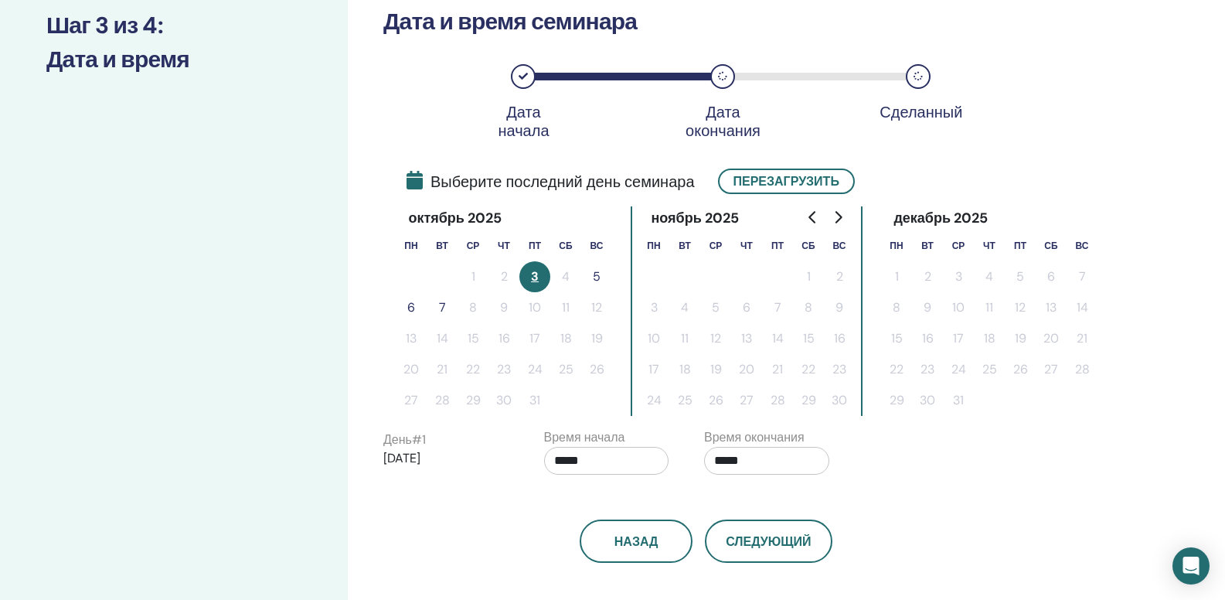
click at [598, 280] on button "5" at bounding box center [596, 276] width 31 height 31
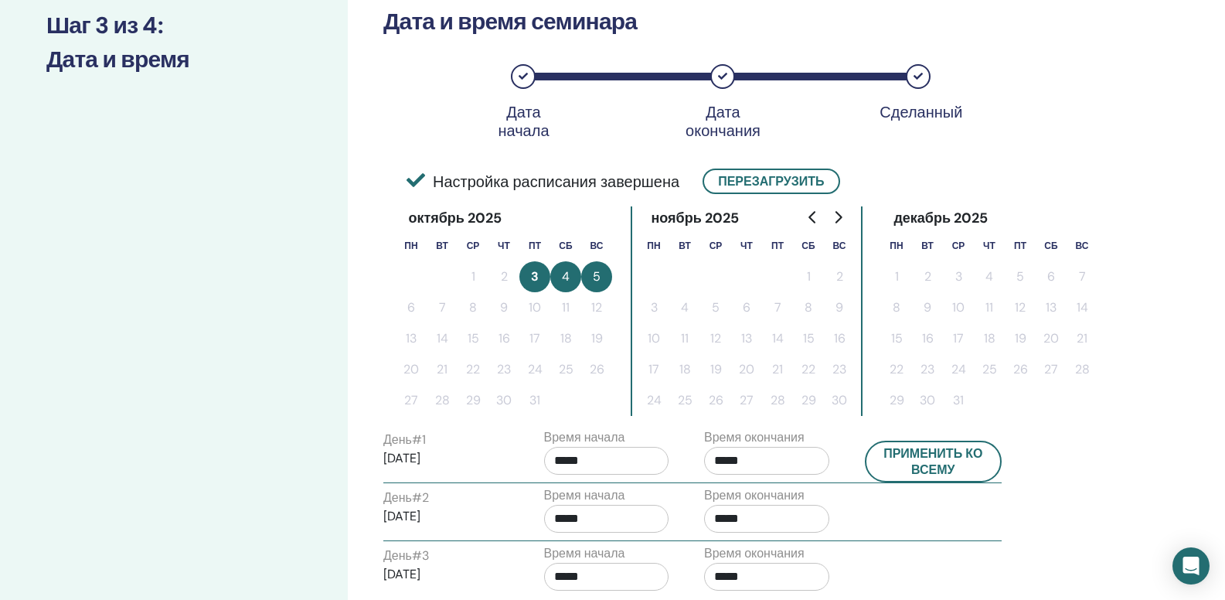
click at [596, 455] on input "*****" at bounding box center [606, 461] width 125 height 28
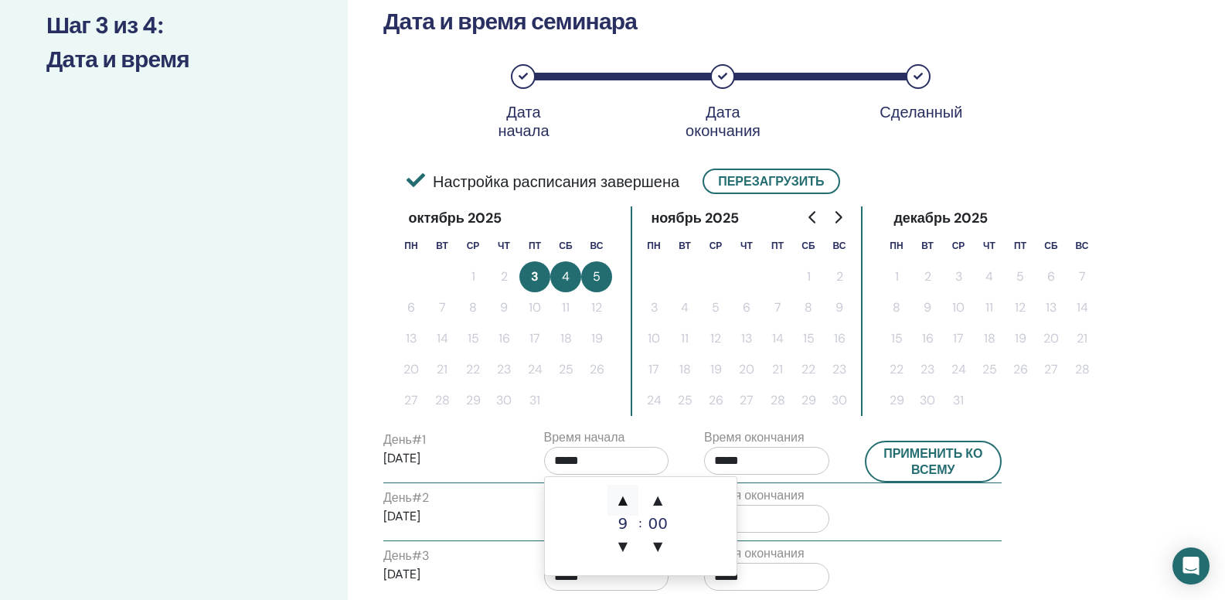
click at [627, 497] on span "▲" at bounding box center [623, 500] width 31 height 31
type input "*****"
click at [753, 465] on input "*****" at bounding box center [766, 461] width 125 height 28
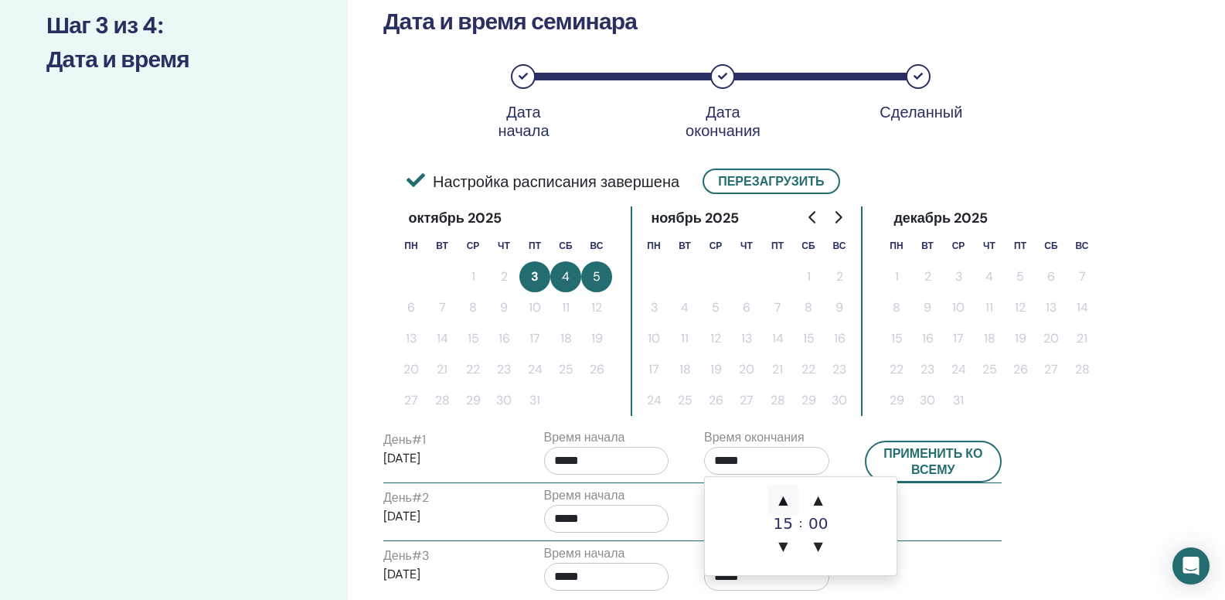
click at [783, 495] on span "▲" at bounding box center [783, 500] width 31 height 31
type input "*****"
click at [897, 465] on button "Применить ко всему" at bounding box center [934, 462] width 138 height 42
type input "*****"
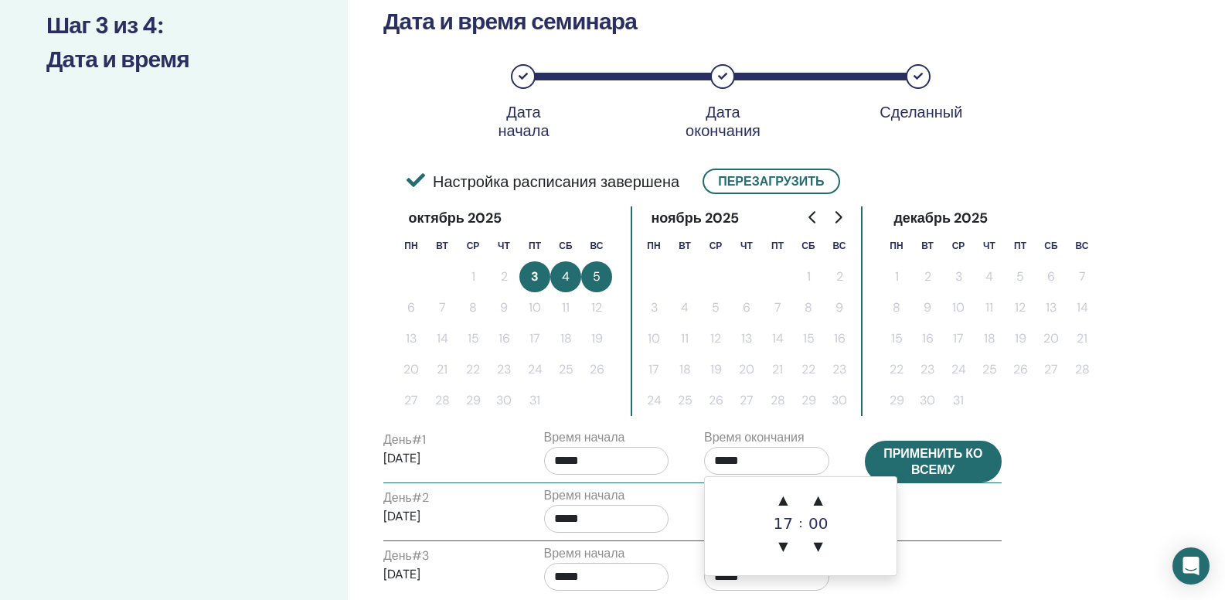
type input "*****"
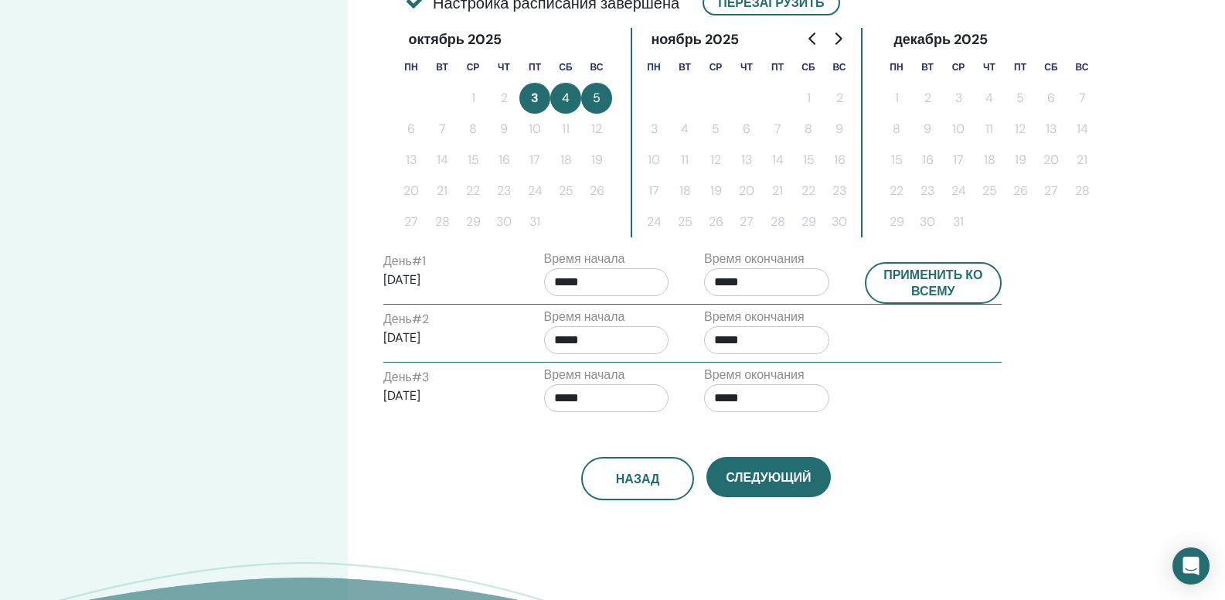
scroll to position [397, 0]
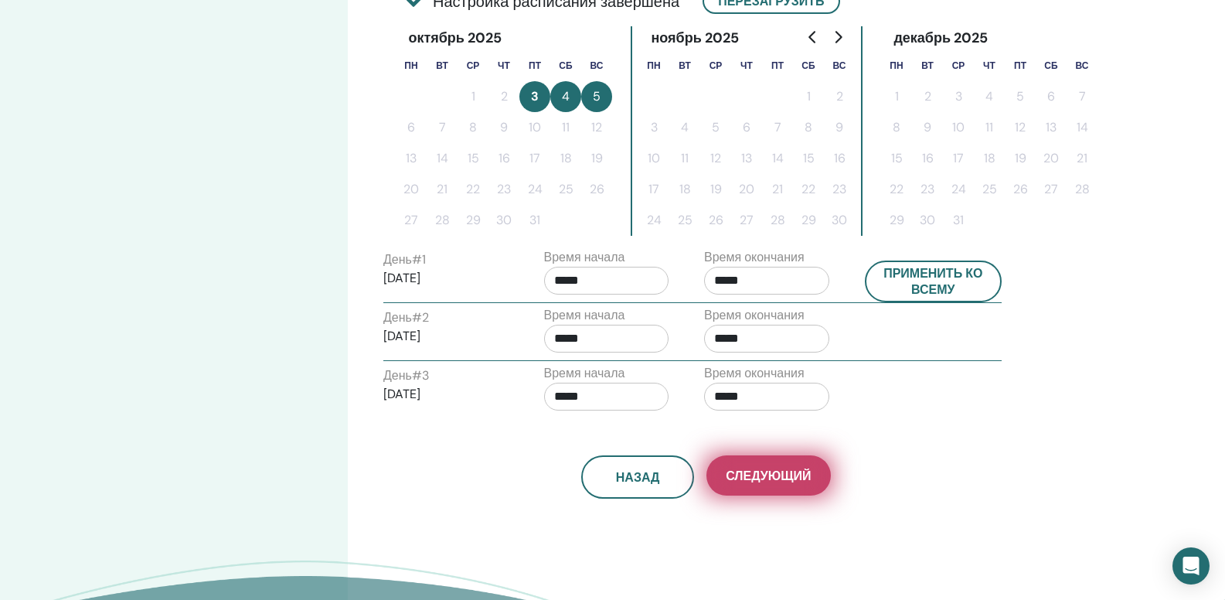
click at [807, 468] on span "Следующий" at bounding box center [768, 476] width 85 height 16
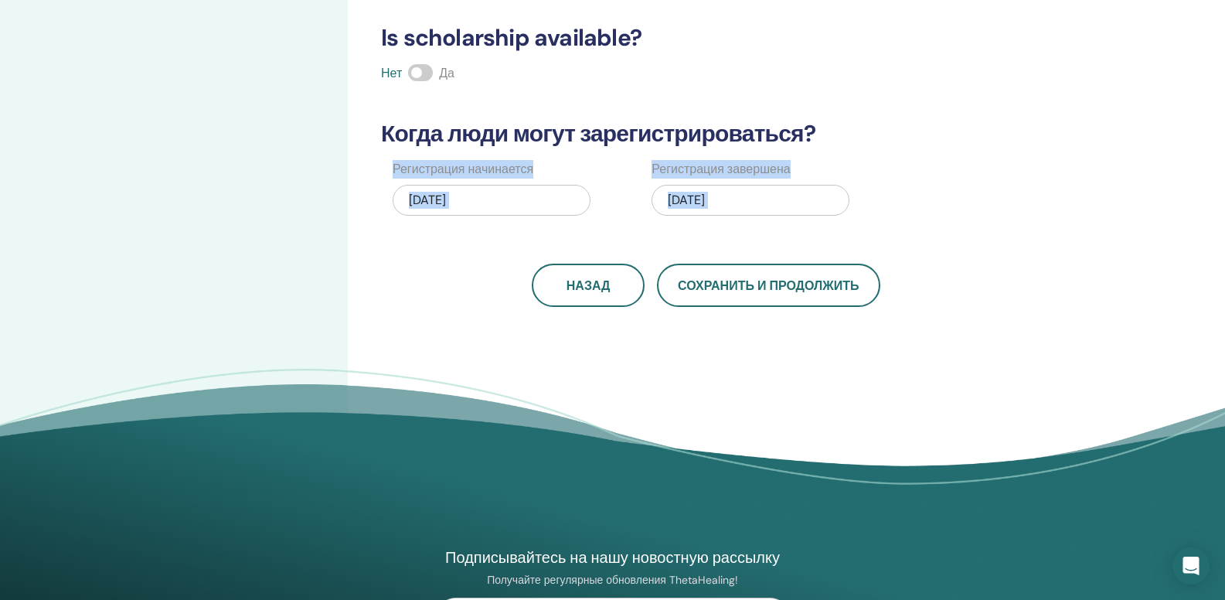
drag, startPoint x: 1222, startPoint y: 245, endPoint x: 1205, endPoint y: 135, distance: 111.1
click at [1205, 135] on div "Организовать себе семинар Шаг 4 из 4 : Детали регистрации Сколько человек может…" at bounding box center [612, 88] width 1225 height 870
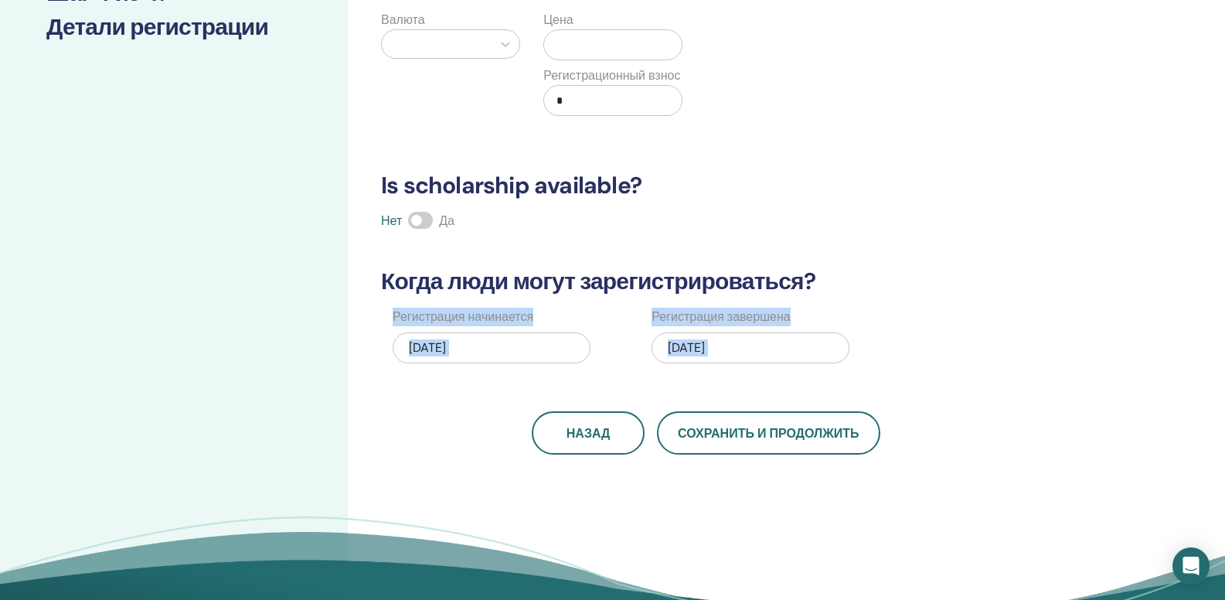
scroll to position [0, 0]
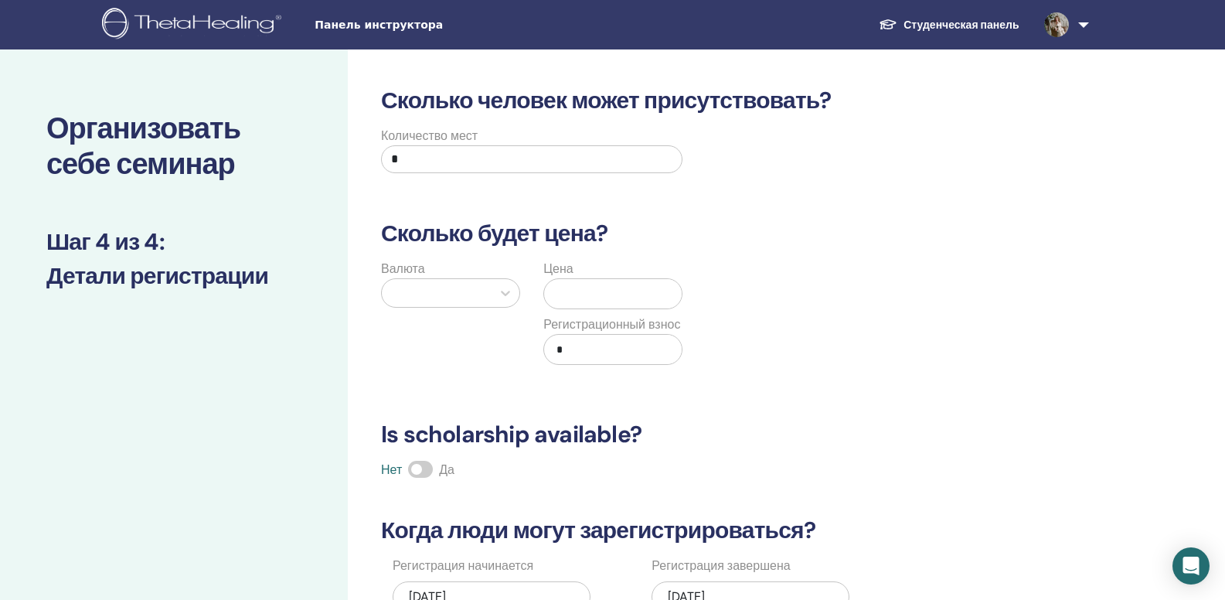
drag, startPoint x: 415, startPoint y: 162, endPoint x: 383, endPoint y: 158, distance: 31.8
click at [383, 158] on input "*" at bounding box center [531, 159] width 301 height 28
type input "*"
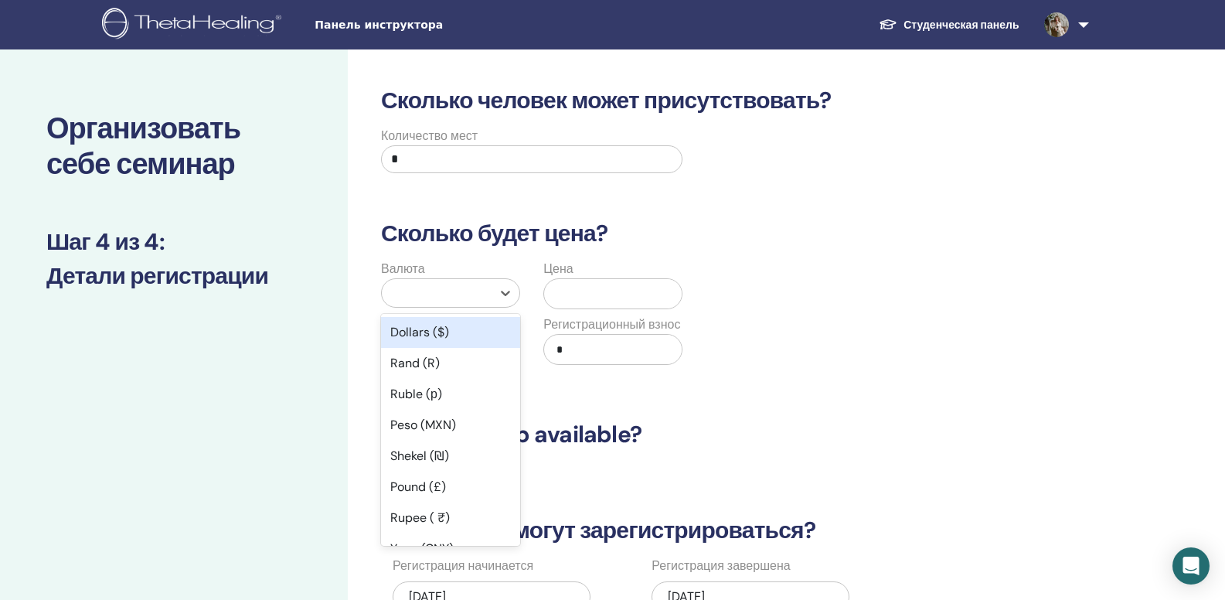
click at [472, 291] on div at bounding box center [437, 293] width 94 height 22
click at [441, 397] on div "Ruble (р)" at bounding box center [450, 394] width 139 height 31
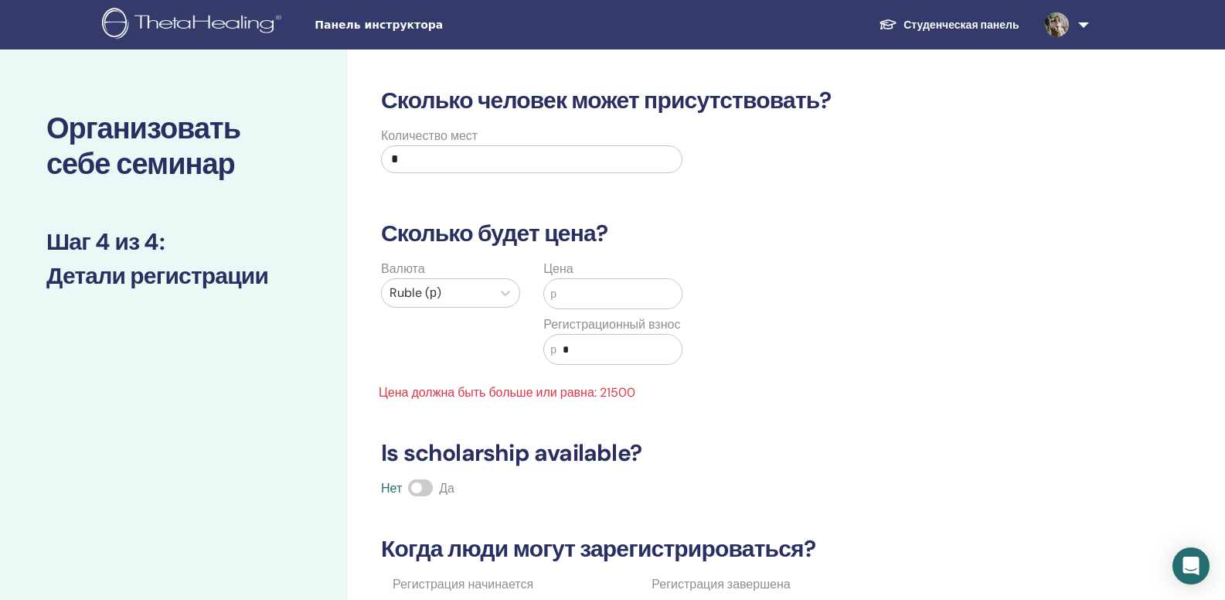
click at [562, 304] on input "text" at bounding box center [619, 293] width 125 height 29
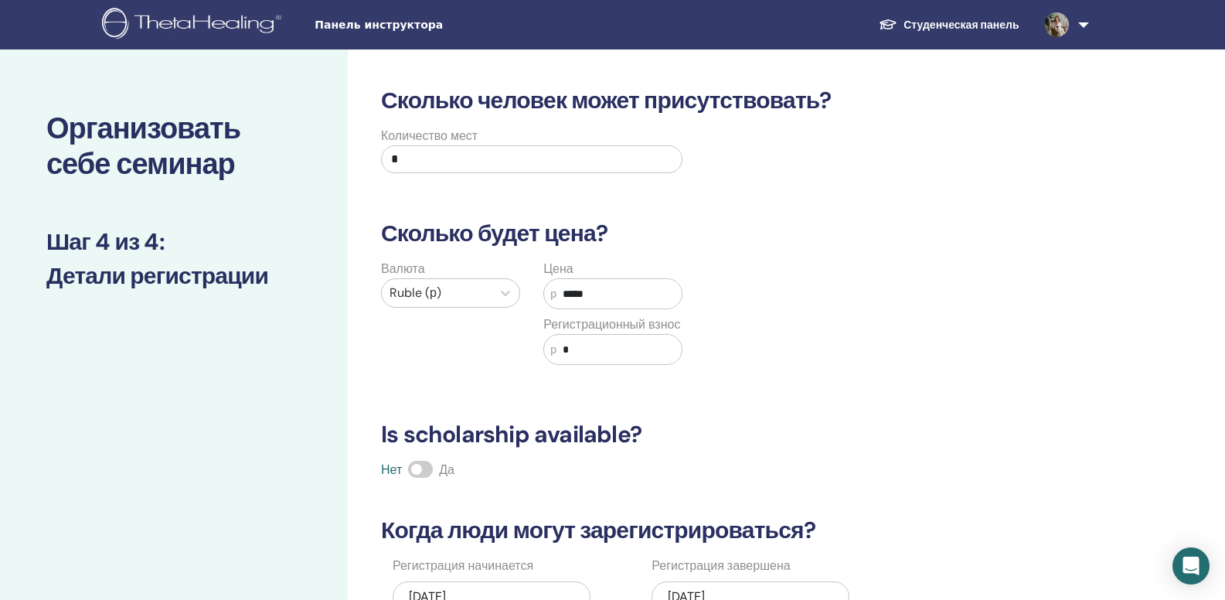
type input "*****"
click at [1115, 290] on div "Сколько человек может присутствовать? Количество мест * Сколько будет цена? Вал…" at bounding box center [756, 484] width 817 height 870
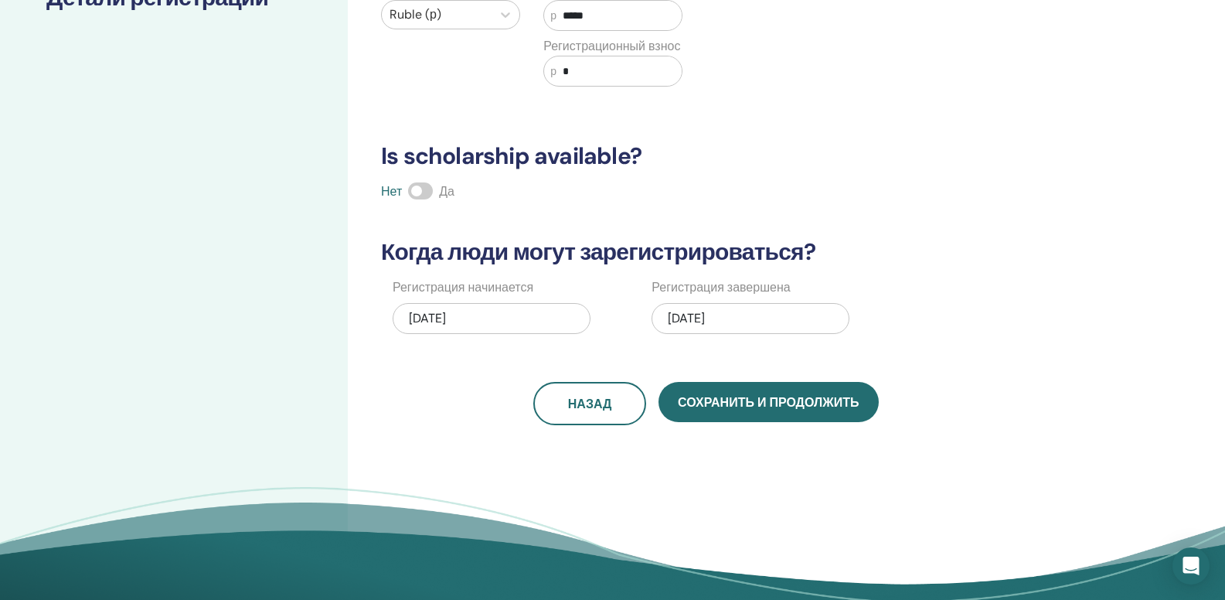
scroll to position [281, 0]
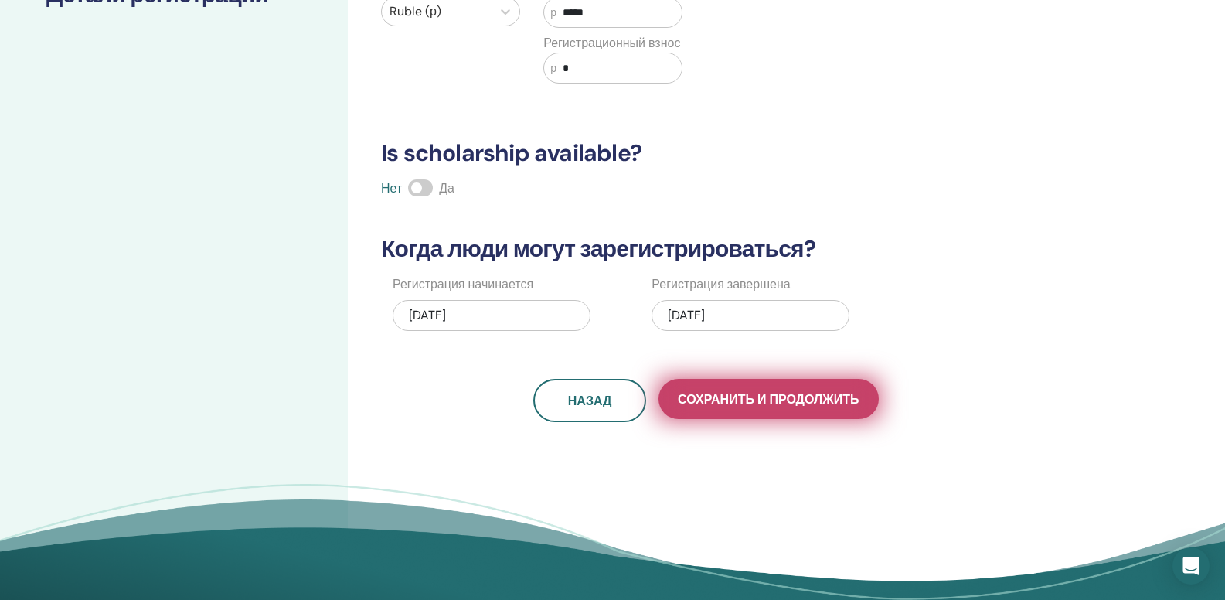
click at [716, 403] on span "Сохранить и продолжить" at bounding box center [768, 399] width 181 height 16
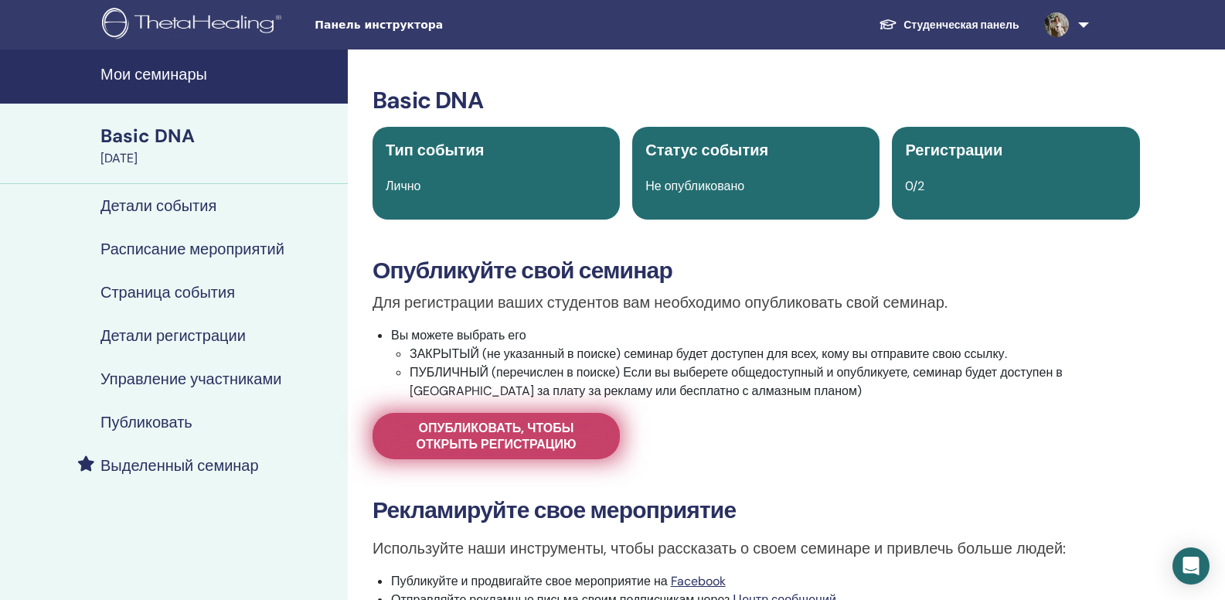
click at [475, 434] on span "Опубликовать, чтобы открыть регистрацию" at bounding box center [496, 436] width 209 height 32
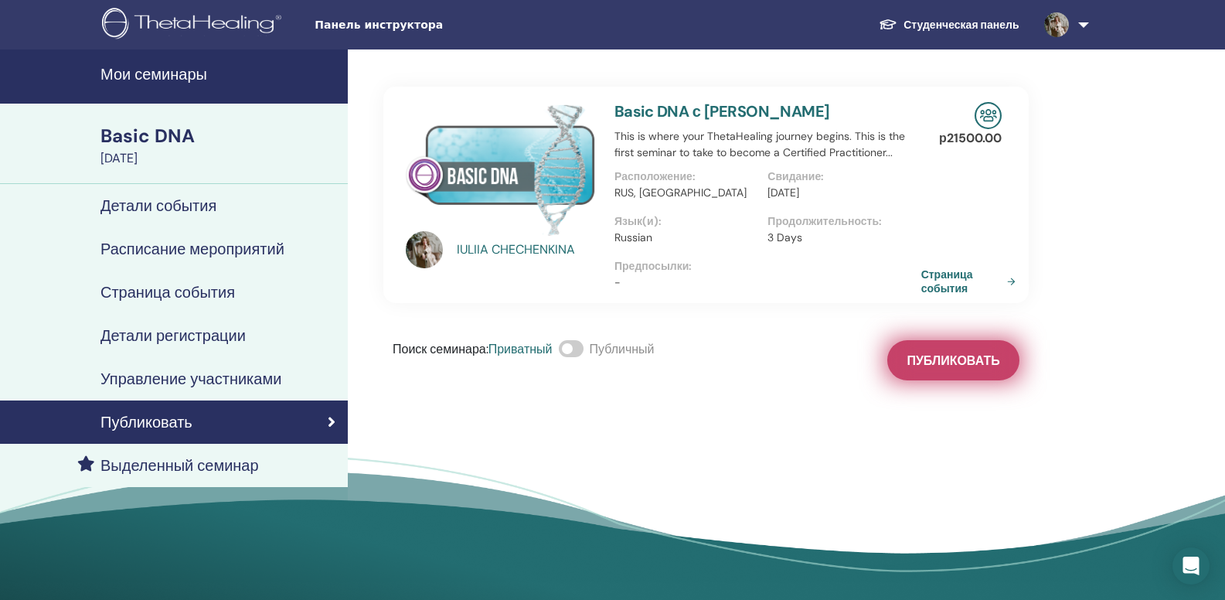
click at [960, 370] on button "Публиковать" at bounding box center [952, 360] width 131 height 40
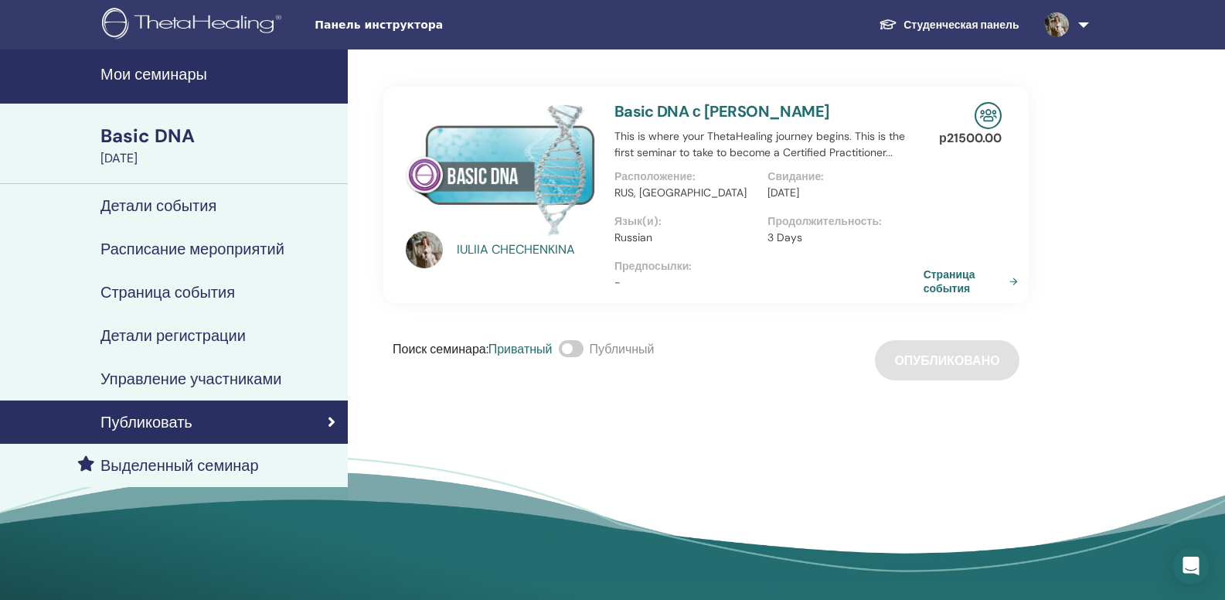
click at [949, 277] on link "Страница события" at bounding box center [974, 281] width 100 height 28
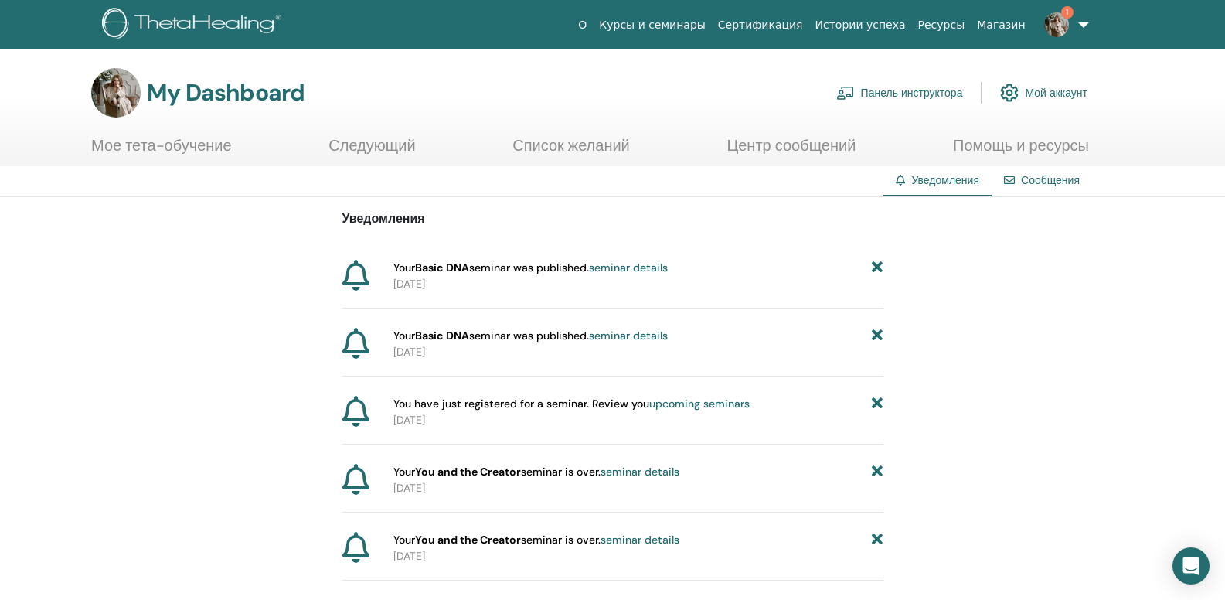
click at [114, 82] on img at bounding box center [115, 92] width 49 height 49
click at [1066, 30] on img at bounding box center [1056, 24] width 25 height 25
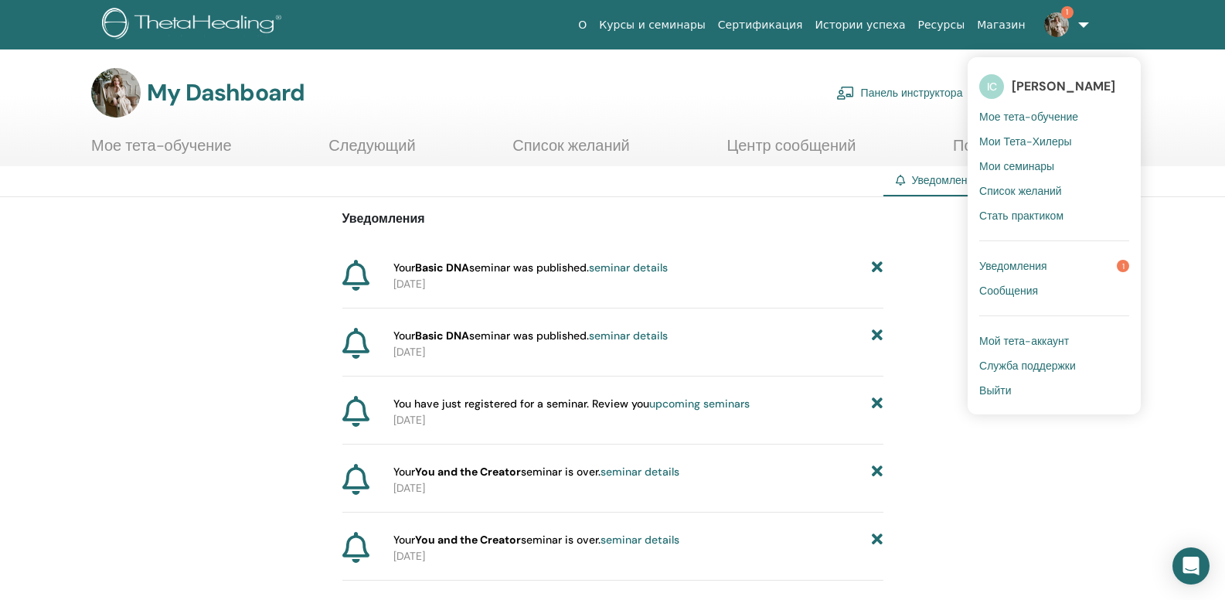
click at [1017, 260] on span "Уведомления" at bounding box center [1013, 266] width 68 height 14
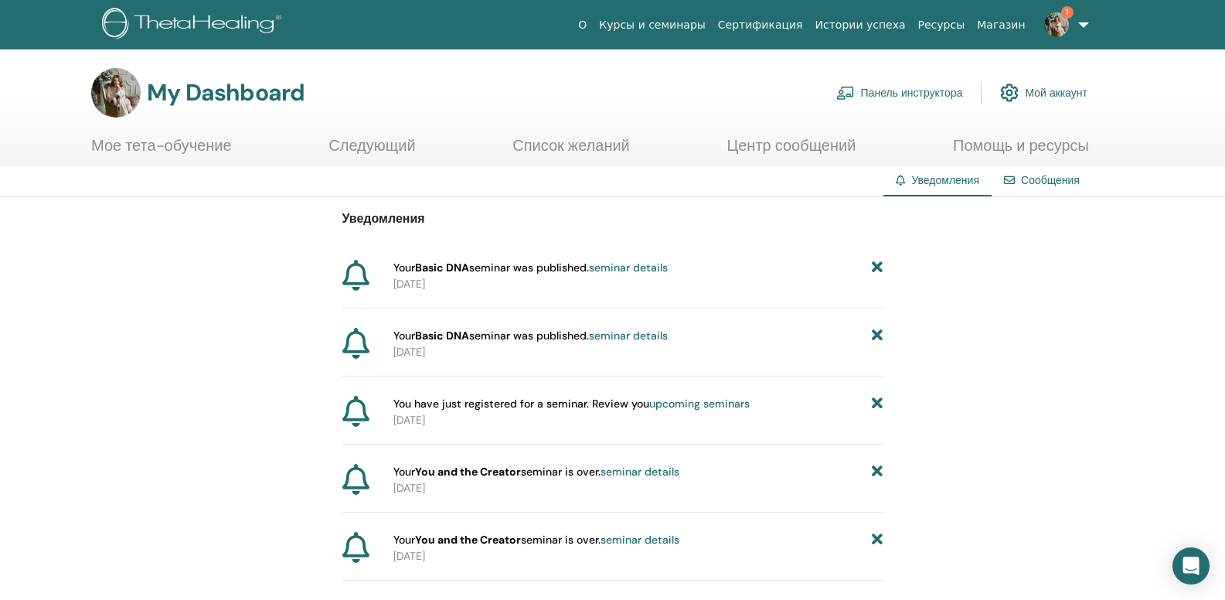
click at [1204, 94] on div "My Dashboard Панель инструктора Мой аккаунт" at bounding box center [639, 92] width 1171 height 49
click at [952, 94] on link "Панель инструктора" at bounding box center [899, 93] width 127 height 34
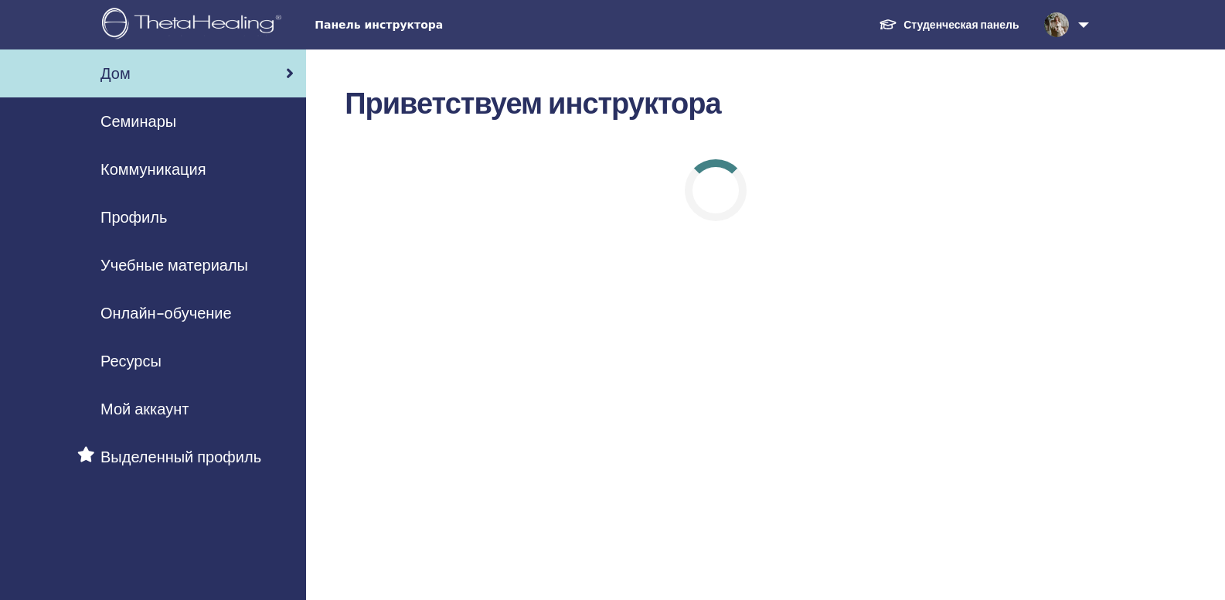
click at [152, 133] on link "Семинары" at bounding box center [153, 121] width 306 height 48
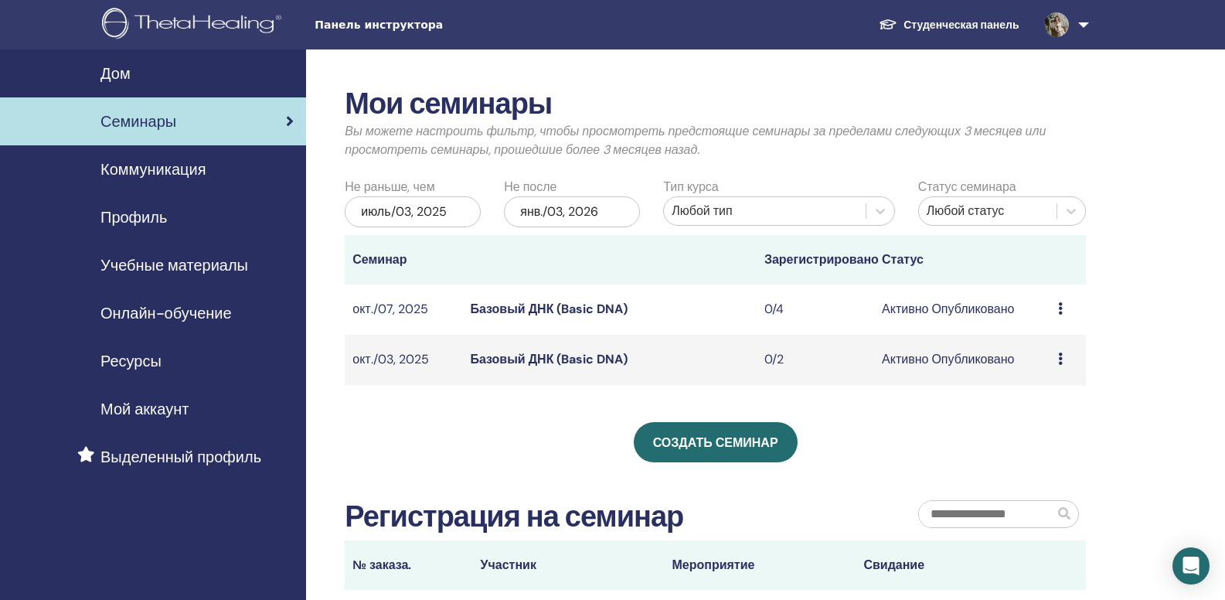
click at [153, 370] on span "Ресурсы" at bounding box center [130, 360] width 61 height 23
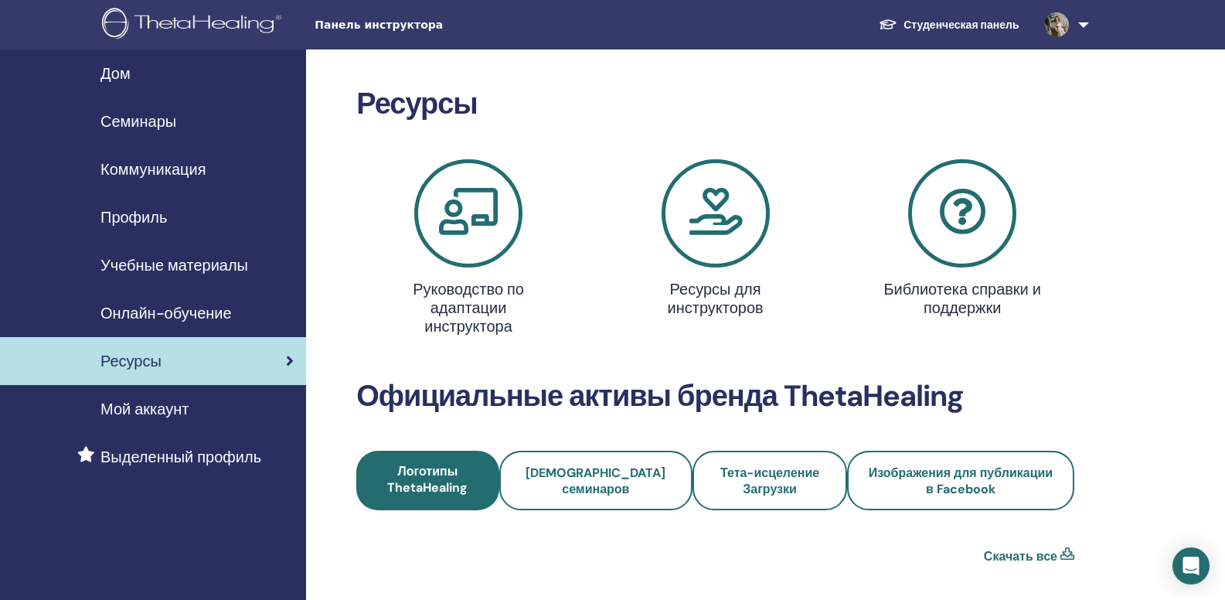
click at [242, 301] on div "Онлайн-обучение" at bounding box center [152, 312] width 281 height 23
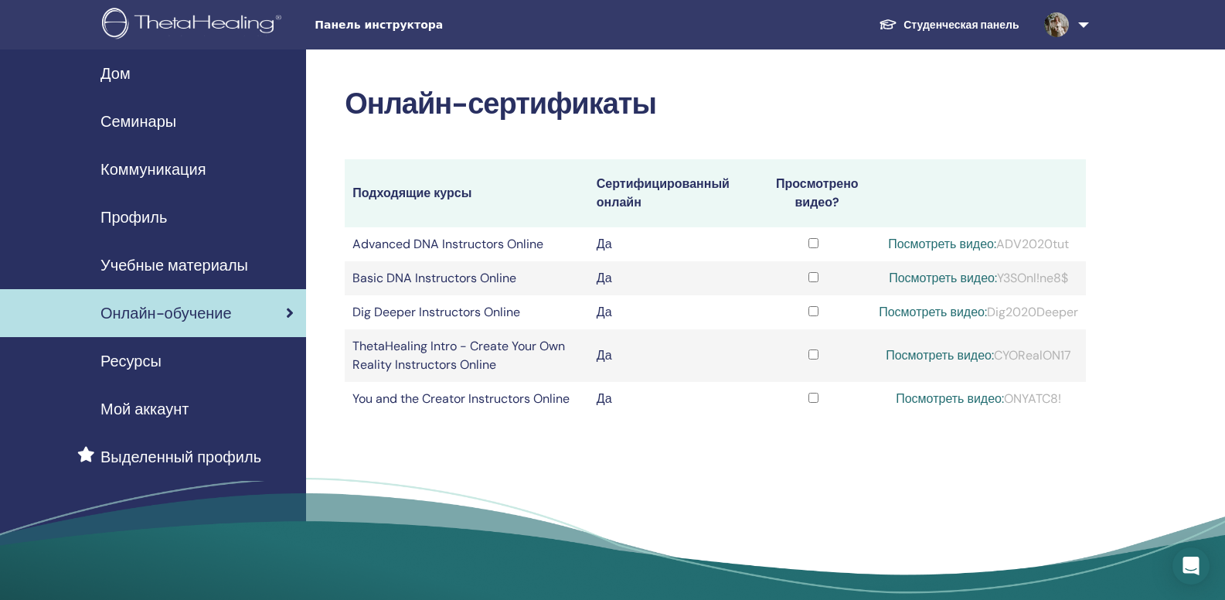
click at [250, 274] on div "Учебные материалы" at bounding box center [152, 265] width 281 height 23
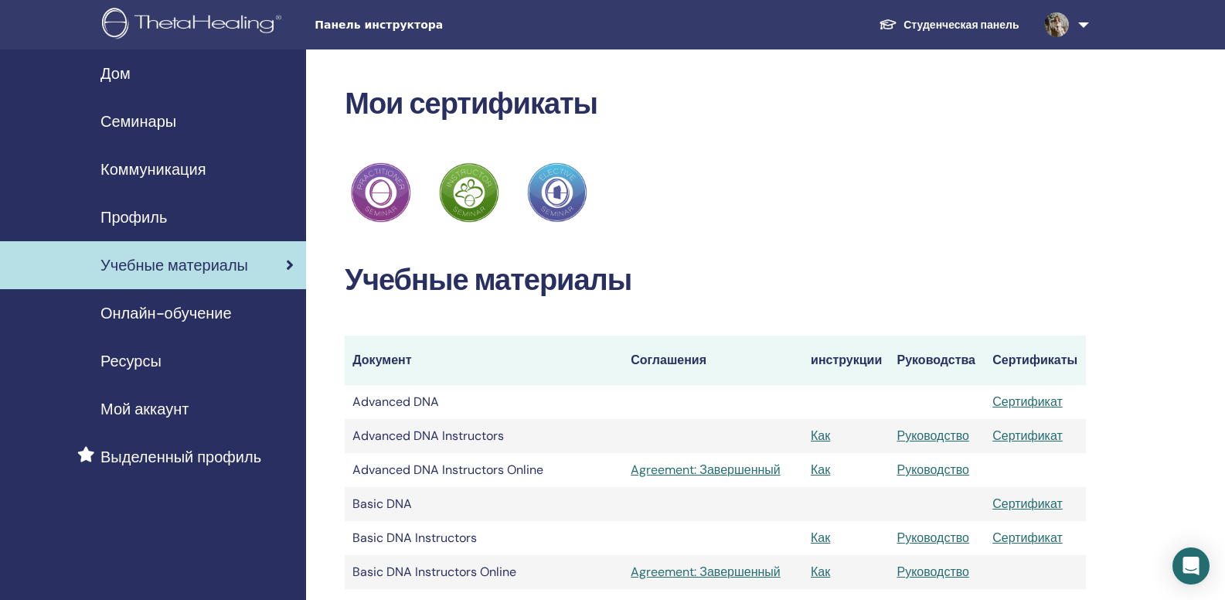
click at [201, 213] on div "Профиль" at bounding box center [152, 217] width 281 height 23
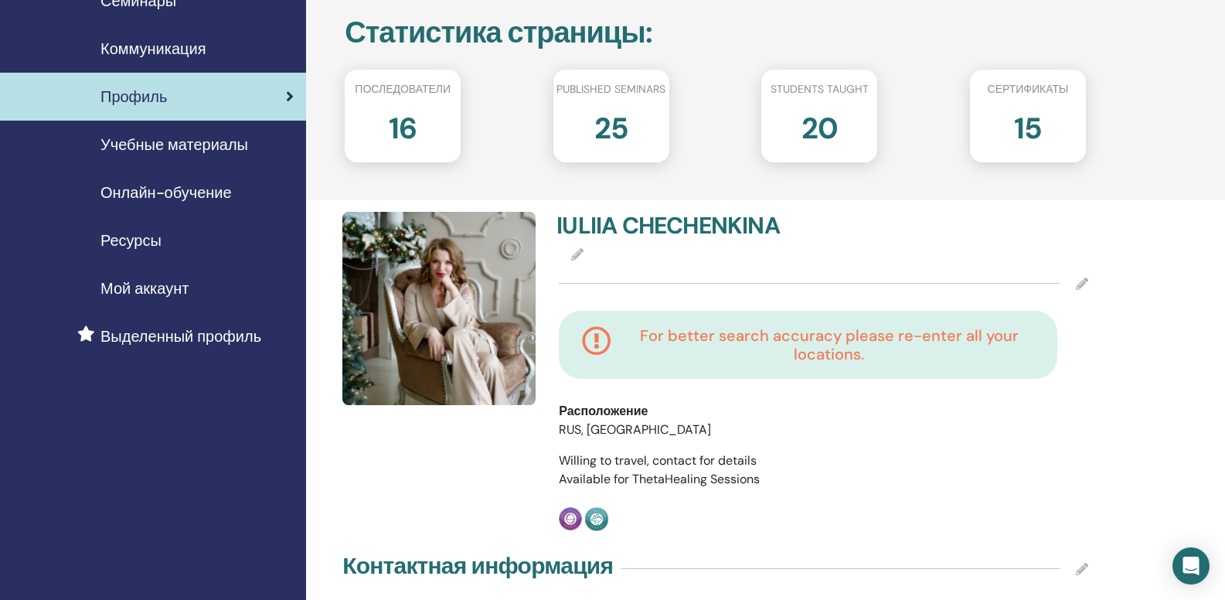
scroll to position [158, 0]
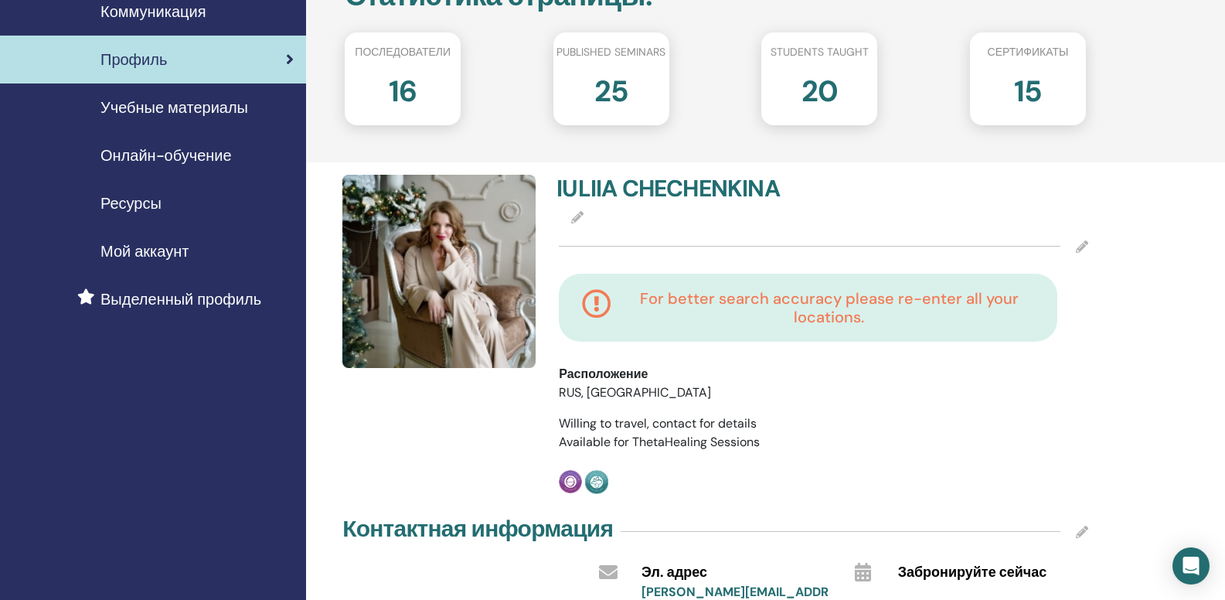
drag, startPoint x: 1224, startPoint y: 168, endPoint x: 1209, endPoint y: 234, distance: 68.1
click at [1209, 234] on div "Профиль : Приватный Публичный План моего профиля : Free Посмотреть мой общедост…" at bounding box center [765, 555] width 919 height 1326
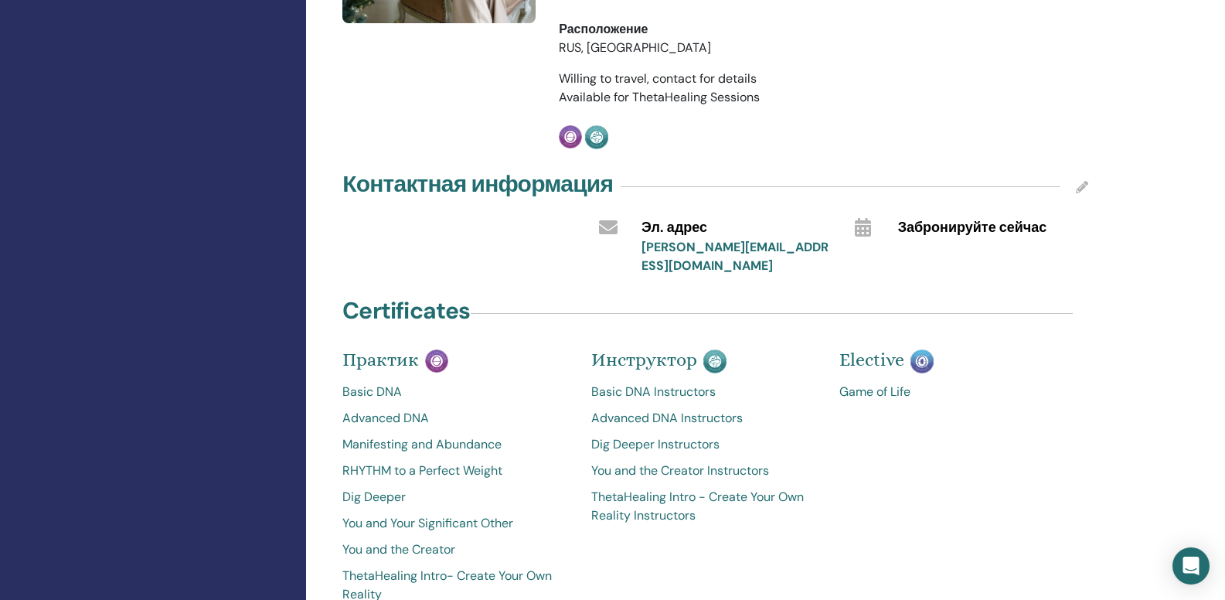
scroll to position [507, 0]
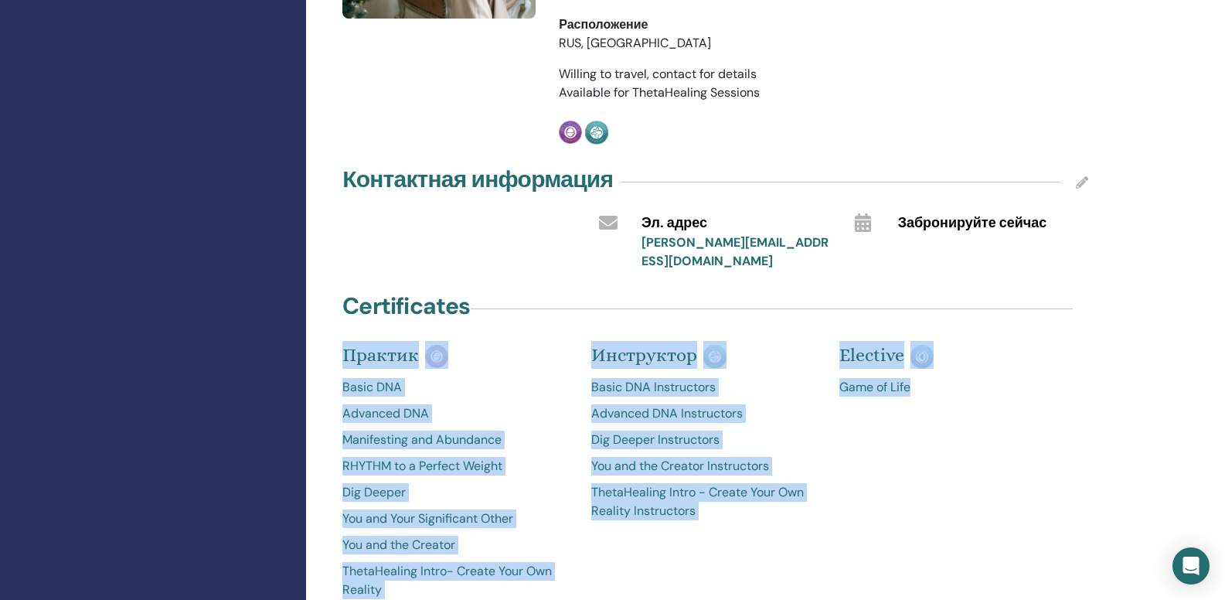
drag, startPoint x: 1218, startPoint y: 342, endPoint x: 1222, endPoint y: 395, distance: 52.7
click at [1222, 395] on div "Профиль : Приватный Публичный План моего профиля : Free Посмотреть мой общедост…" at bounding box center [765, 205] width 919 height 1326
click at [1187, 319] on div "Профиль : Приватный Публичный План моего профиля : Free Посмотреть мой общедост…" at bounding box center [765, 205] width 919 height 1326
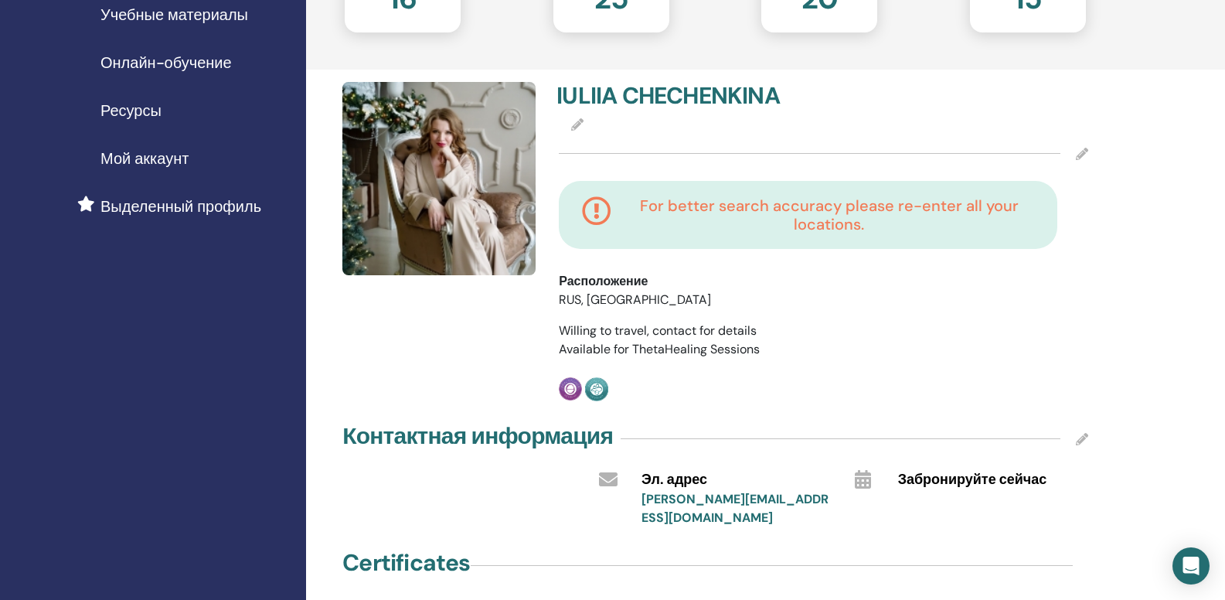
scroll to position [0, 0]
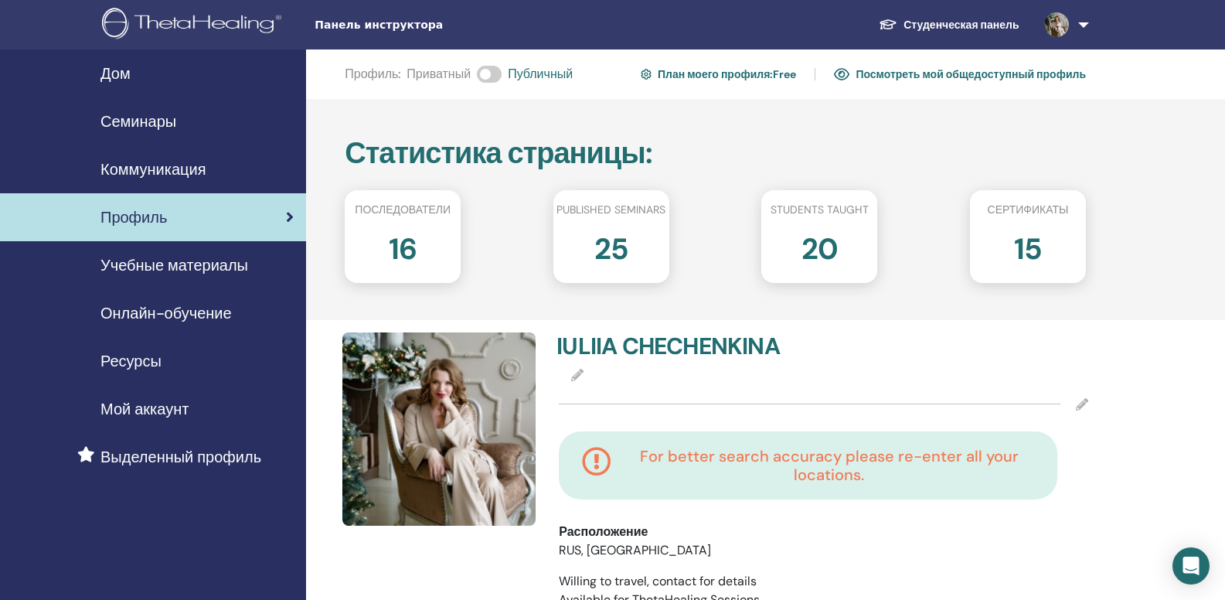
click at [279, 160] on div "Коммуникация" at bounding box center [152, 169] width 281 height 23
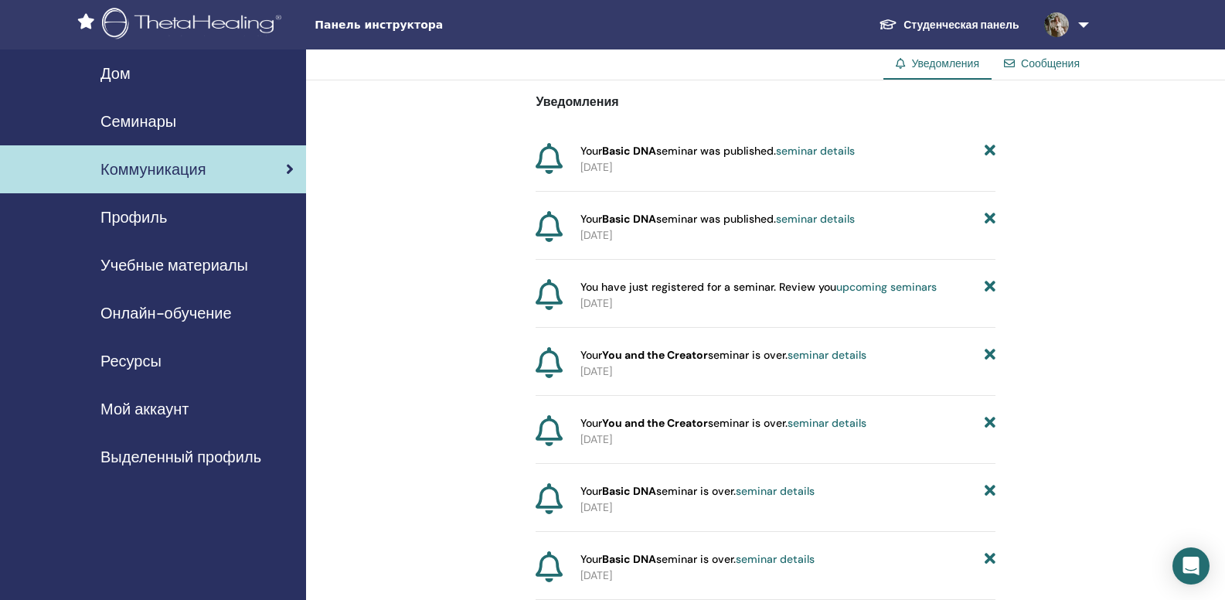
click at [962, 23] on link "Студенческая панель" at bounding box center [949, 25] width 165 height 29
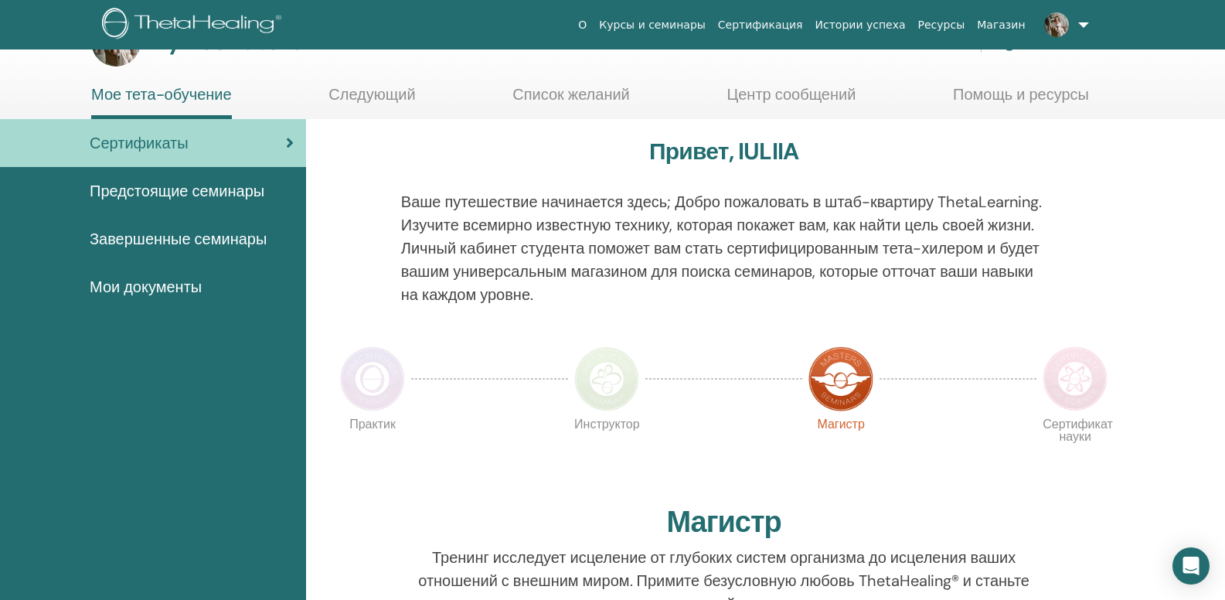
scroll to position [49, 0]
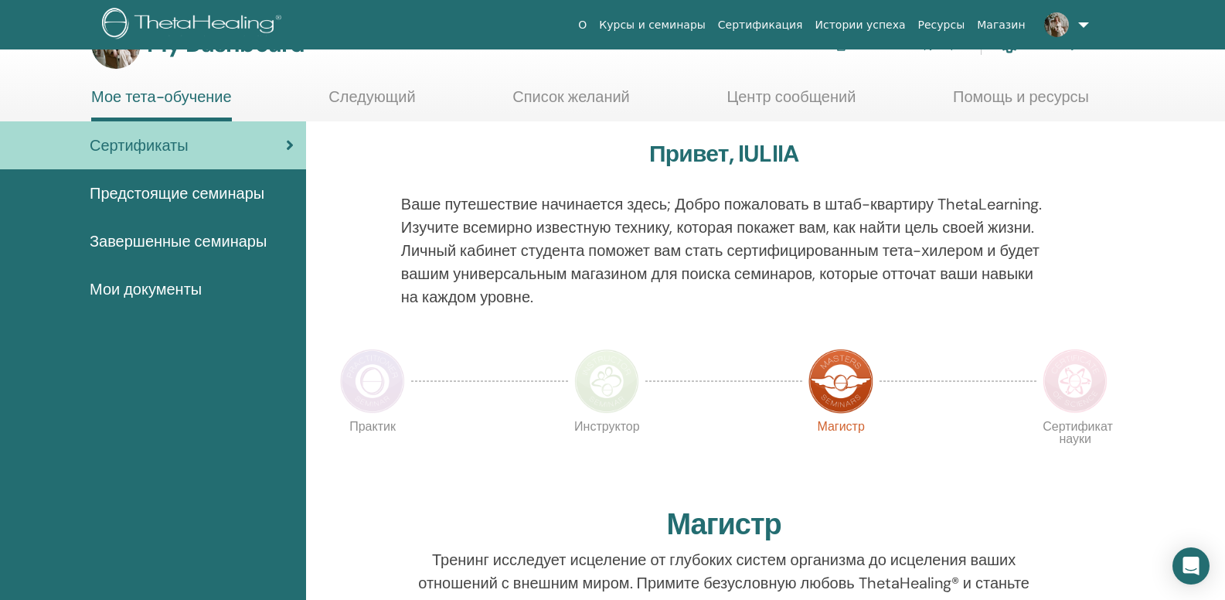
click at [197, 277] on link "Мои документы" at bounding box center [153, 289] width 306 height 48
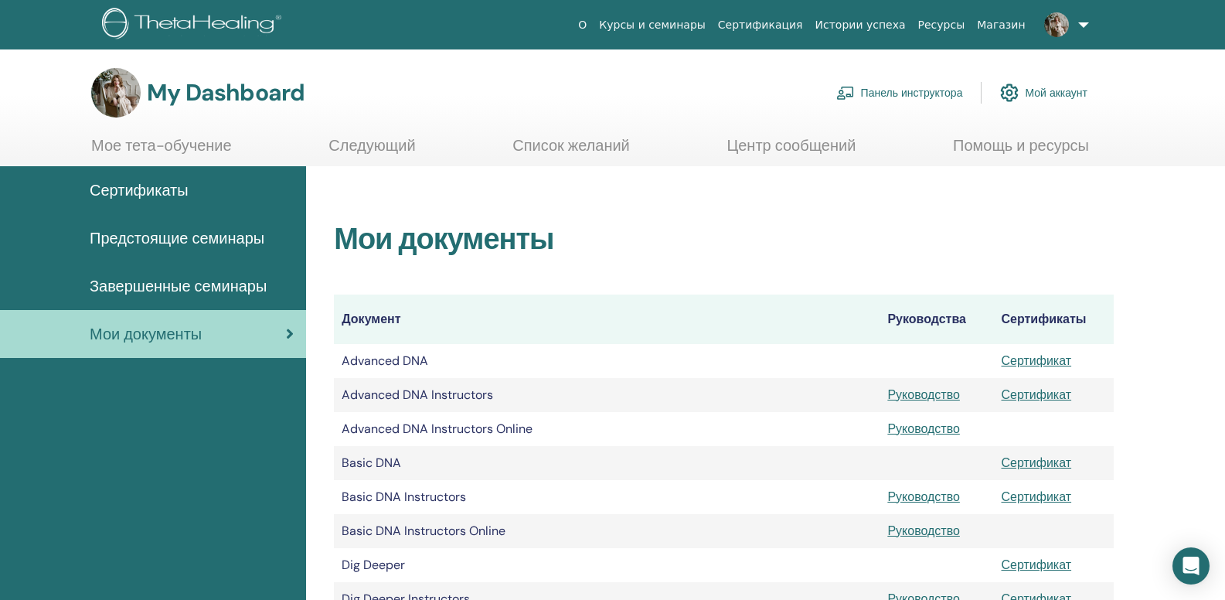
click at [230, 200] on div "Сертификаты" at bounding box center [152, 190] width 281 height 23
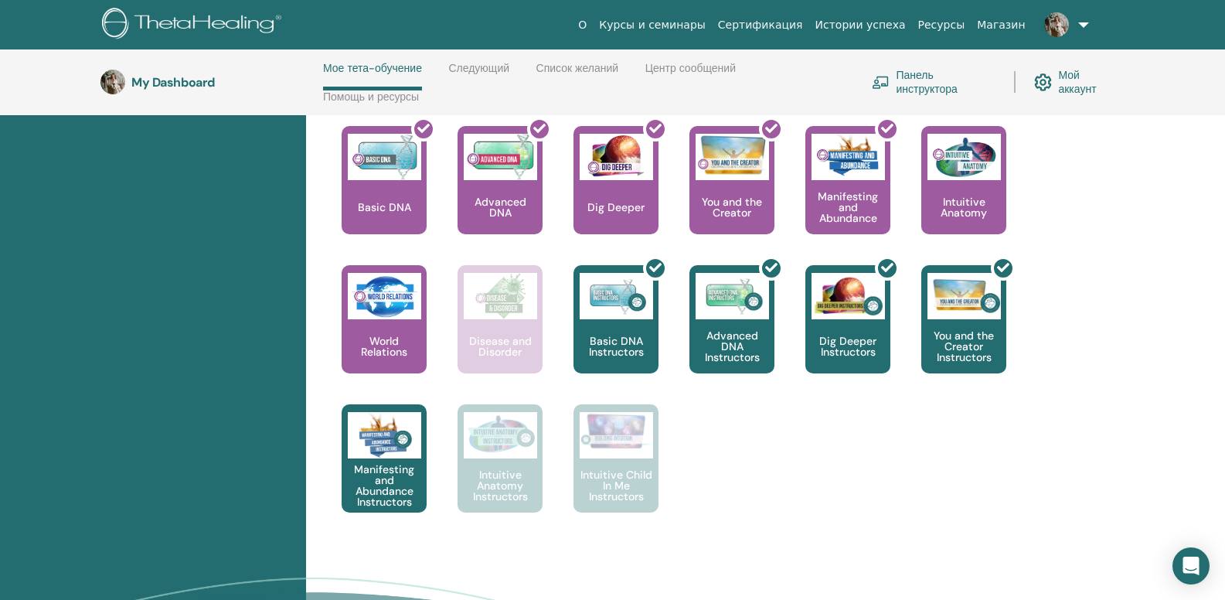
scroll to position [689, 0]
